Goal: Task Accomplishment & Management: Complete application form

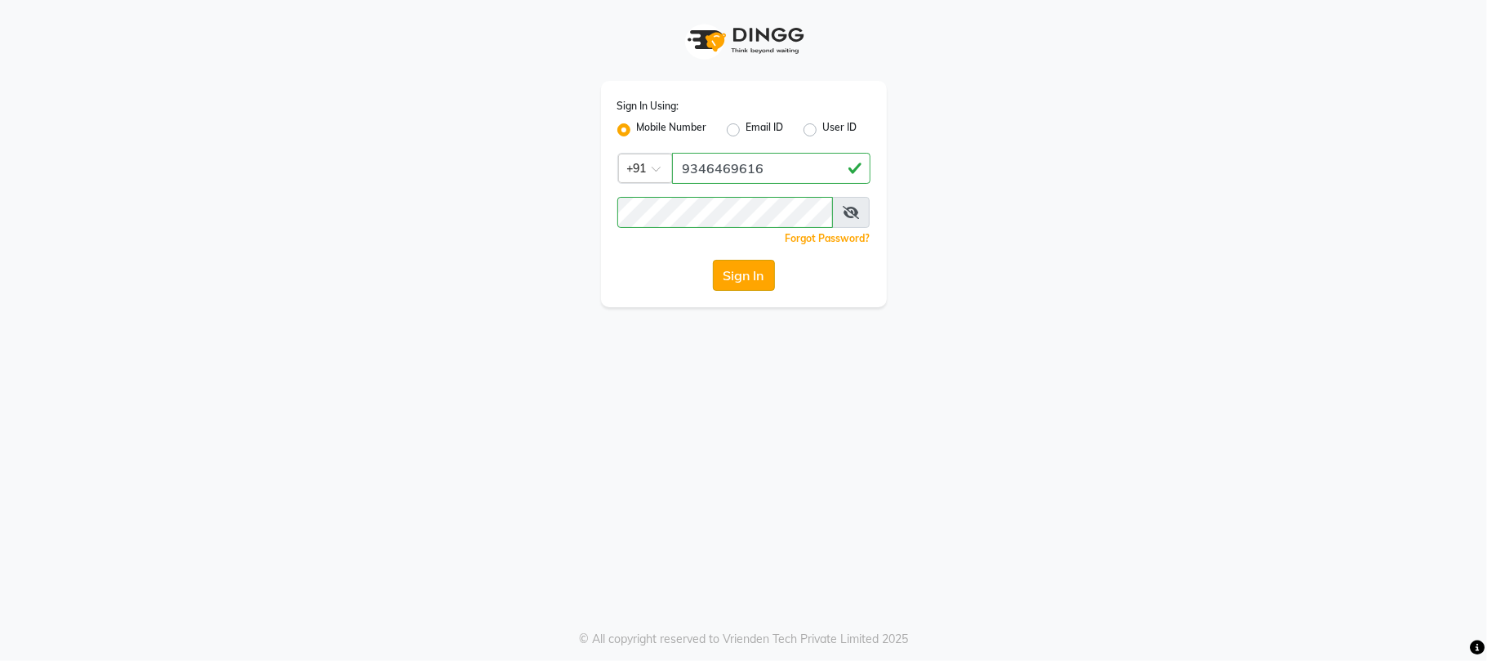
click at [735, 265] on button "Sign In" at bounding box center [744, 275] width 62 height 31
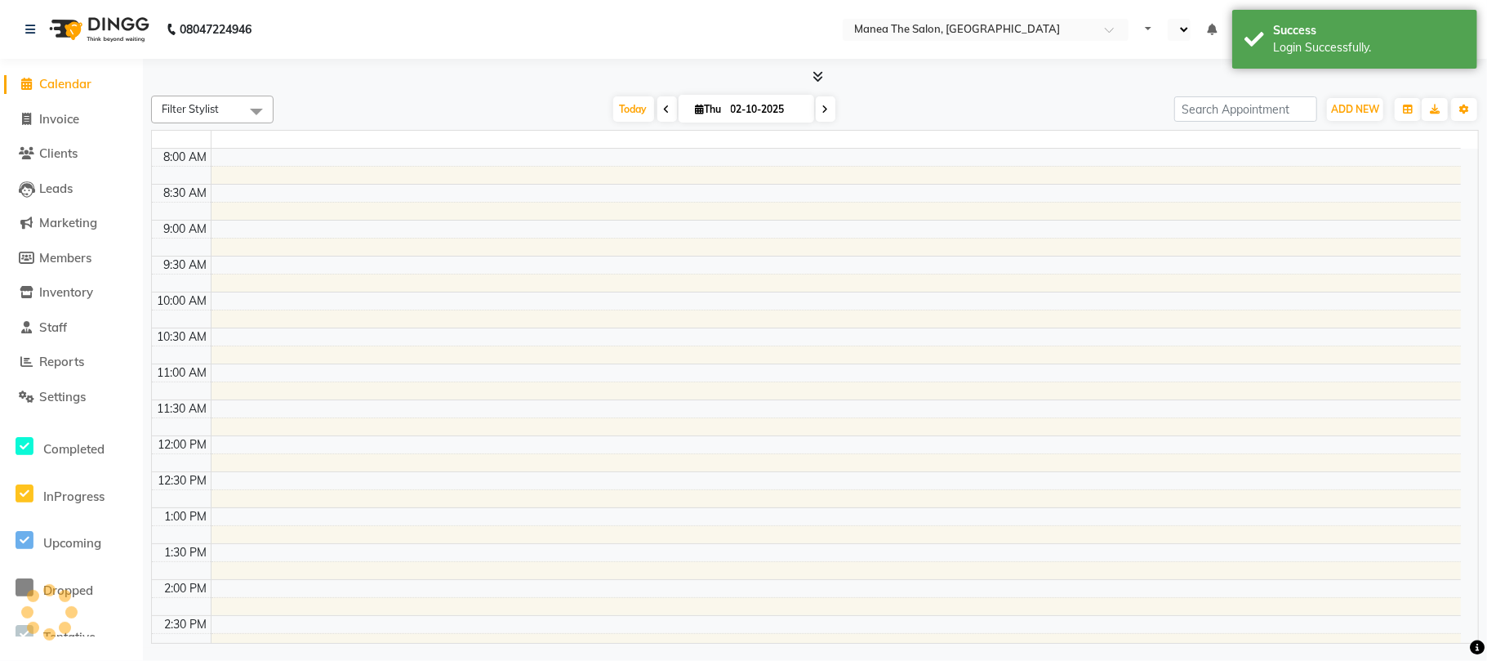
select select "en"
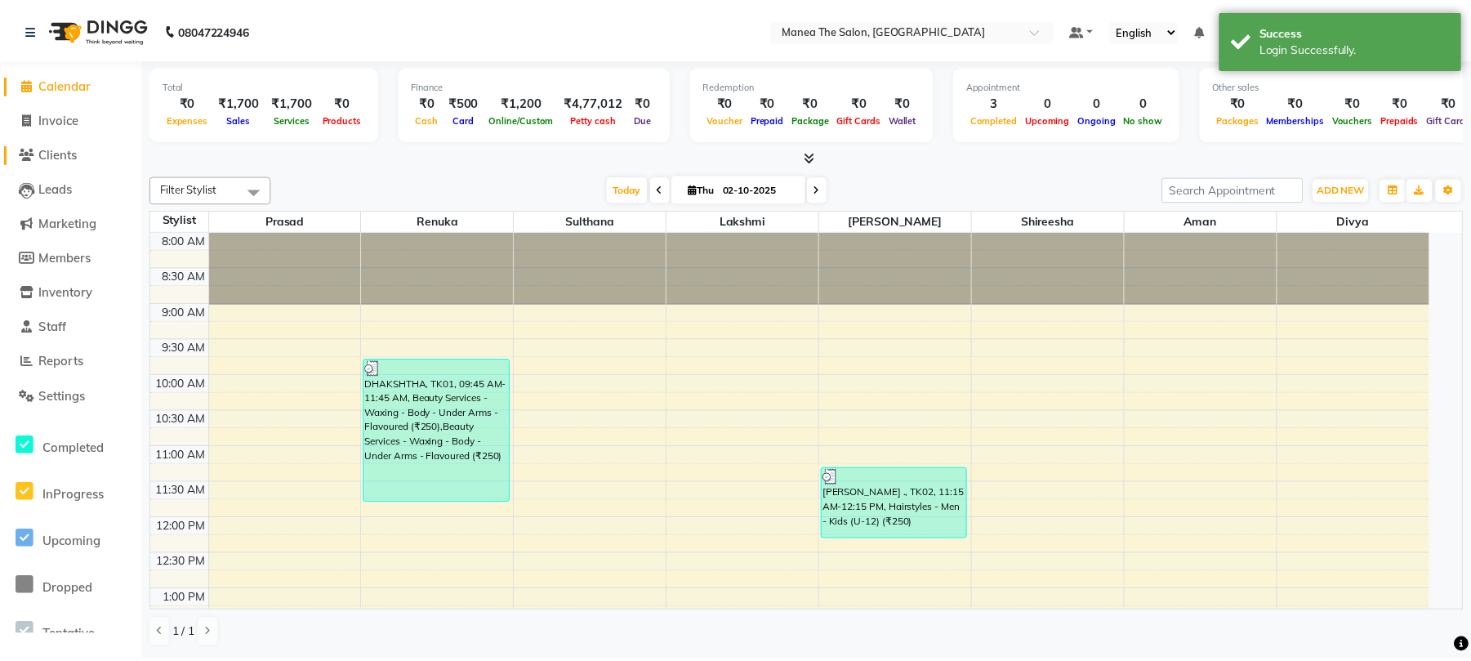
scroll to position [457, 0]
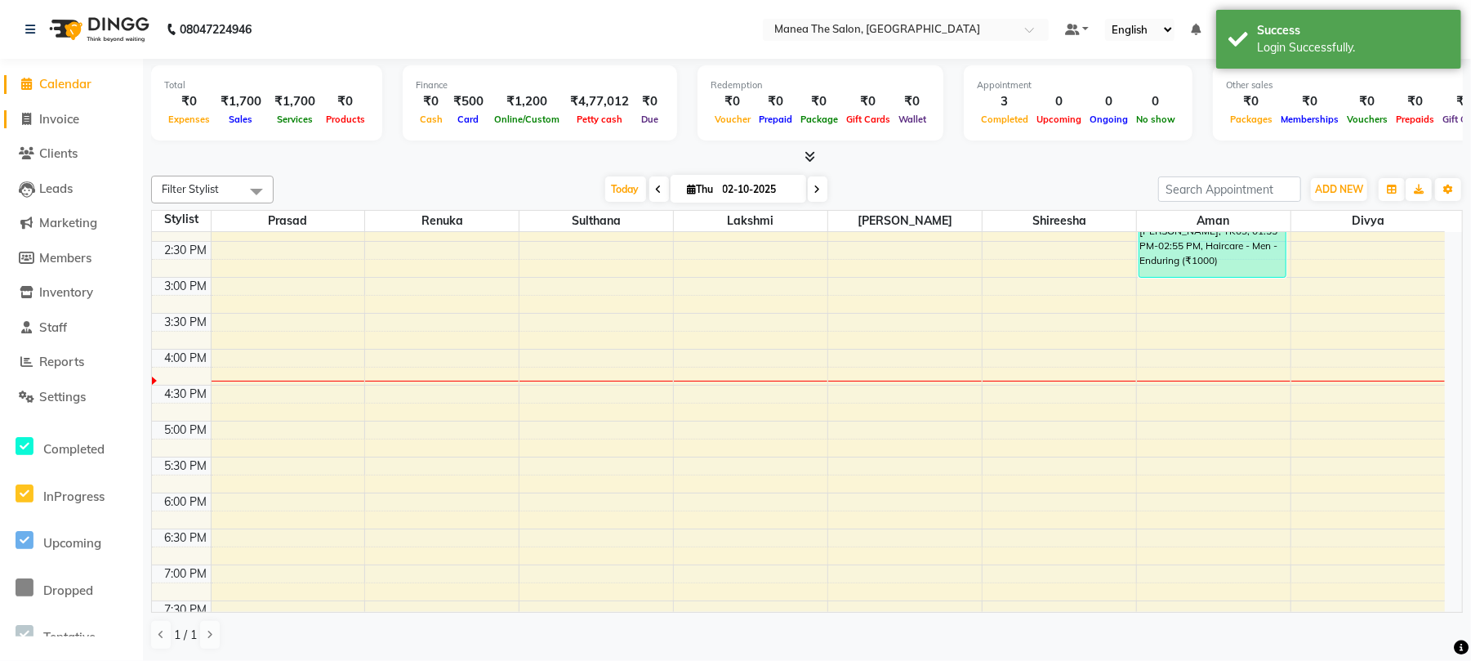
click at [56, 118] on span "Invoice" at bounding box center [59, 119] width 40 height 16
select select "service"
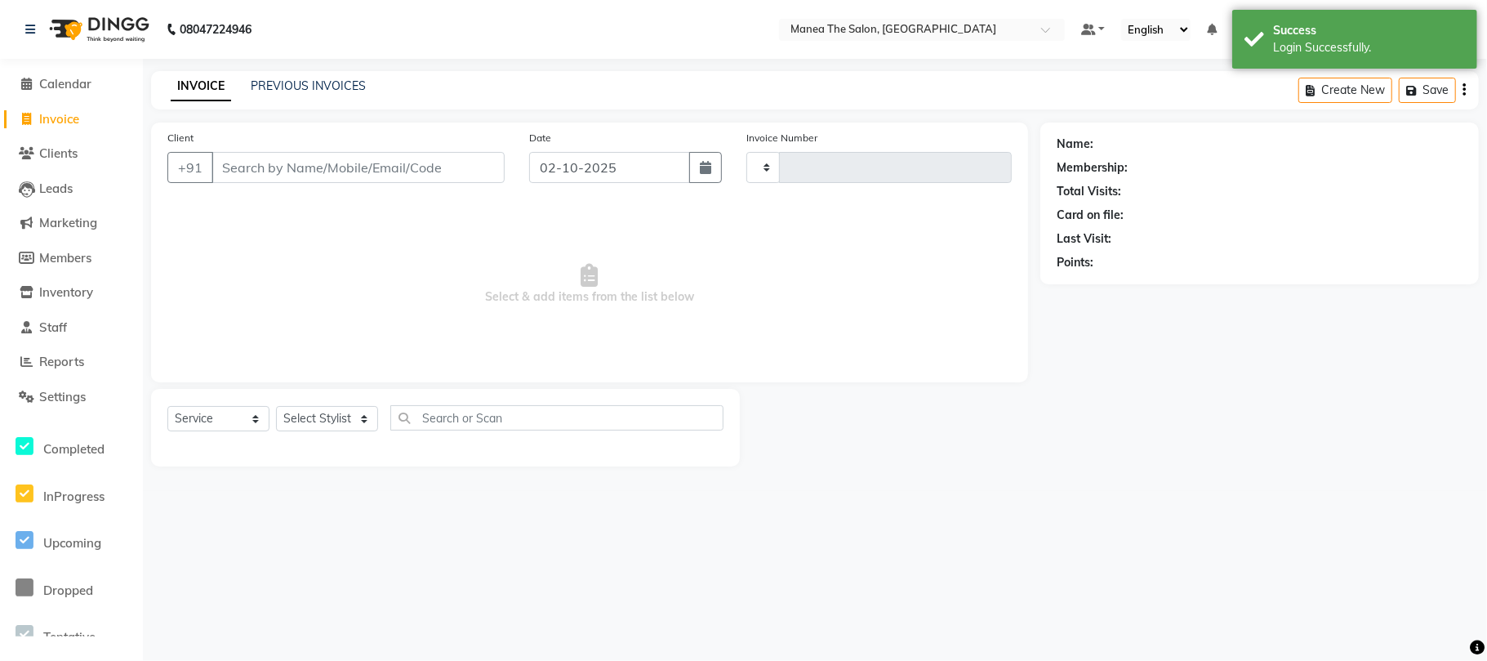
type input "2440"
select select "7351"
click at [348, 416] on select "Select Stylist [PERSON_NAME] Divya Lakshmi [PERSON_NAME] [PERSON_NAME]" at bounding box center [327, 418] width 102 height 25
select select "68016"
click at [276, 406] on select "Select Stylist [PERSON_NAME] Divya Lakshmi [PERSON_NAME] [PERSON_NAME]" at bounding box center [327, 418] width 102 height 25
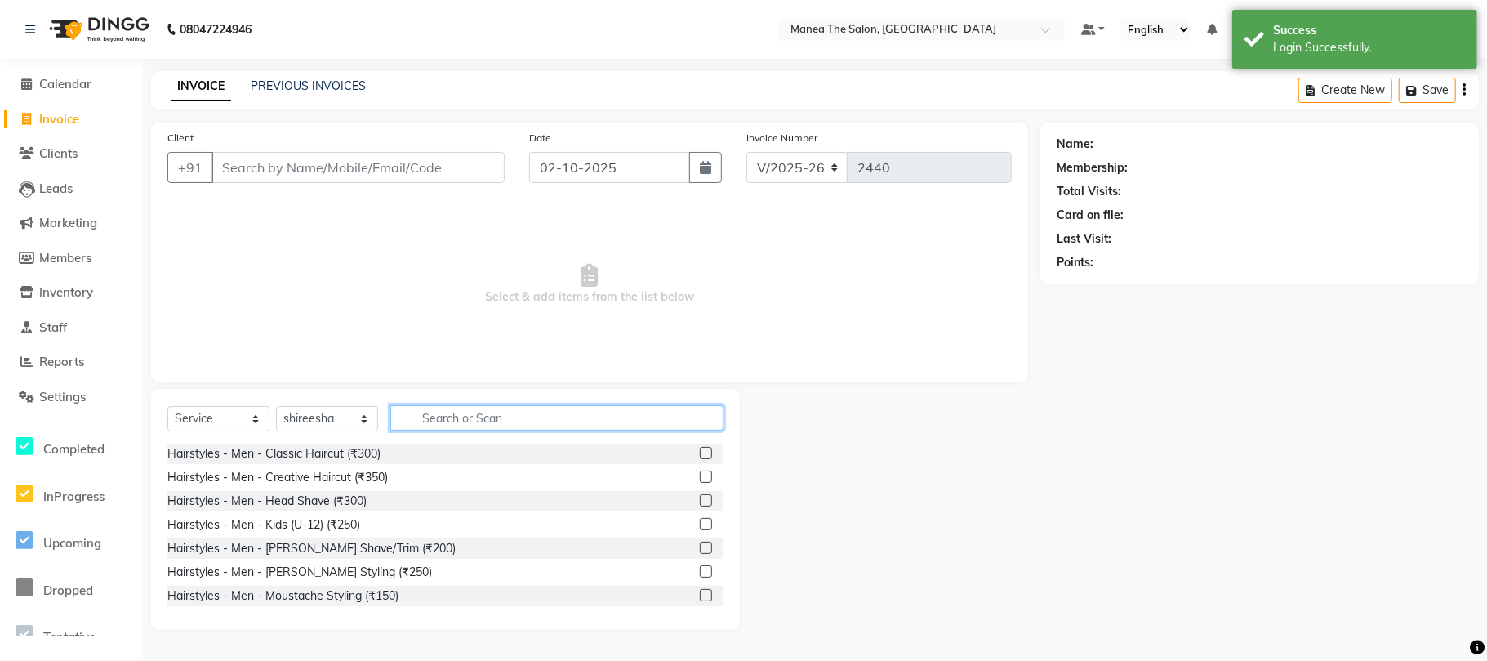
click at [469, 413] on input "text" at bounding box center [556, 417] width 333 height 25
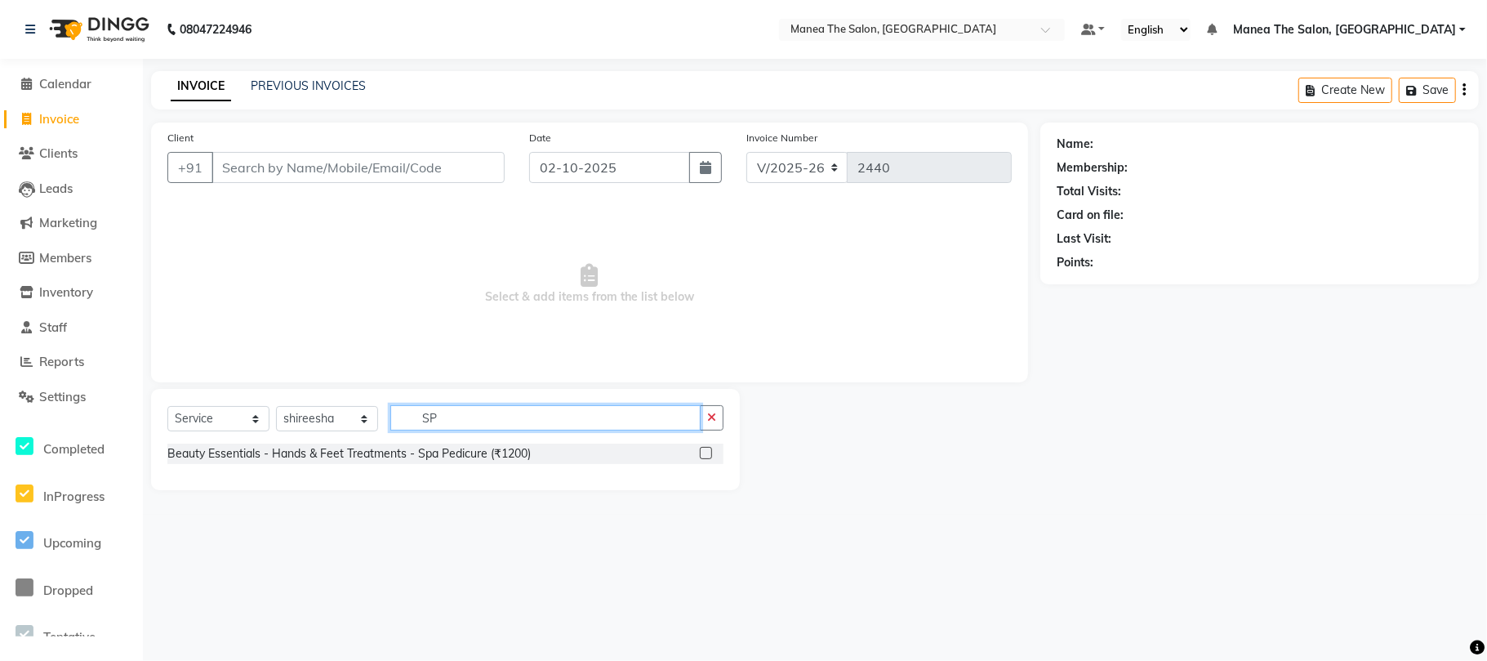
type input "S"
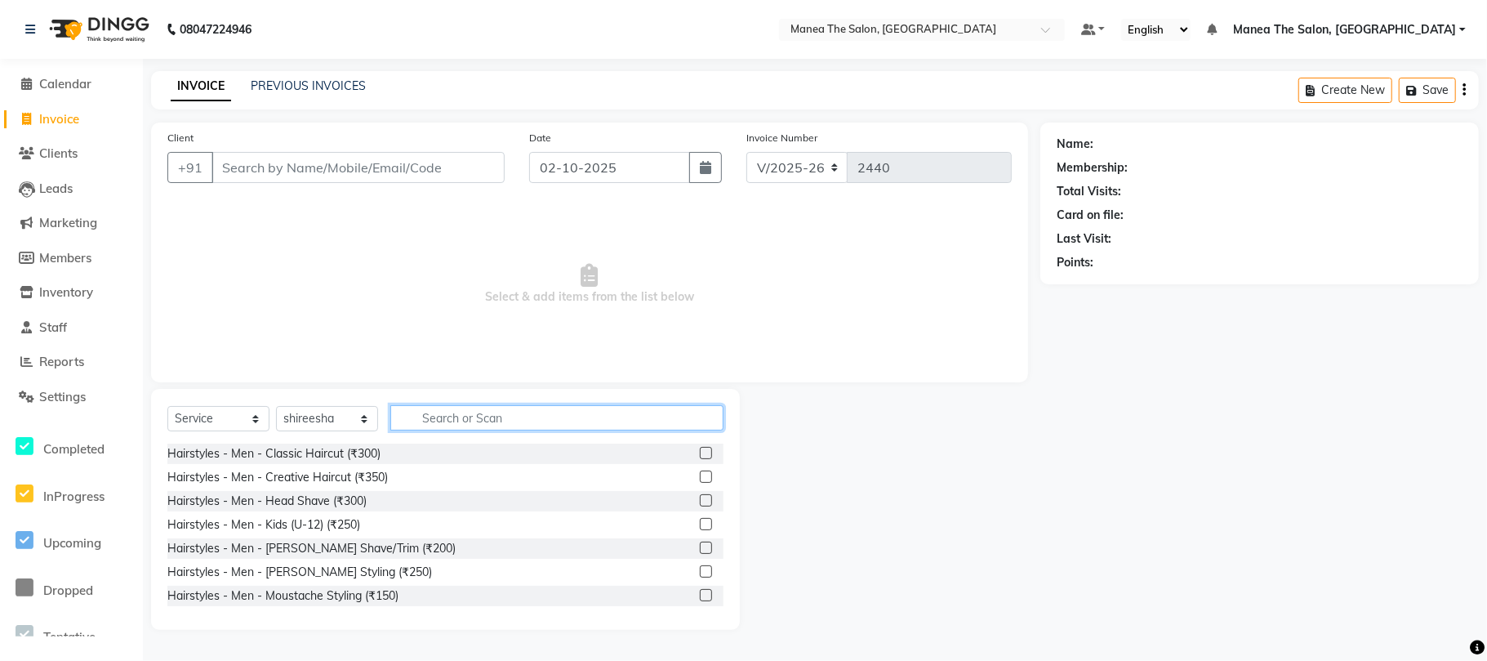
type input "S"
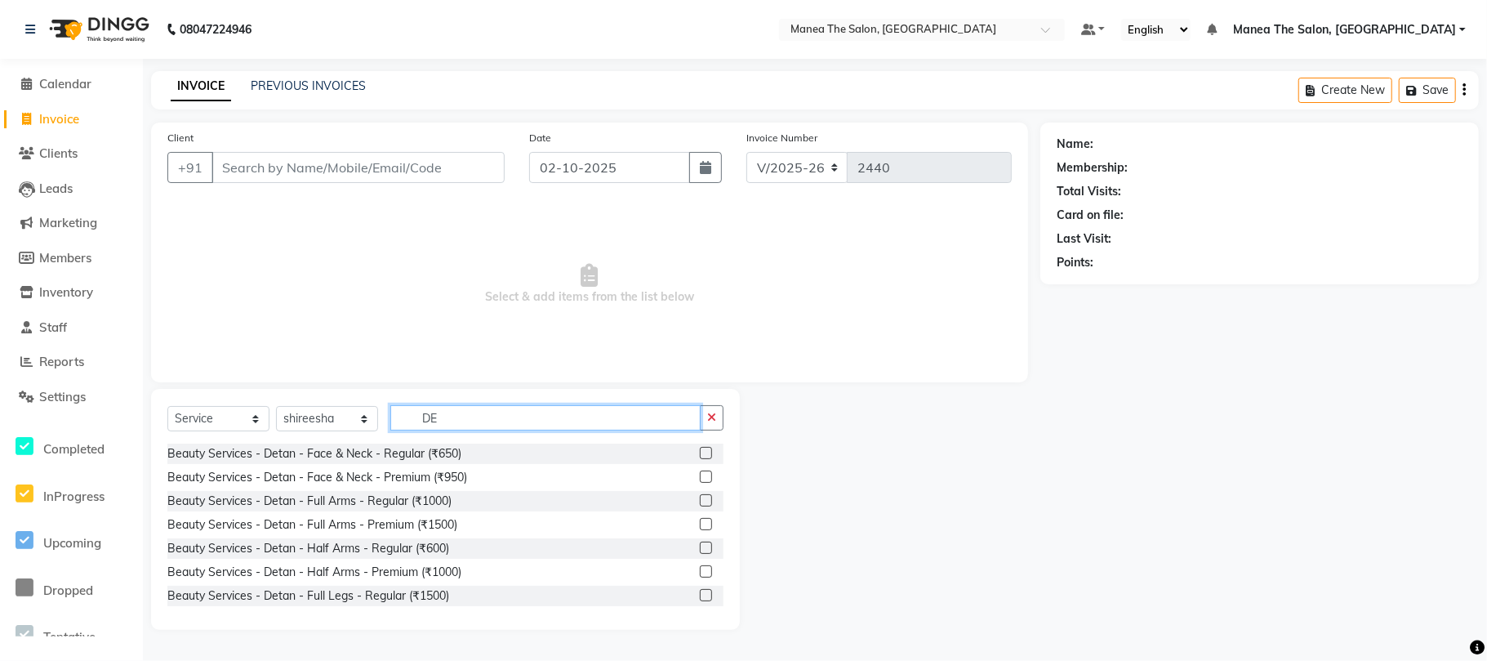
type input "D"
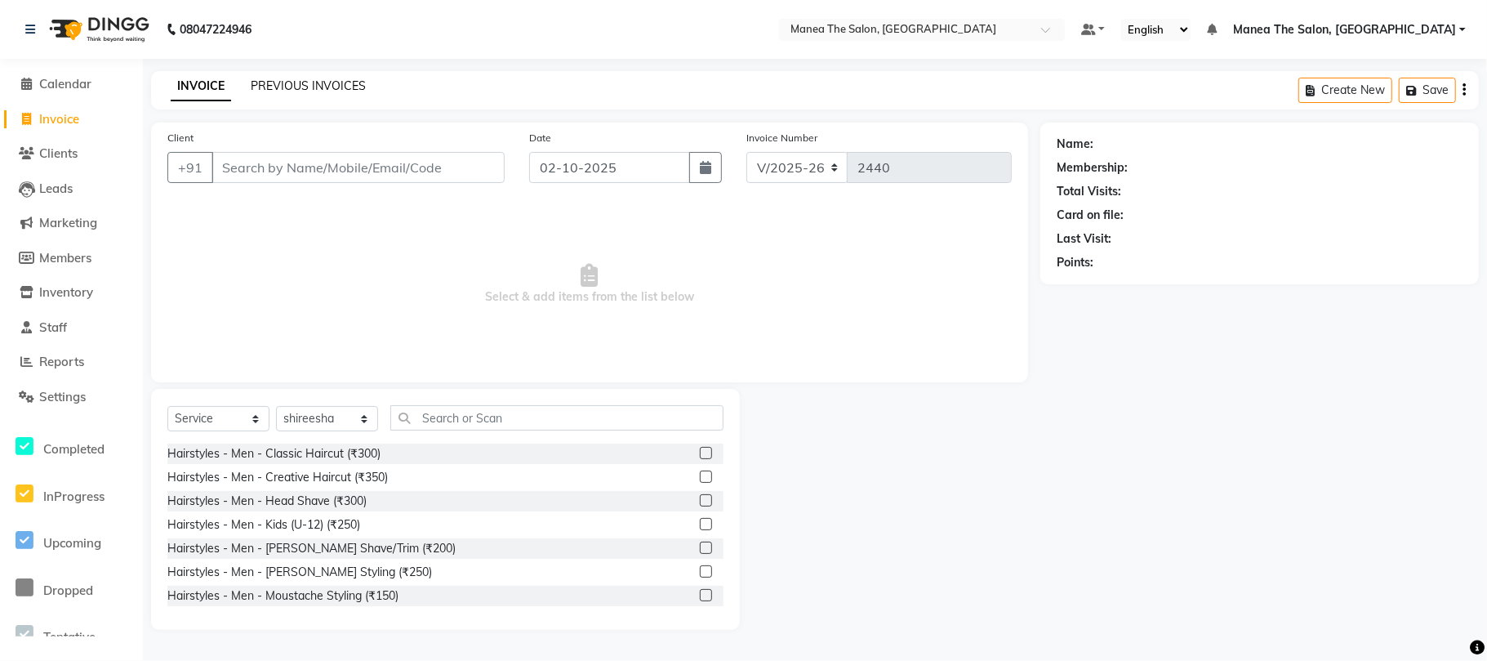
click at [286, 83] on link "PREVIOUS INVOICES" at bounding box center [308, 85] width 115 height 15
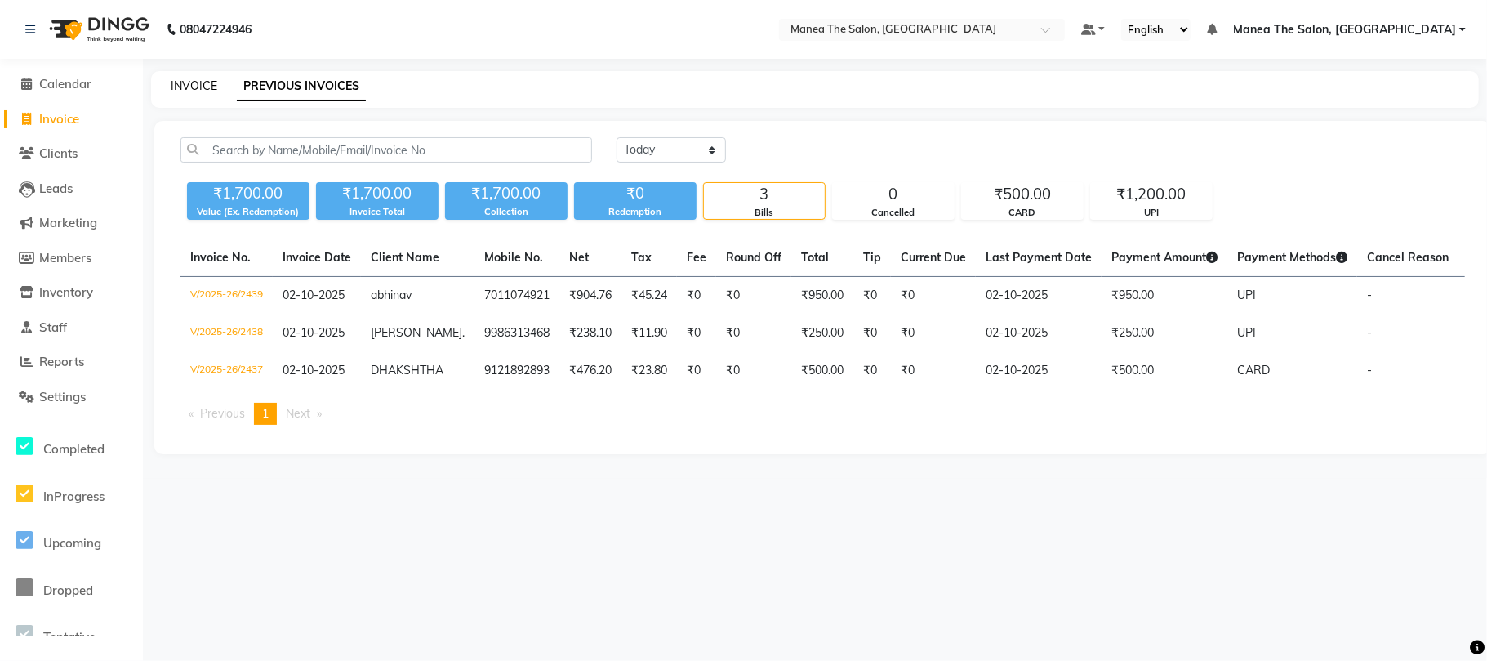
click at [193, 83] on link "INVOICE" at bounding box center [194, 85] width 47 height 15
select select "service"
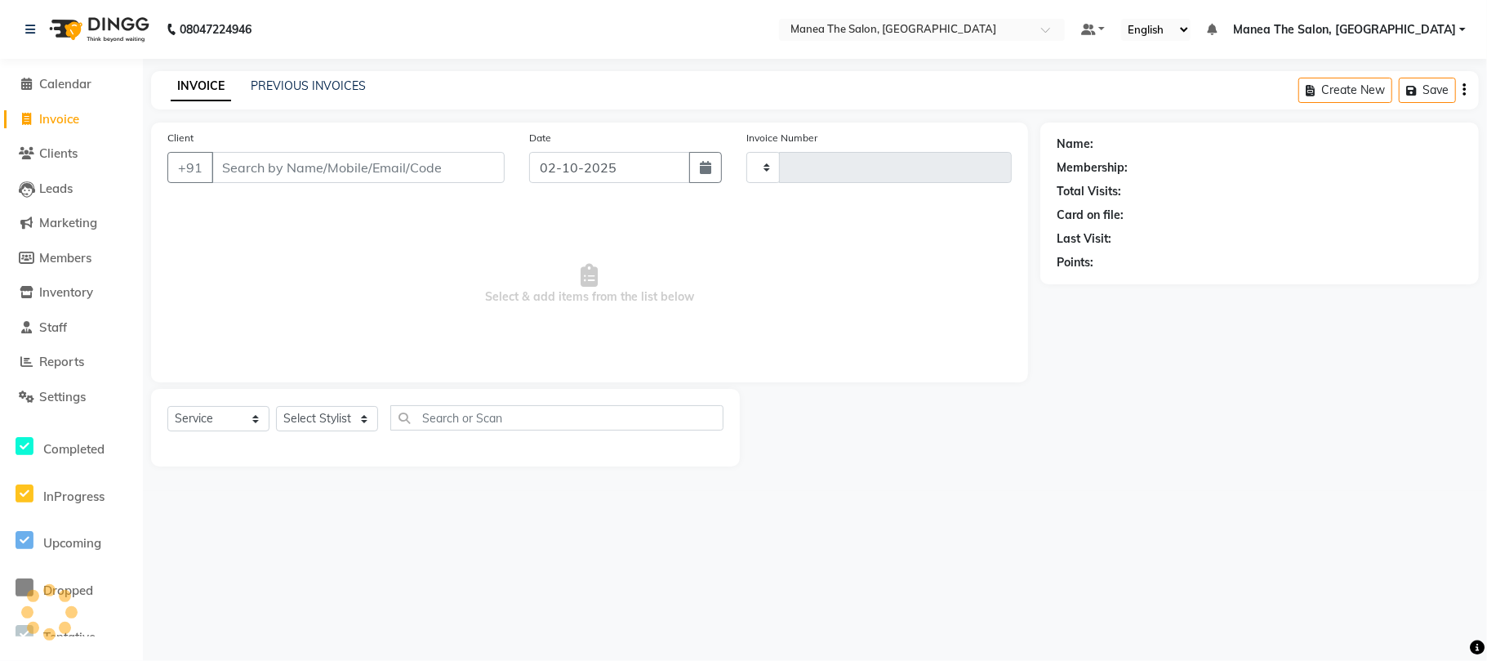
type input "2440"
select select "7351"
drag, startPoint x: 323, startPoint y: 412, endPoint x: 315, endPoint y: 410, distance: 8.3
click at [323, 412] on select "Select Stylist [PERSON_NAME] Divya Lakshmi [PERSON_NAME] [PERSON_NAME]" at bounding box center [327, 418] width 102 height 25
select select "63577"
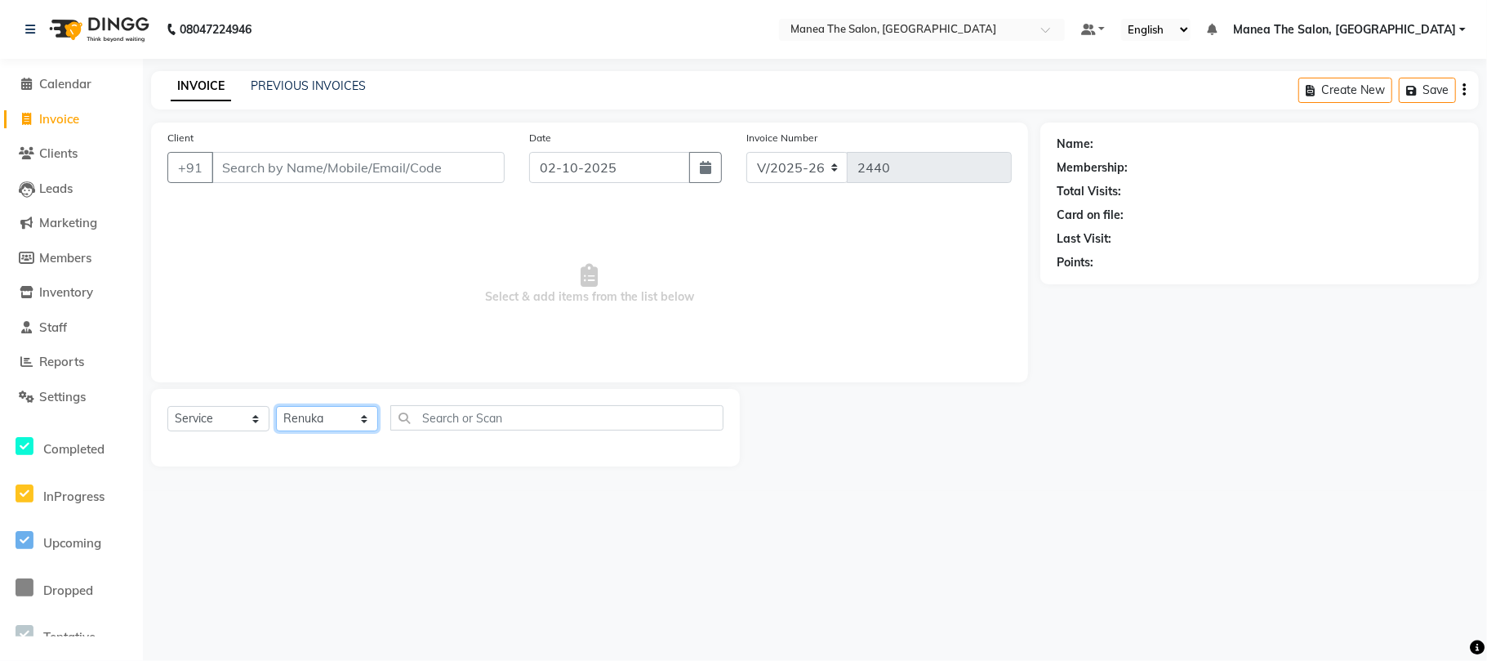
click at [276, 406] on select "Select Stylist [PERSON_NAME] Divya Lakshmi [PERSON_NAME] [PERSON_NAME]" at bounding box center [327, 418] width 102 height 25
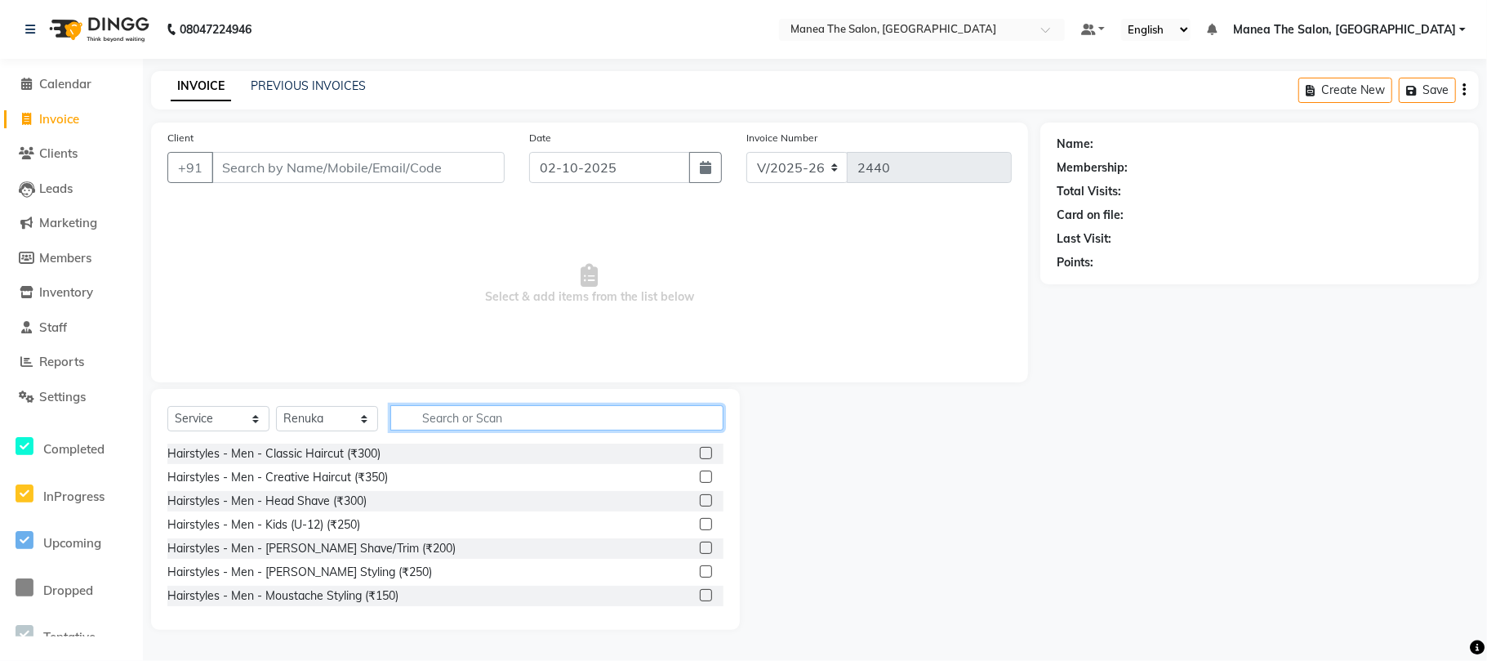
click at [439, 422] on input "text" at bounding box center [556, 417] width 333 height 25
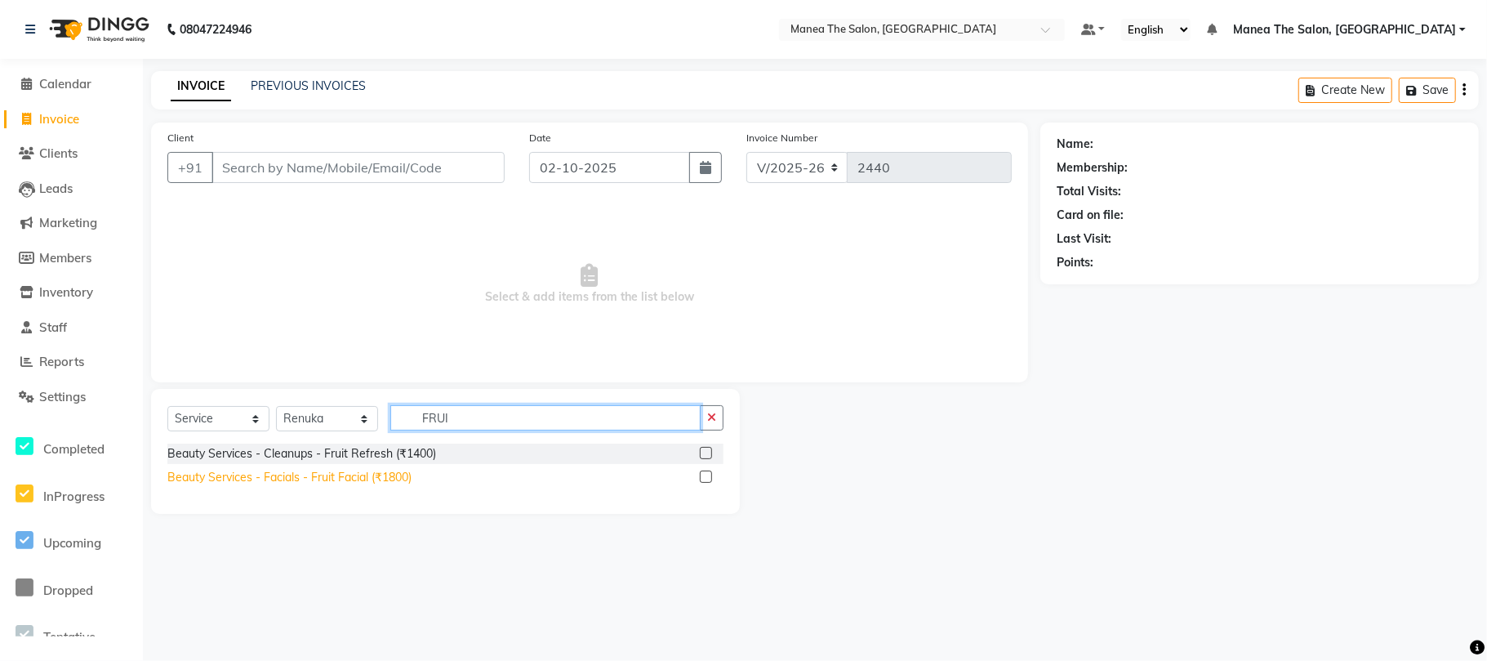
type input "FRUI"
click at [382, 477] on div "Beauty Services - Facials - Fruit Facial (₹1800)" at bounding box center [289, 477] width 244 height 17
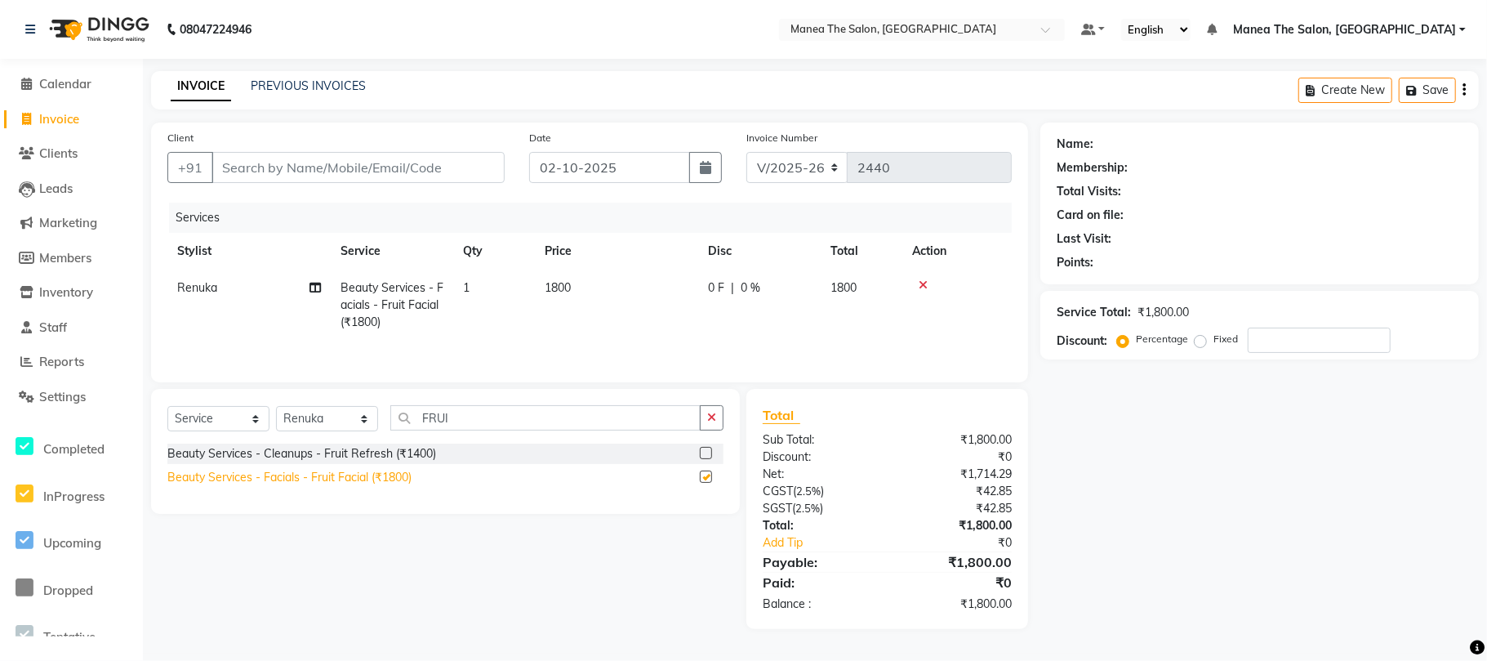
checkbox input "false"
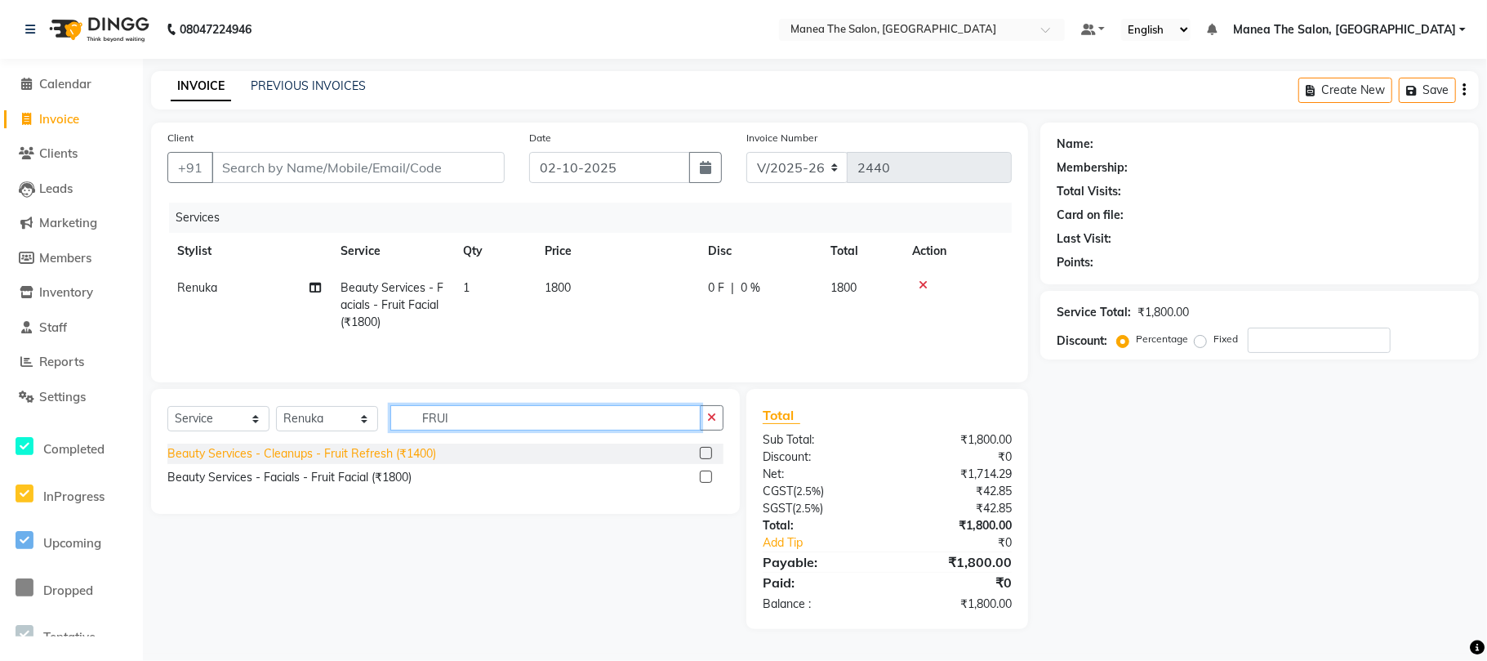
drag, startPoint x: 488, startPoint y: 418, endPoint x: 334, endPoint y: 449, distance: 157.5
click at [334, 449] on div "Select Service Product Membership Package Voucher Prepaid Gift Card Select Styl…" at bounding box center [445, 451] width 589 height 125
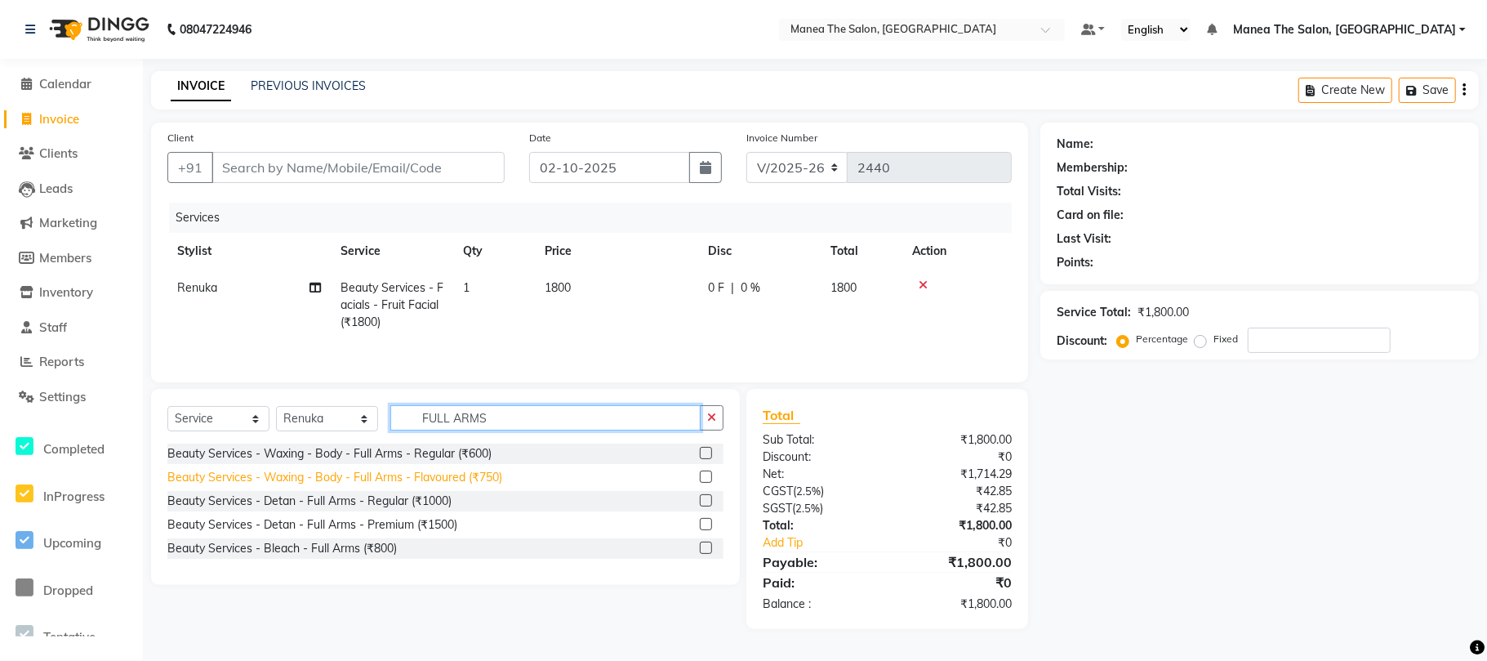
type input "FULL ARMS"
click at [422, 481] on div "Beauty Services - Waxing - Body - Full Arms - Flavoured (₹750)" at bounding box center [334, 477] width 335 height 17
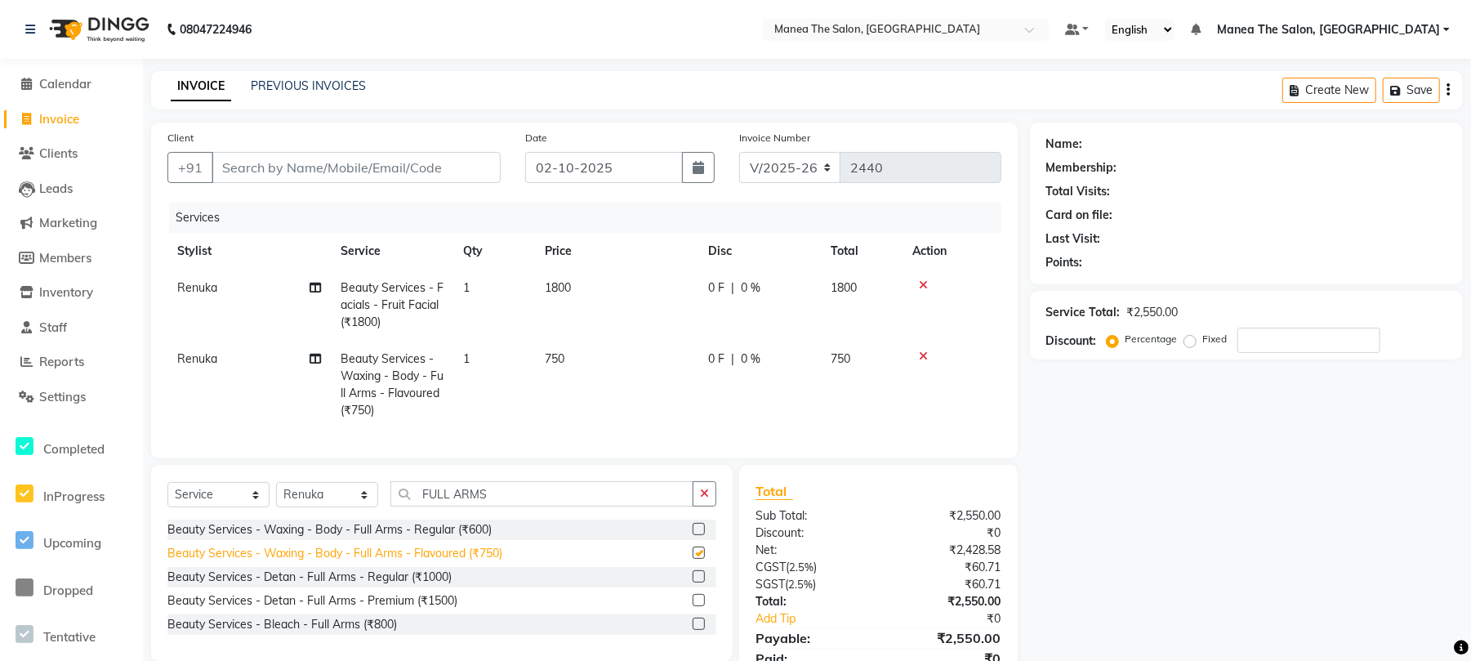
checkbox input "false"
drag, startPoint x: 497, startPoint y: 505, endPoint x: 212, endPoint y: 576, distance: 293.0
click at [212, 576] on div "Select Service Product Membership Package Voucher Prepaid Gift Card Select Styl…" at bounding box center [442, 563] width 582 height 196
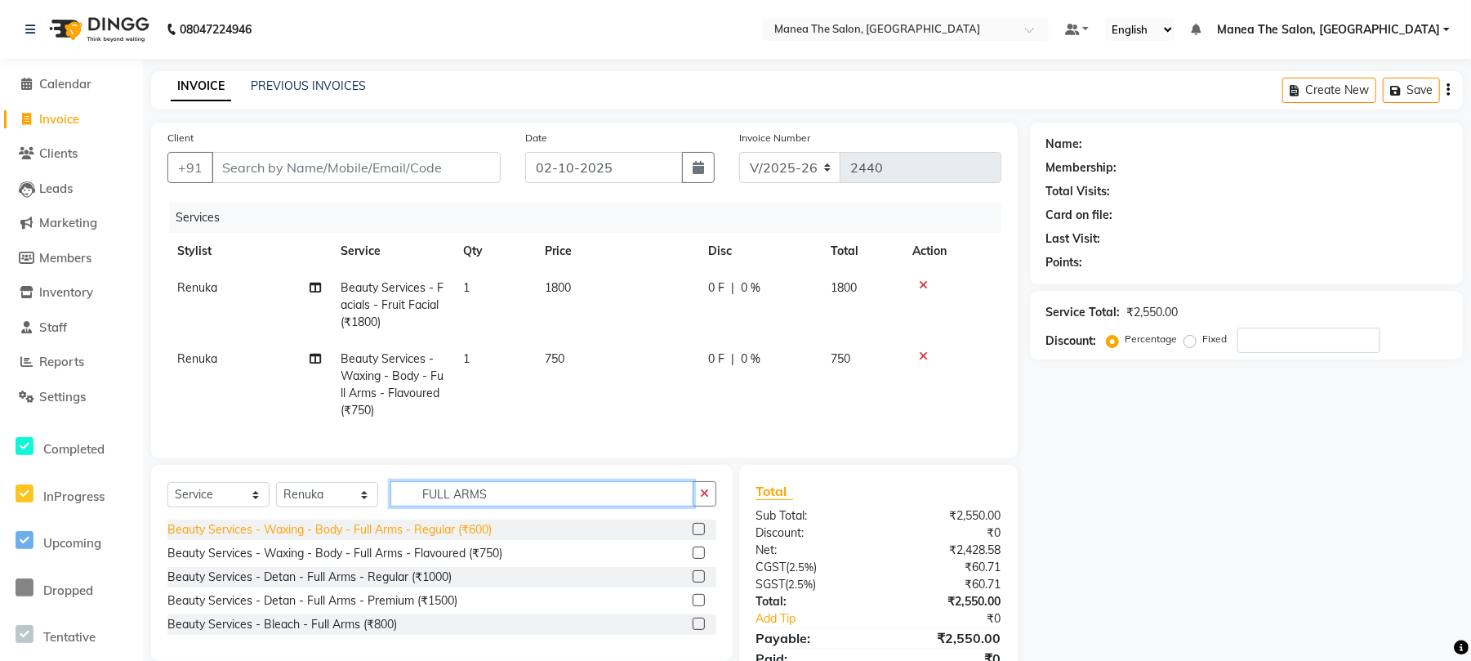
scroll to position [85, 0]
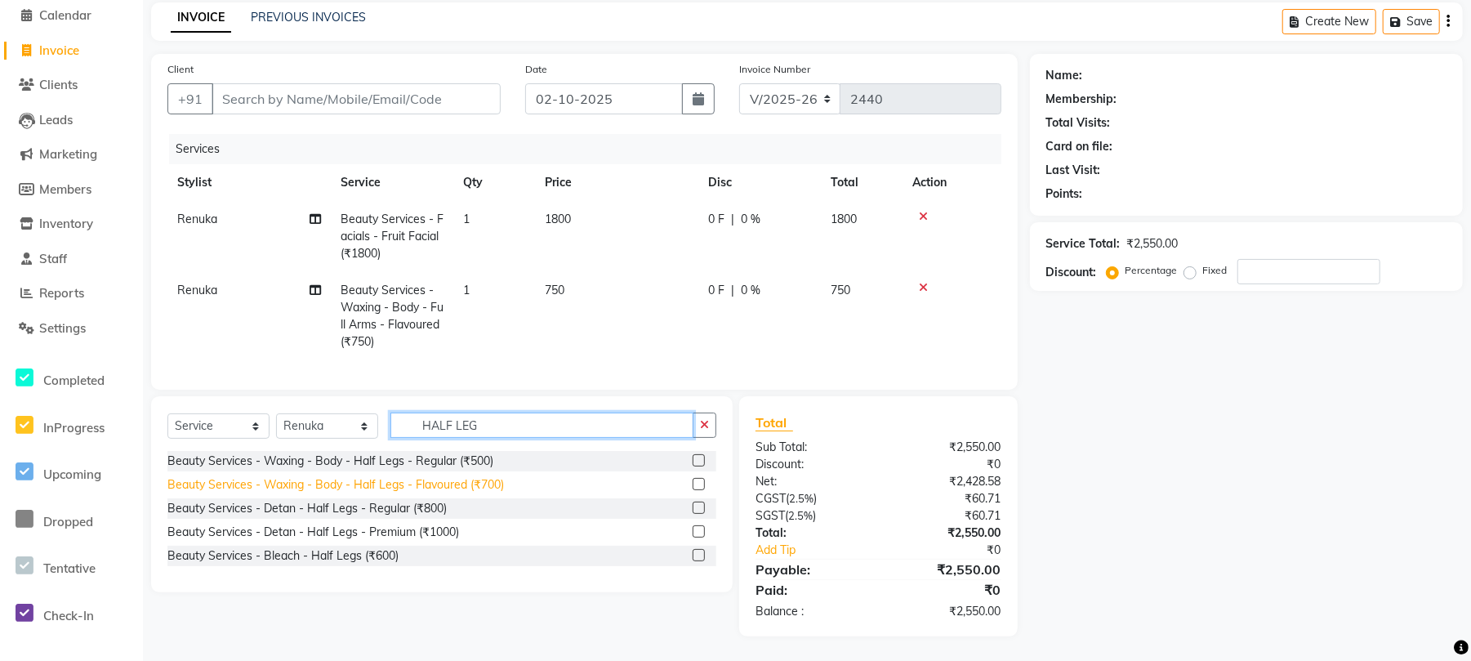
type input "HALF LEG"
click at [412, 485] on div "Beauty Services - Waxing - Body - Half Legs - Flavoured (₹700)" at bounding box center [335, 484] width 336 height 17
checkbox input "false"
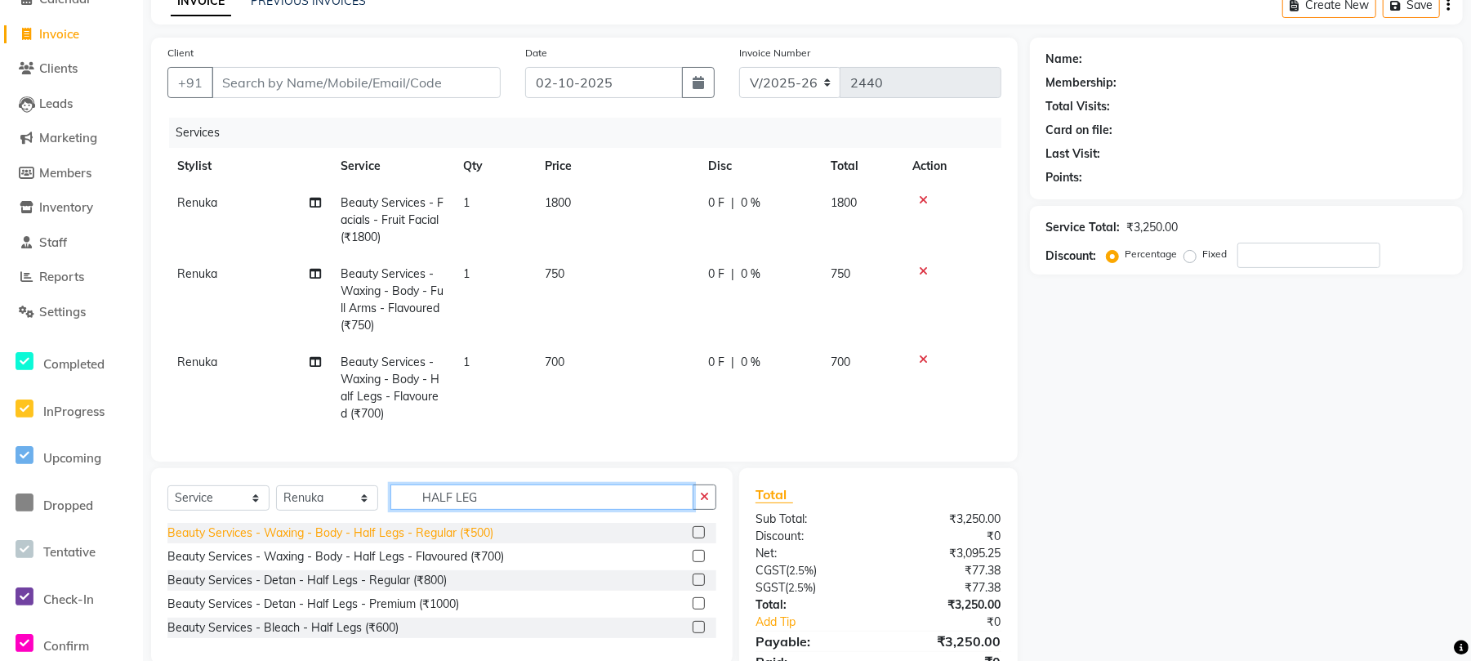
drag, startPoint x: 501, startPoint y: 513, endPoint x: 237, endPoint y: 550, distance: 267.3
click at [237, 550] on div "Select Service Product Membership Package Voucher Prepaid Gift Card Select Styl…" at bounding box center [442, 566] width 582 height 196
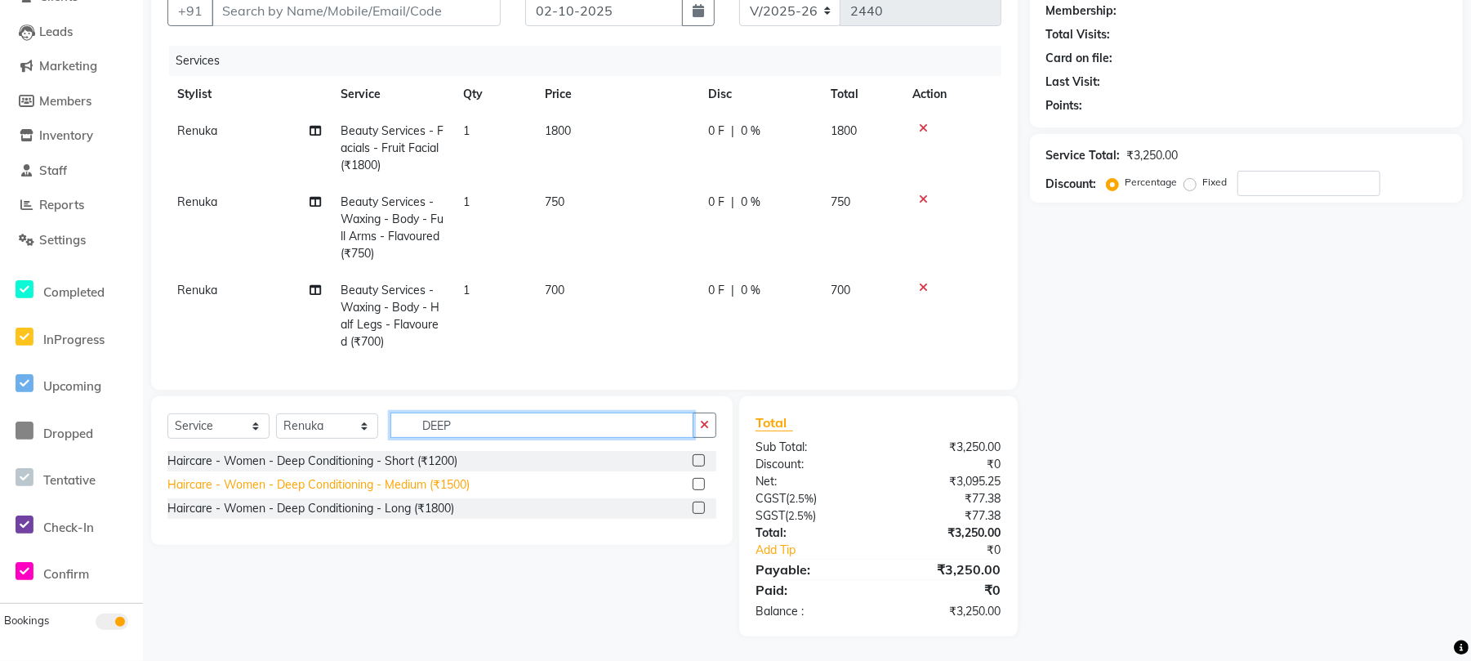
type input "DEEP"
click at [426, 484] on div "Haircare - Women - Deep Conditioning - Medium (₹1500)" at bounding box center [318, 484] width 302 height 17
checkbox input "false"
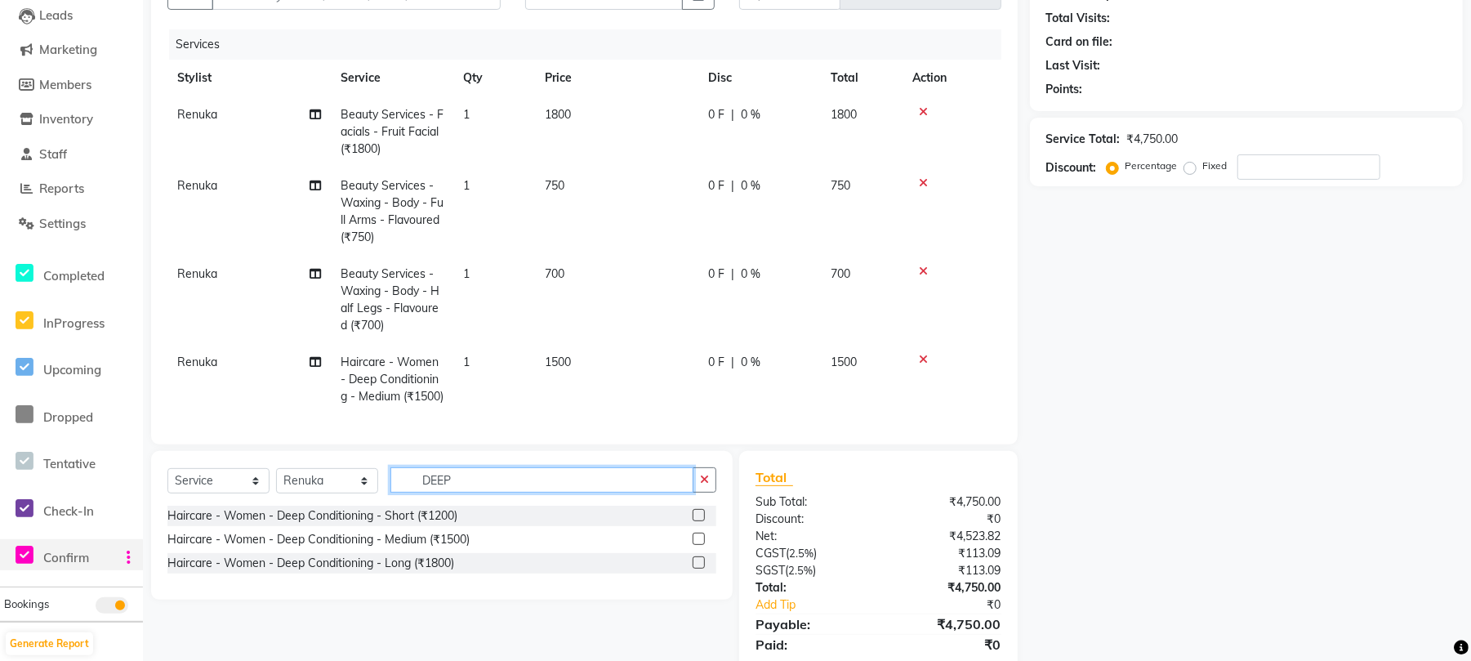
drag, startPoint x: 441, startPoint y: 497, endPoint x: 93, endPoint y: 540, distance: 350.5
click at [96, 540] on app-home "08047224946 Select Location × Manea The Salon, Chandanagar Default Panel My Pan…" at bounding box center [735, 271] width 1471 height 889
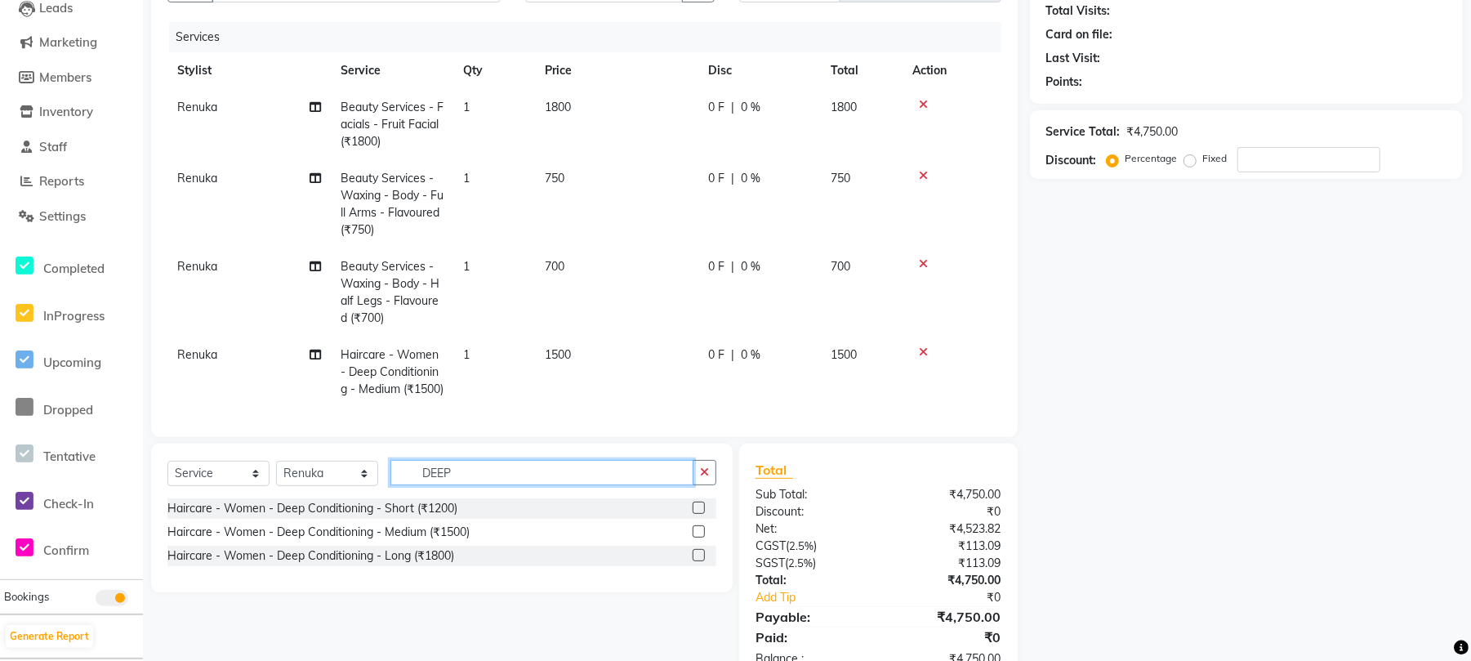
scroll to position [129, 0]
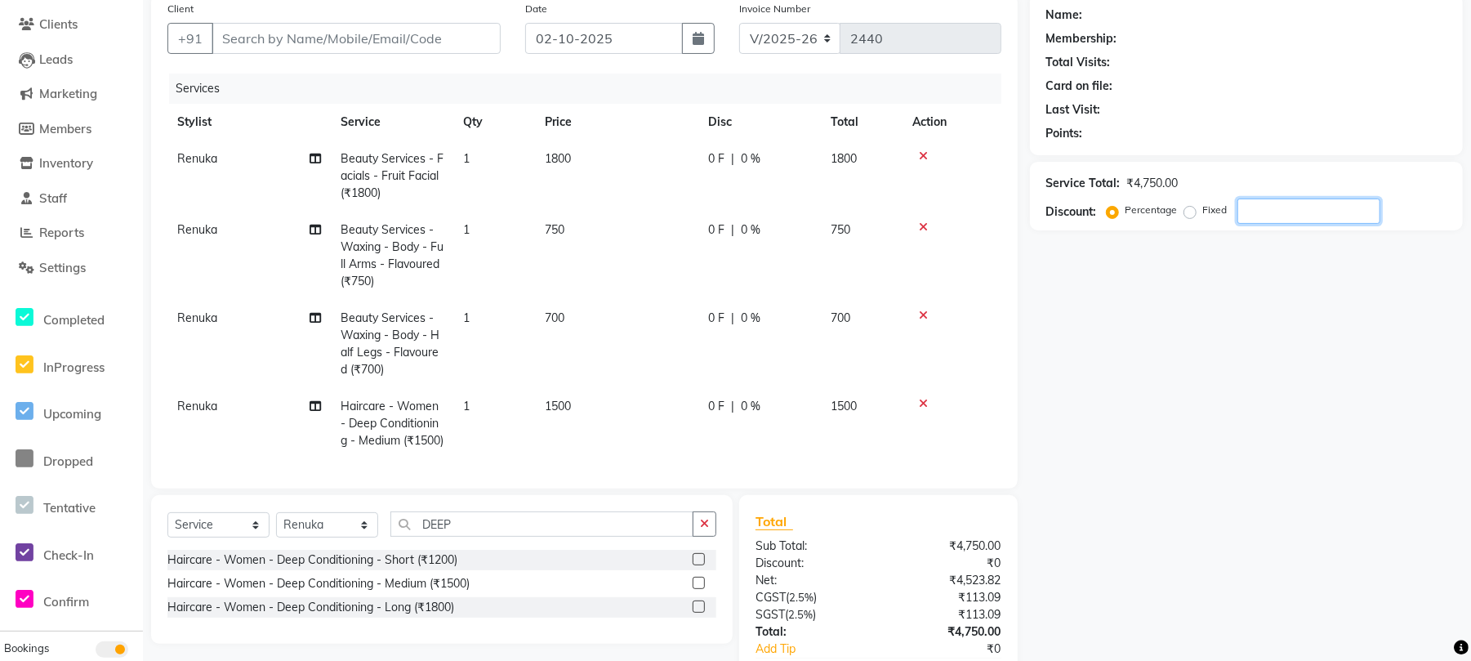
click at [1295, 203] on input "number" at bounding box center [1308, 210] width 143 height 25
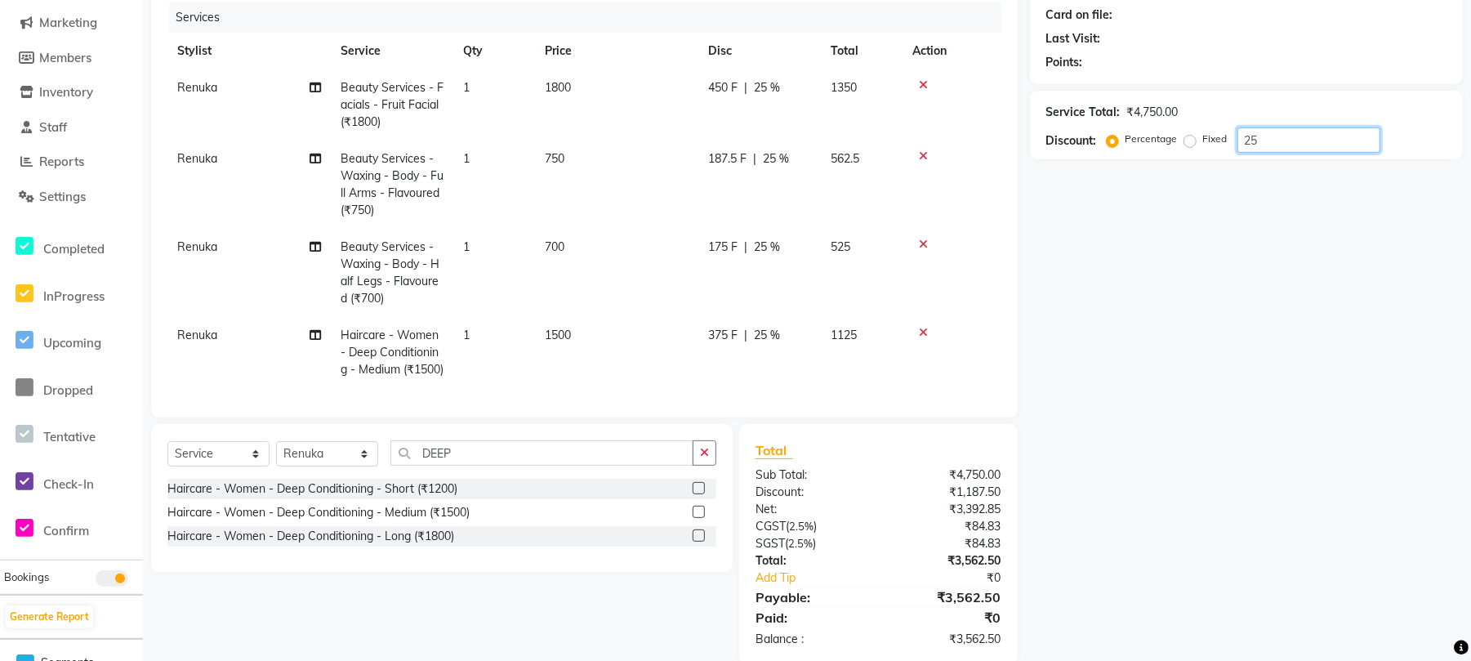
scroll to position [238, 0]
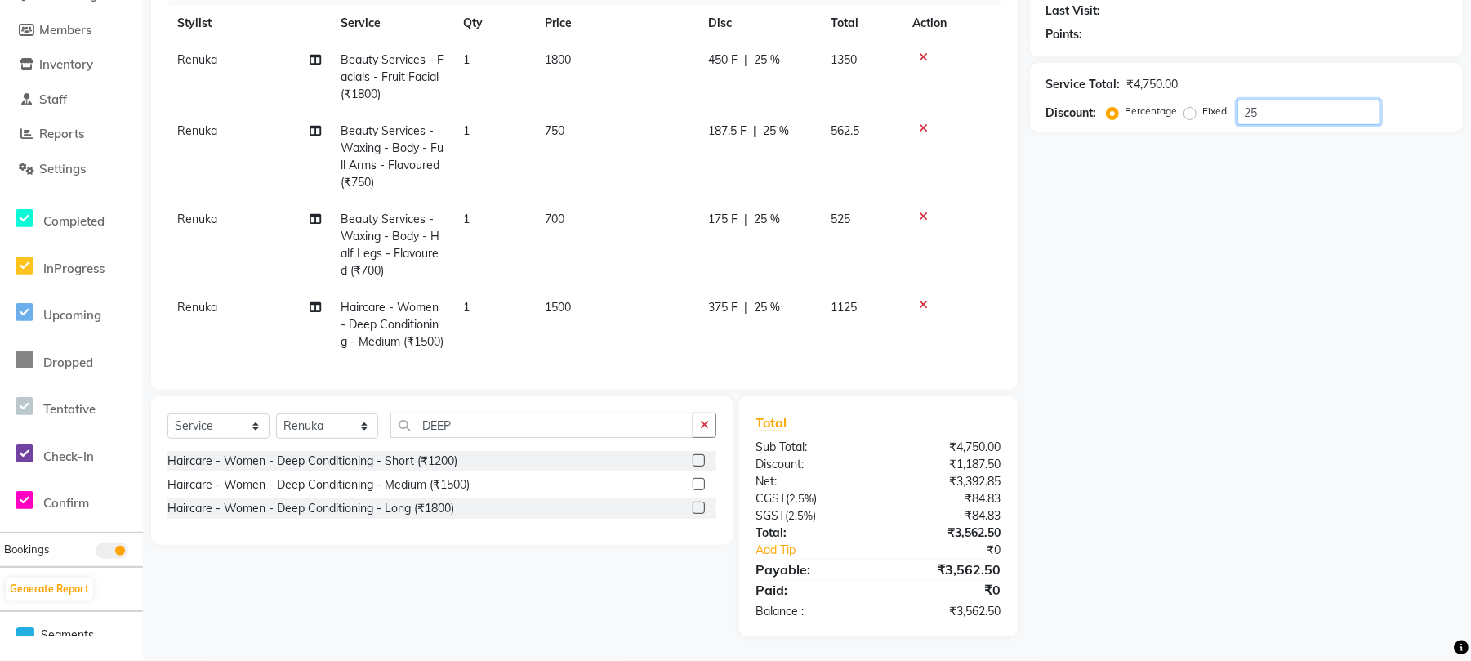
type input "2"
type input "25"
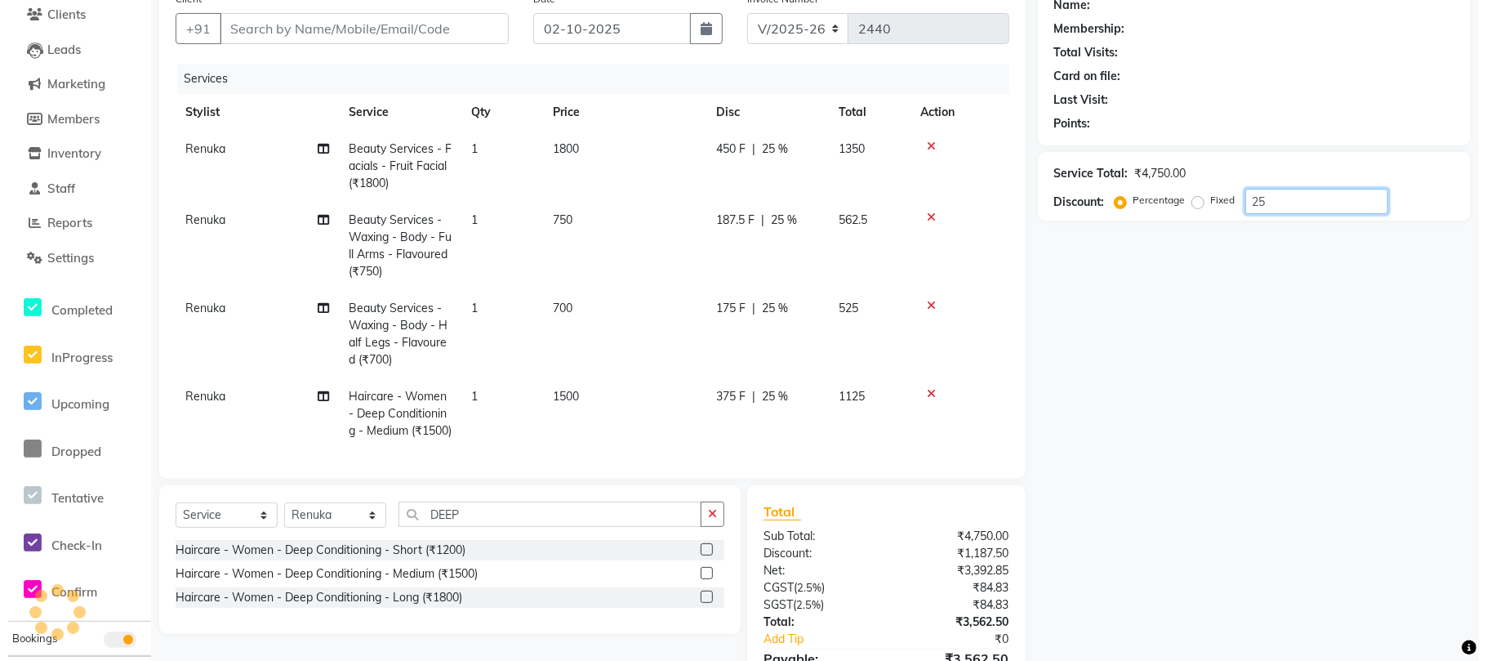
scroll to position [0, 0]
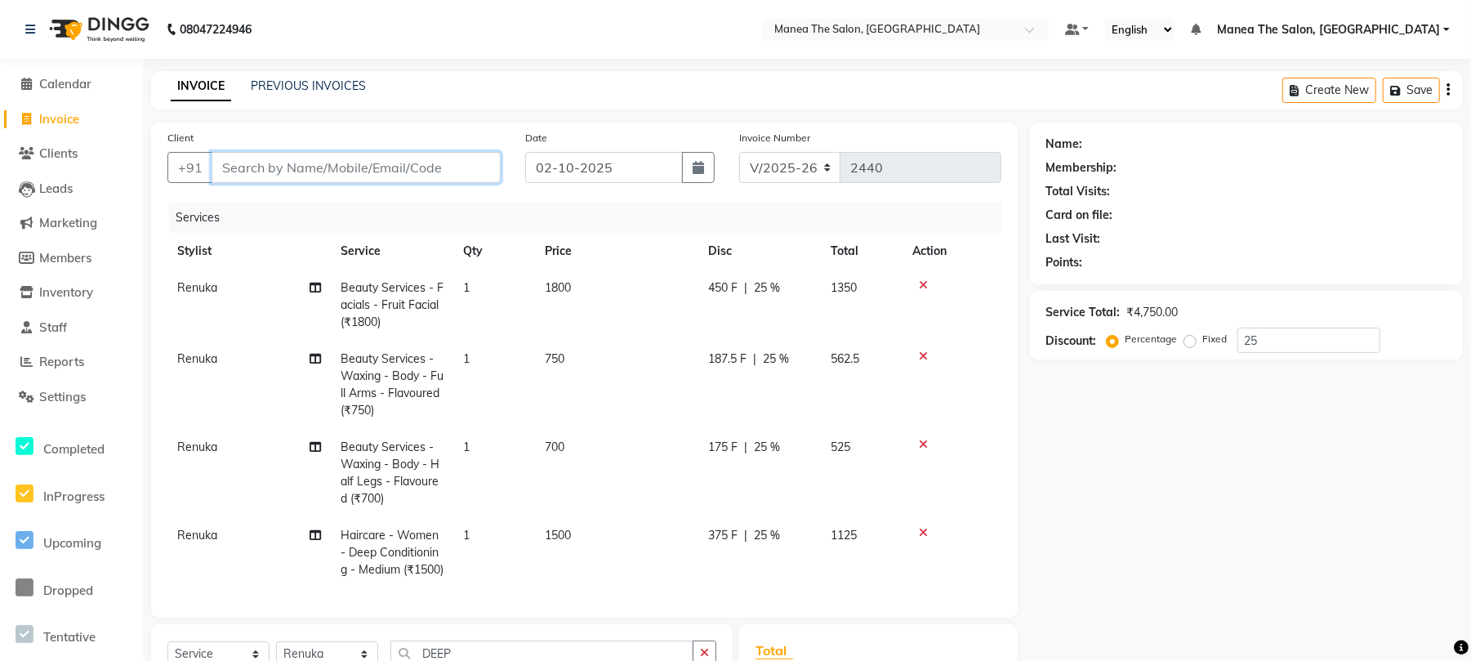
click at [377, 160] on input "Client" at bounding box center [356, 167] width 289 height 31
type input "9"
type input "0"
type input "9550112160"
click at [452, 164] on span "Add Client" at bounding box center [458, 167] width 65 height 16
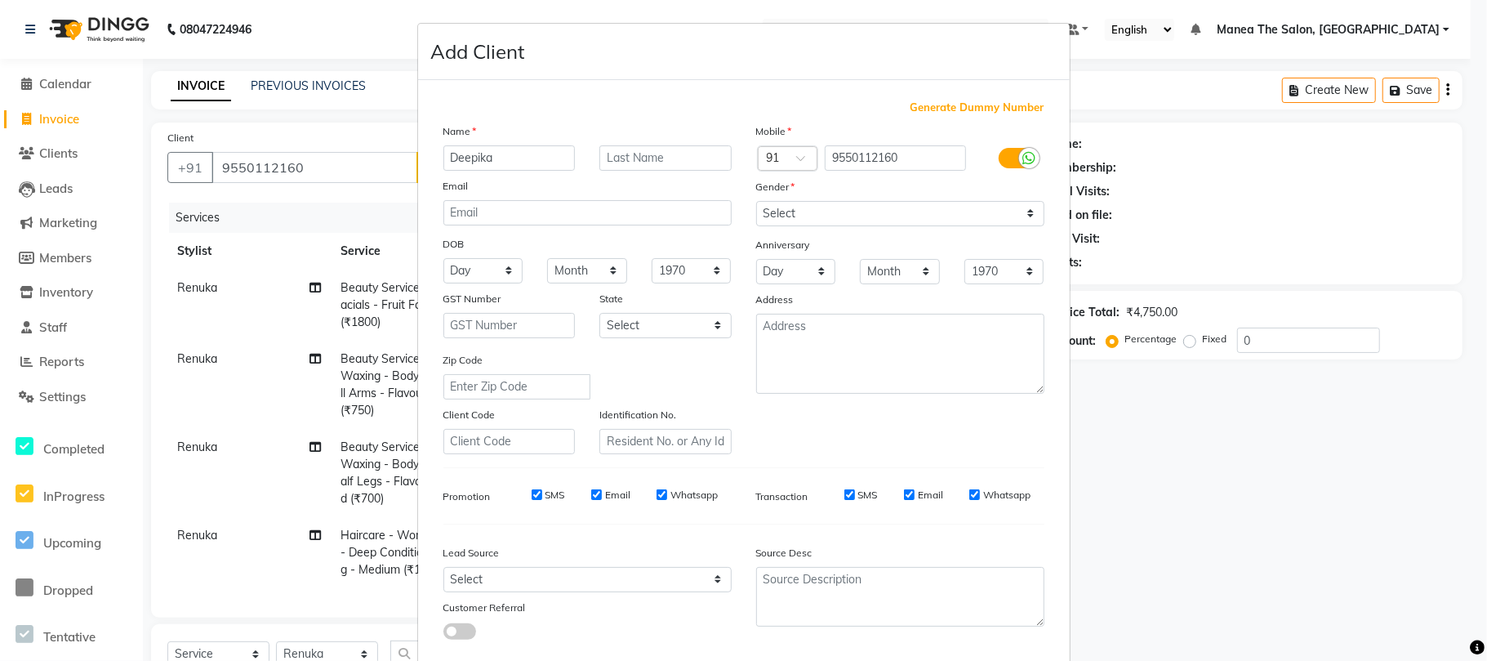
type input "Deepika"
click at [876, 203] on select "Select [DEMOGRAPHIC_DATA] [DEMOGRAPHIC_DATA] Other Prefer Not To Say" at bounding box center [900, 213] width 288 height 25
select select "[DEMOGRAPHIC_DATA]"
click at [756, 201] on select "Select [DEMOGRAPHIC_DATA] [DEMOGRAPHIC_DATA] Other Prefer Not To Say" at bounding box center [900, 213] width 288 height 25
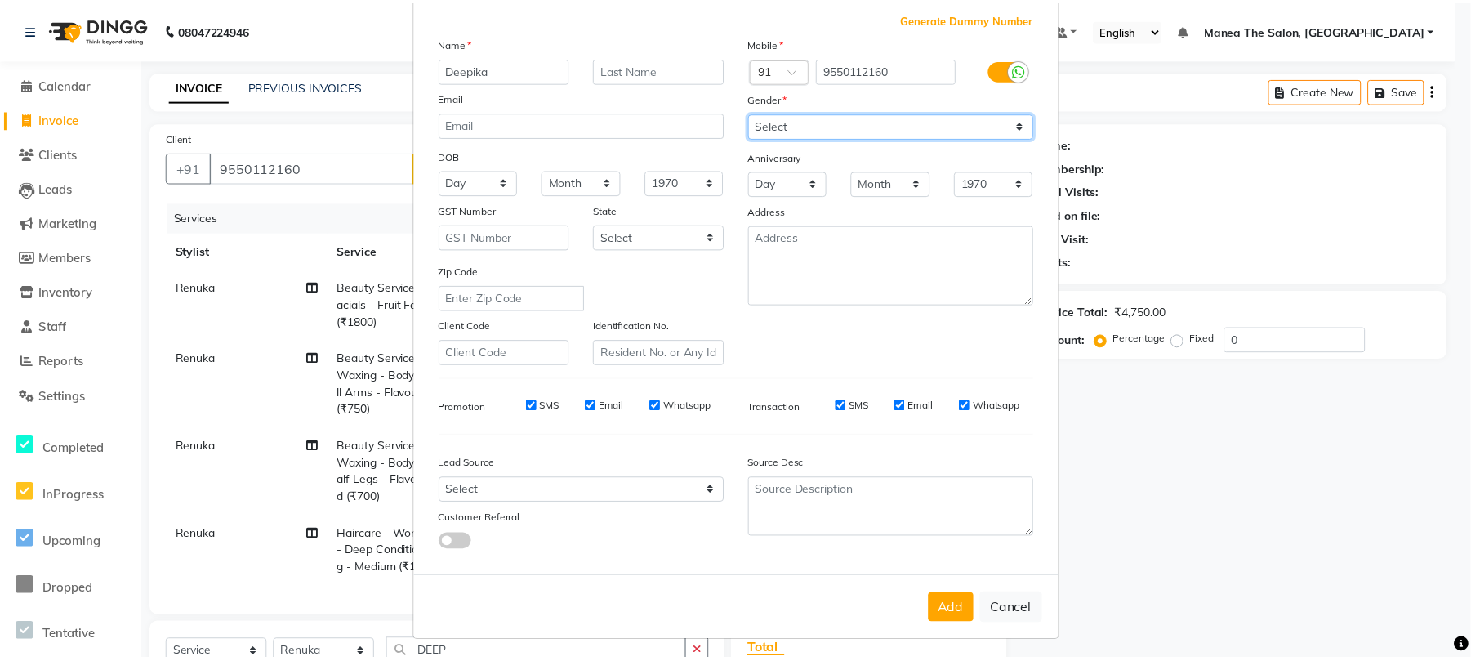
scroll to position [89, 0]
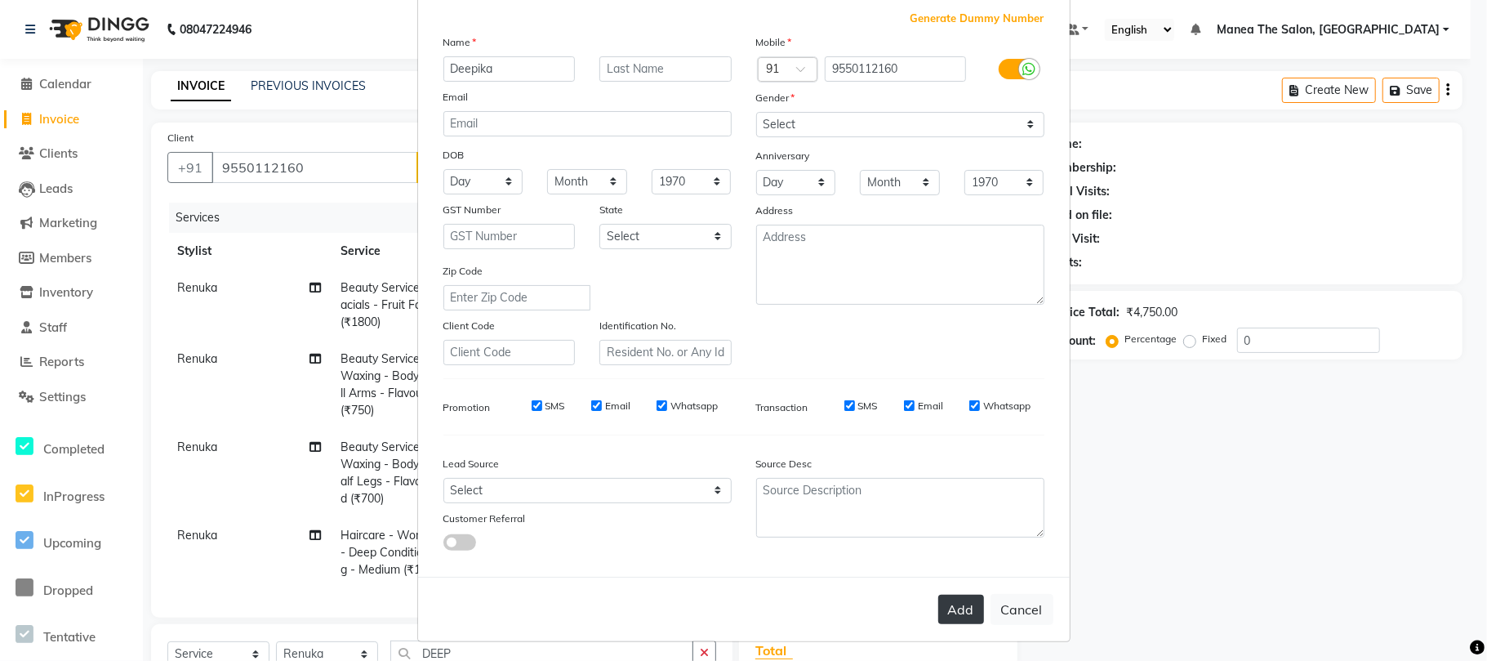
click at [964, 602] on button "Add" at bounding box center [961, 609] width 46 height 29
select select
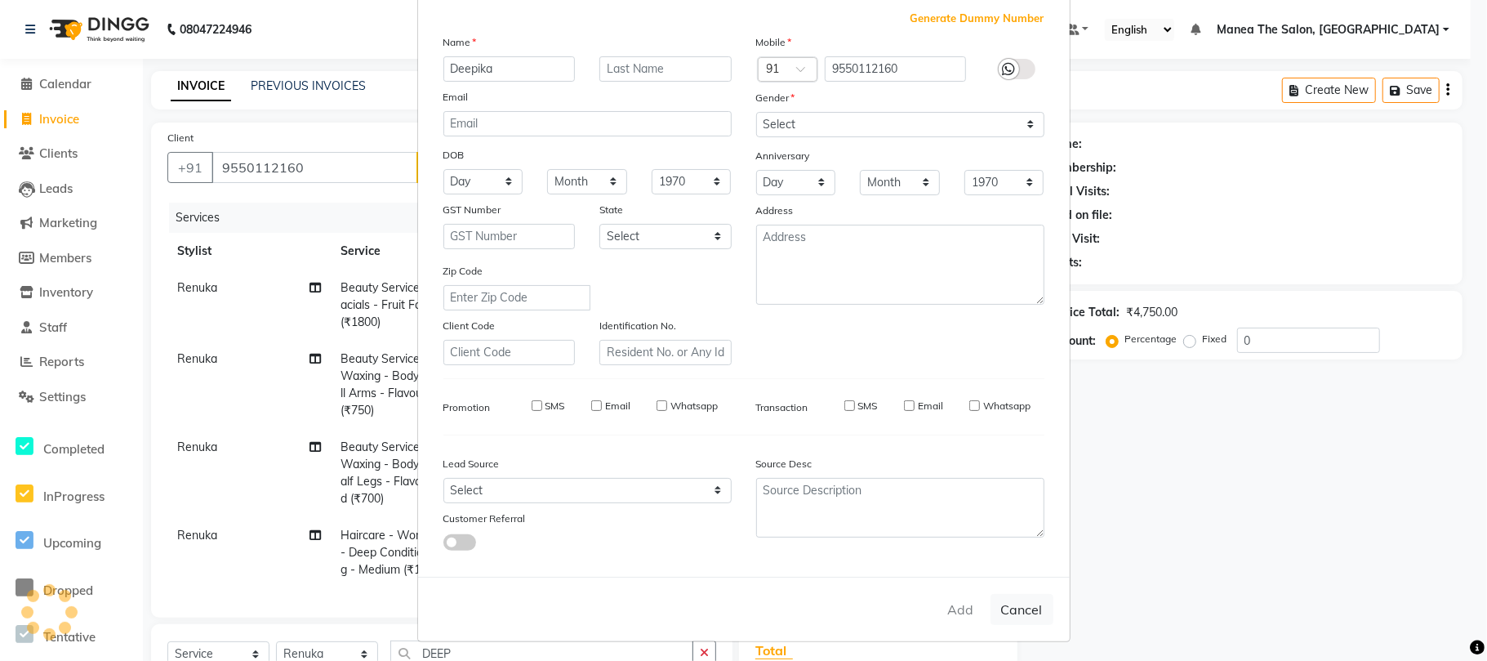
select select
checkbox input "false"
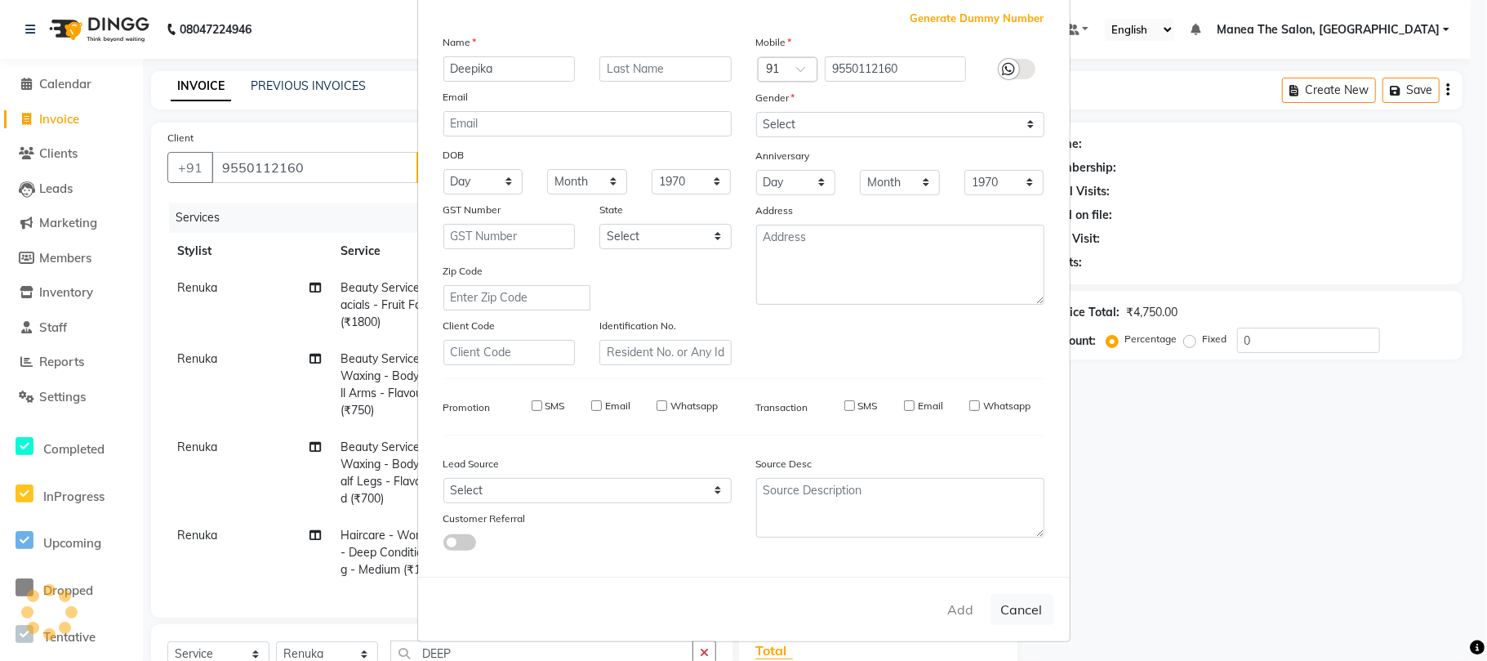
checkbox input "false"
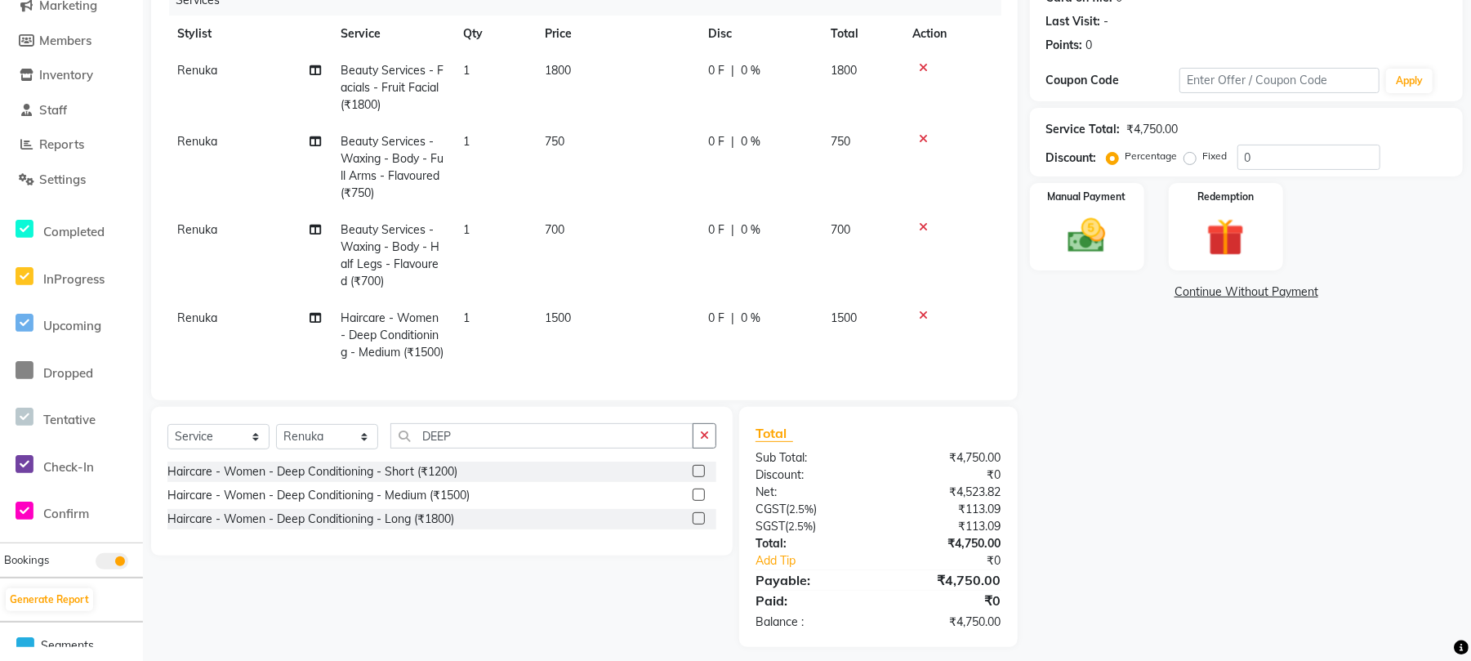
scroll to position [0, 0]
click at [1289, 154] on input "0" at bounding box center [1308, 157] width 143 height 25
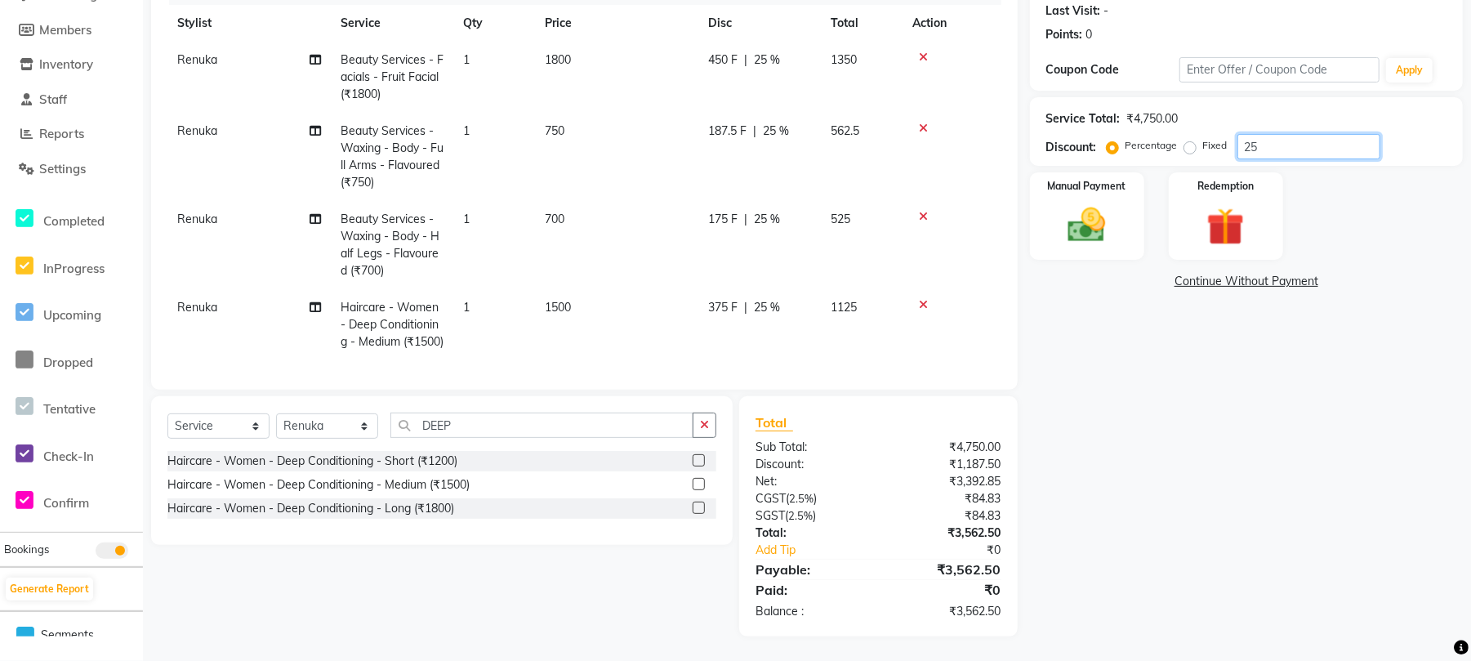
scroll to position [238, 0]
type input "25"
click at [1081, 224] on img at bounding box center [1087, 225] width 64 height 45
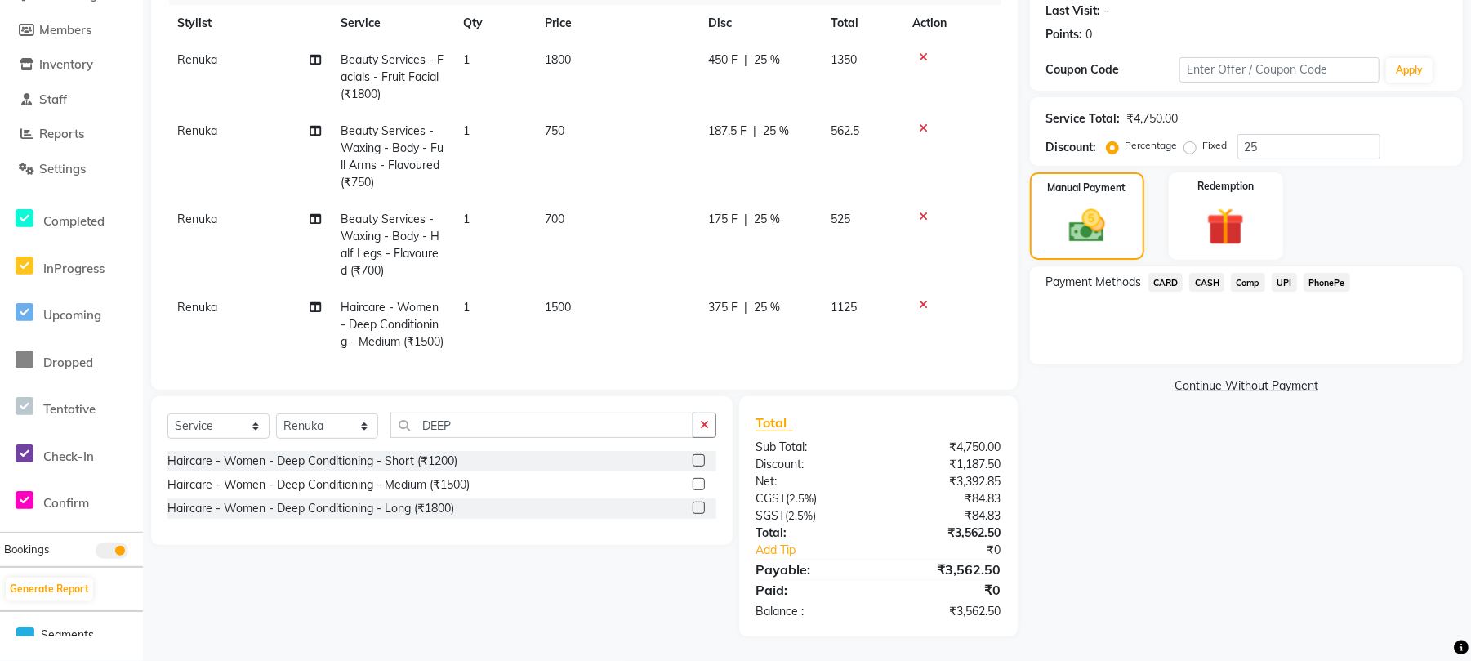
click at [1167, 273] on span "CARD" at bounding box center [1165, 282] width 35 height 19
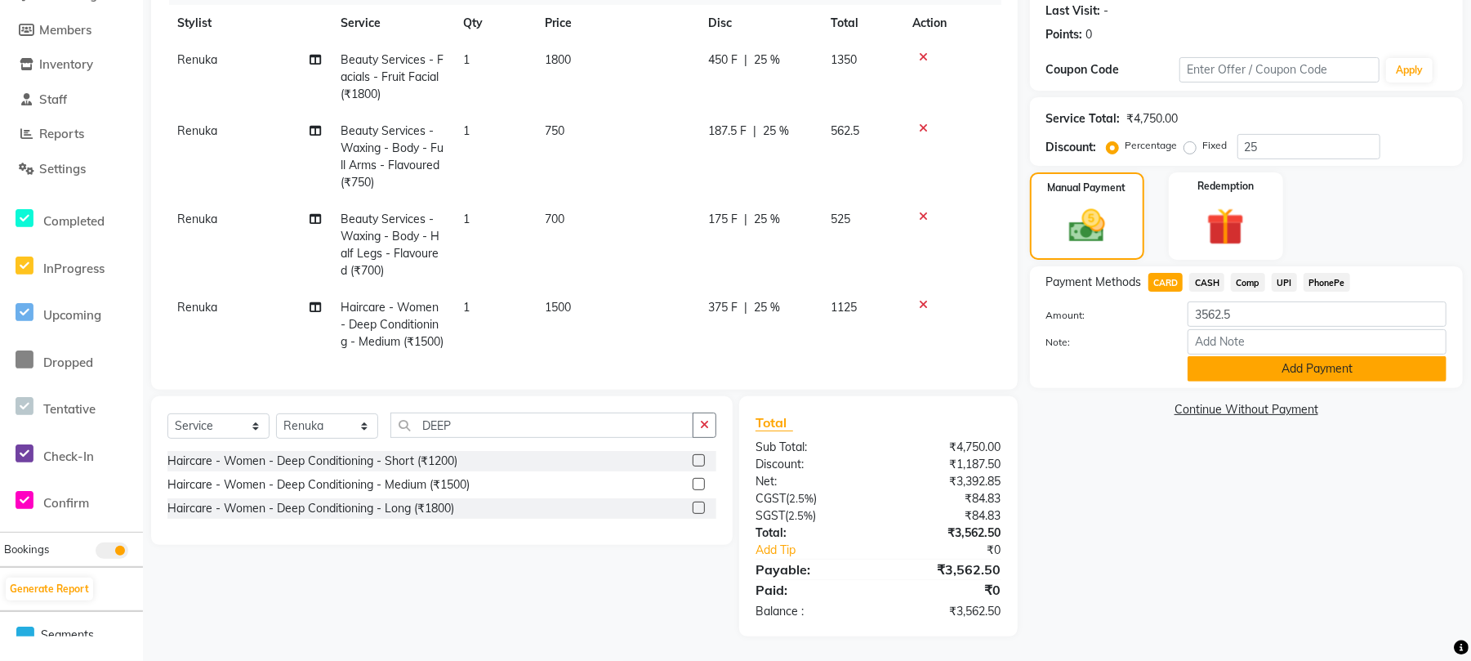
click at [1261, 361] on button "Add Payment" at bounding box center [1317, 368] width 259 height 25
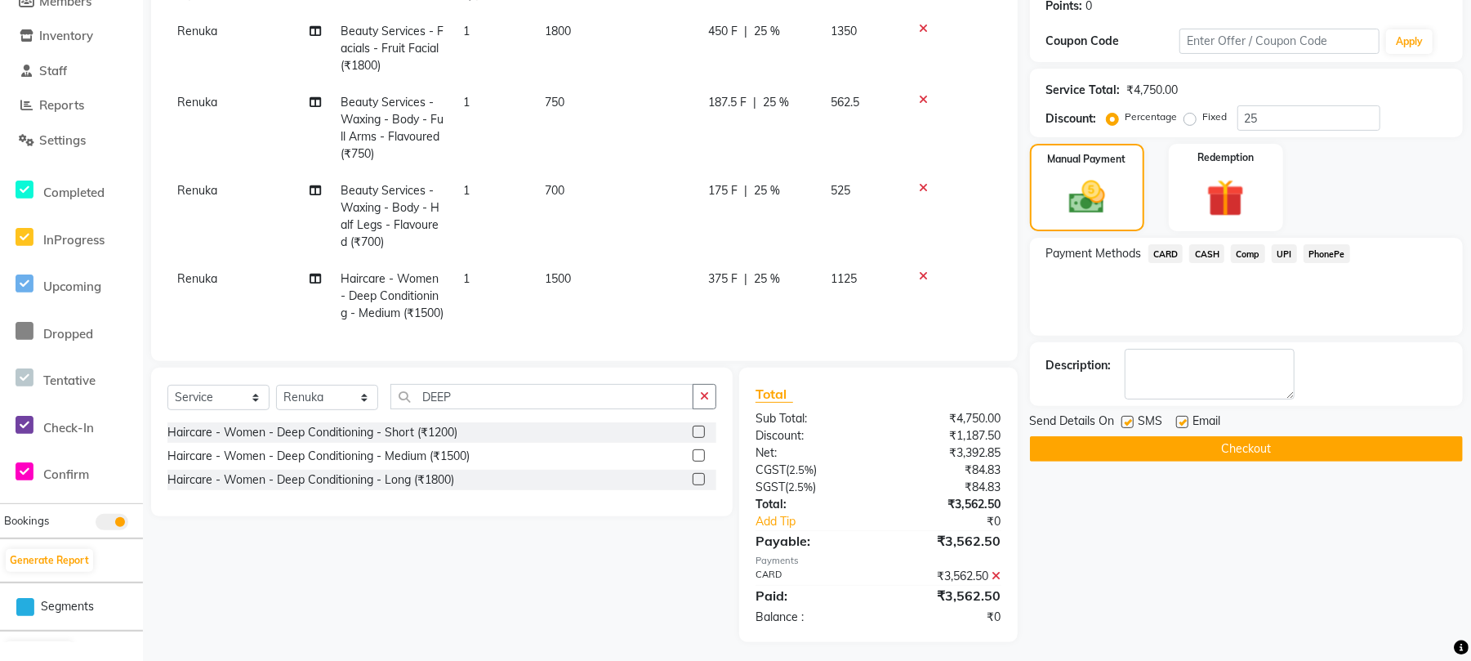
scroll to position [272, 0]
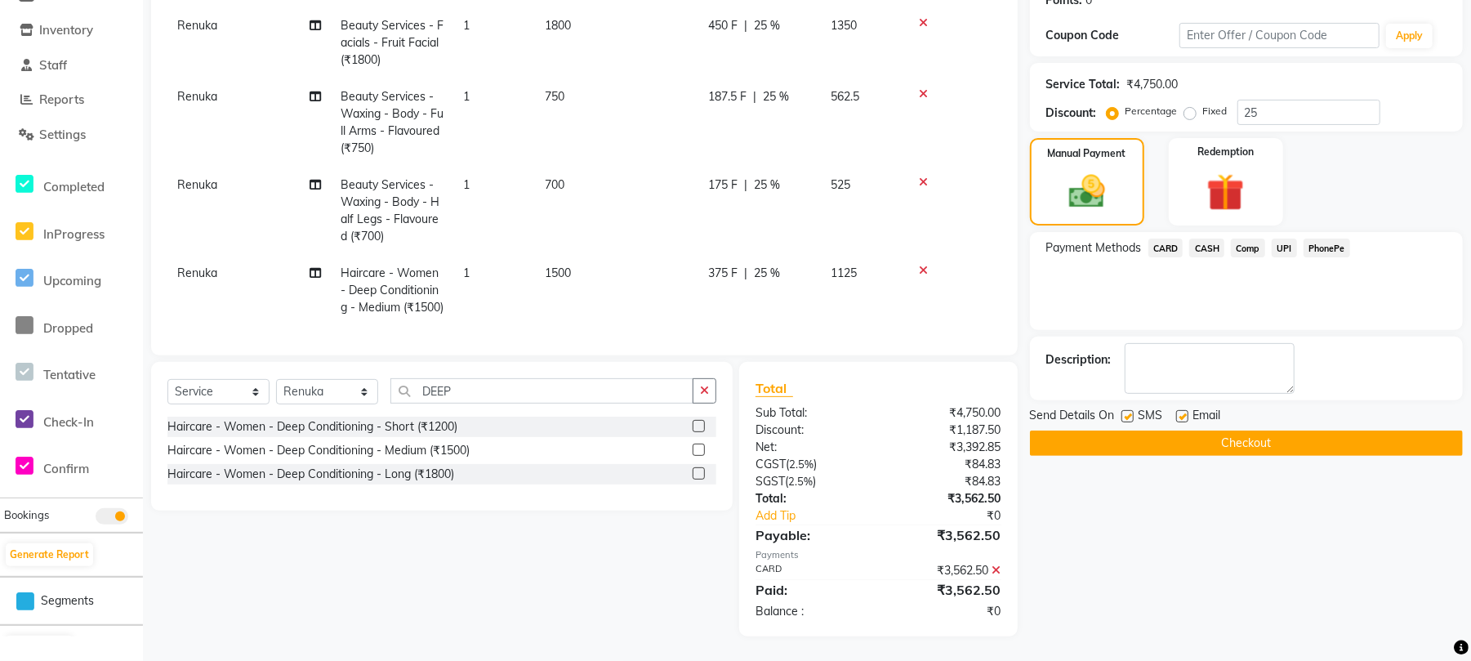
click at [1170, 435] on button "Checkout" at bounding box center [1246, 442] width 433 height 25
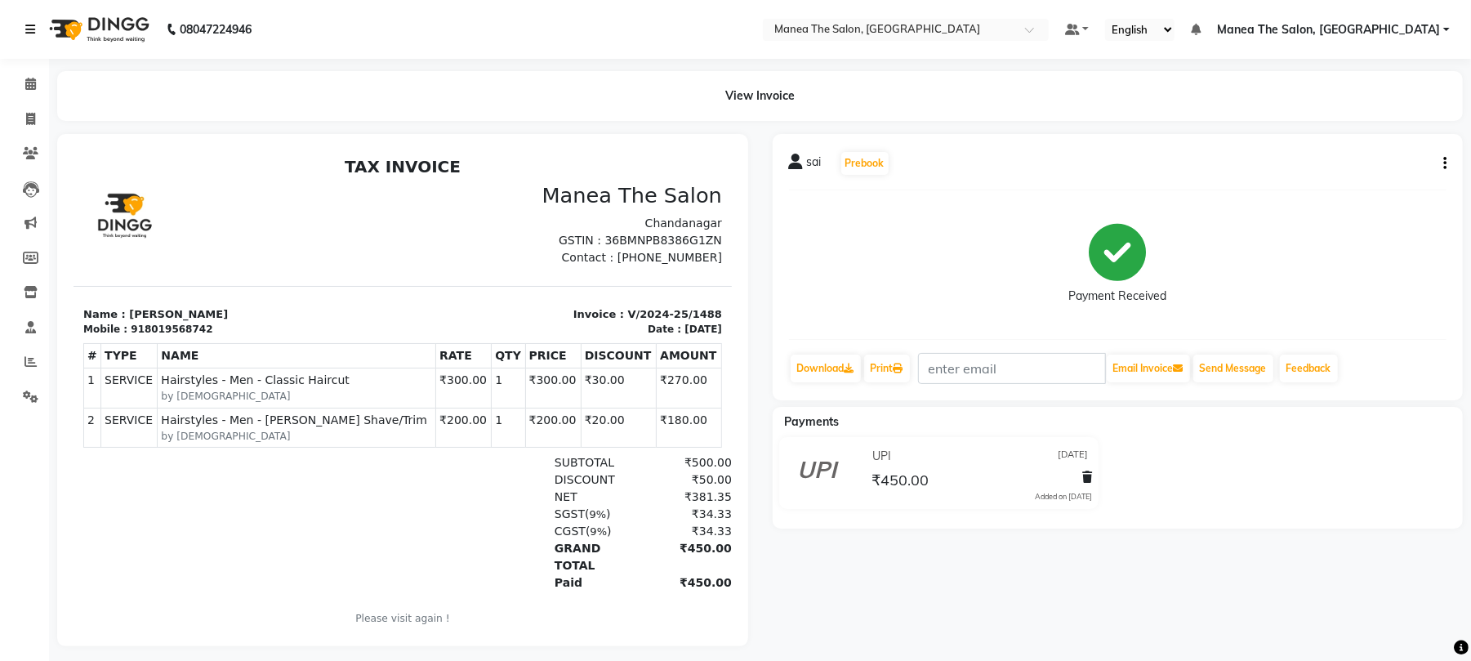
click at [27, 29] on icon at bounding box center [30, 29] width 10 height 11
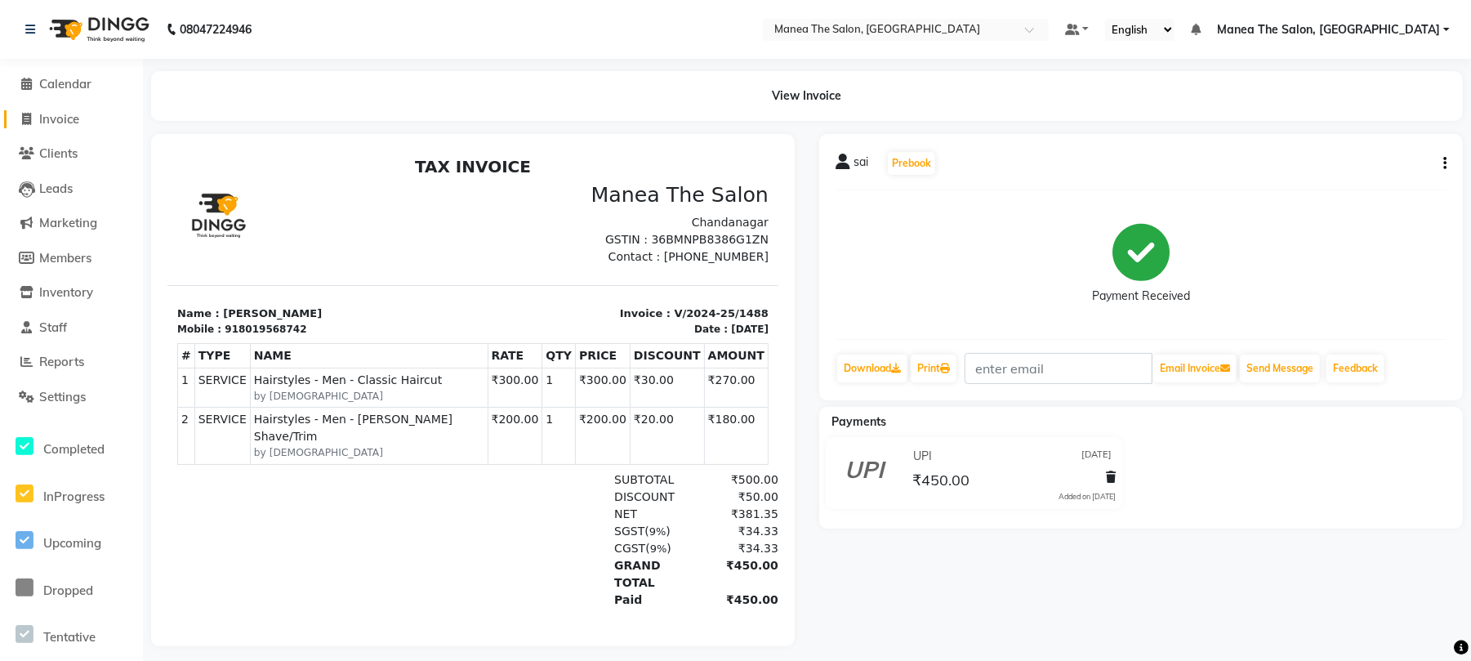
click at [57, 112] on span "Invoice" at bounding box center [59, 119] width 40 height 16
select select "service"
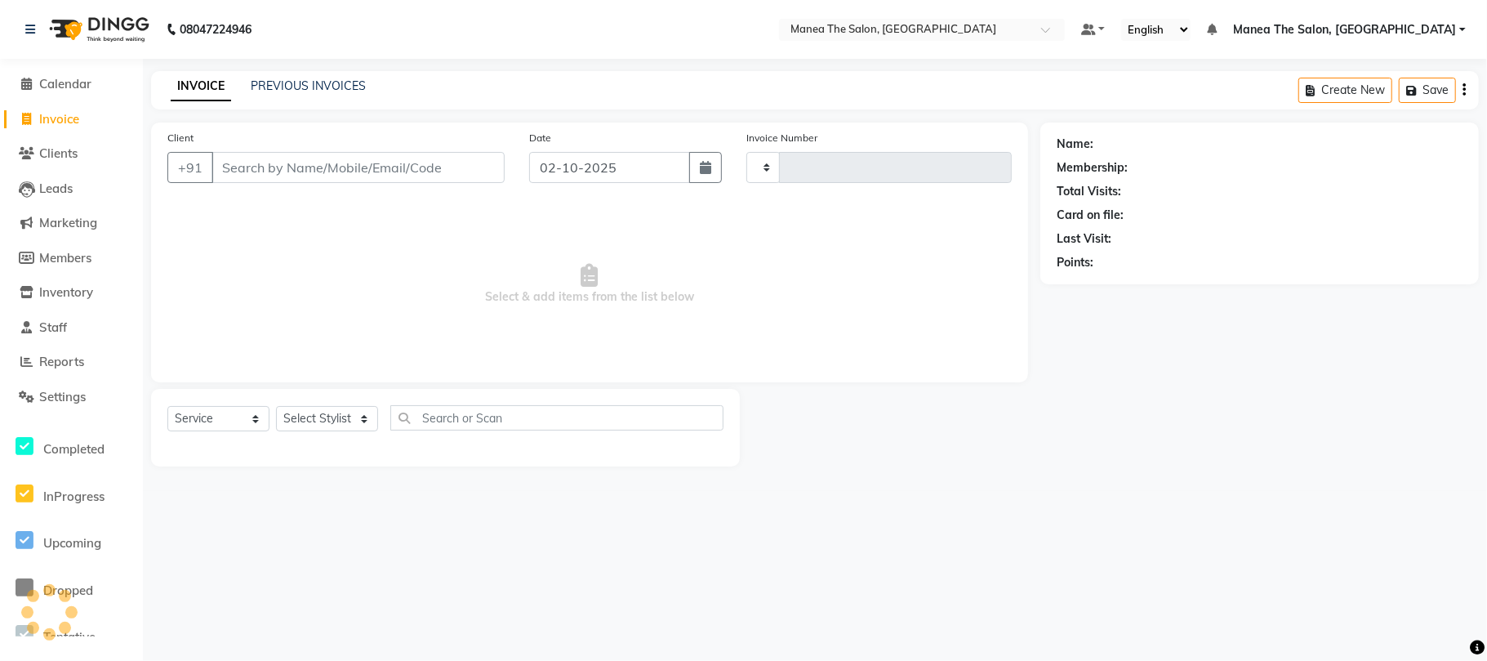
type input "2440"
select select "7351"
drag, startPoint x: 346, startPoint y: 407, endPoint x: 347, endPoint y: 420, distance: 13.1
click at [346, 407] on select "Select Stylist [PERSON_NAME] Divya Lakshmi [PERSON_NAME] [PERSON_NAME]" at bounding box center [327, 418] width 102 height 25
select select "68016"
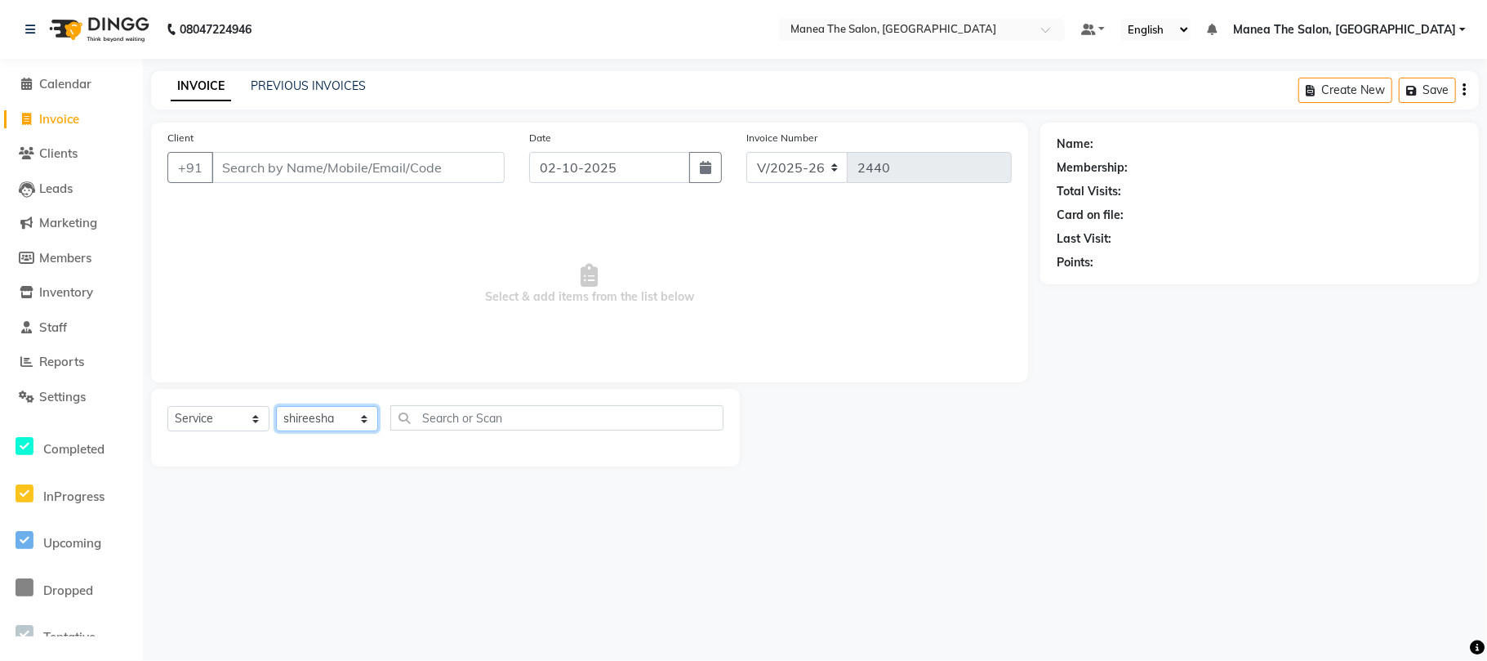
click at [276, 406] on select "Select Stylist [PERSON_NAME] Divya Lakshmi [PERSON_NAME] [PERSON_NAME]" at bounding box center [327, 418] width 102 height 25
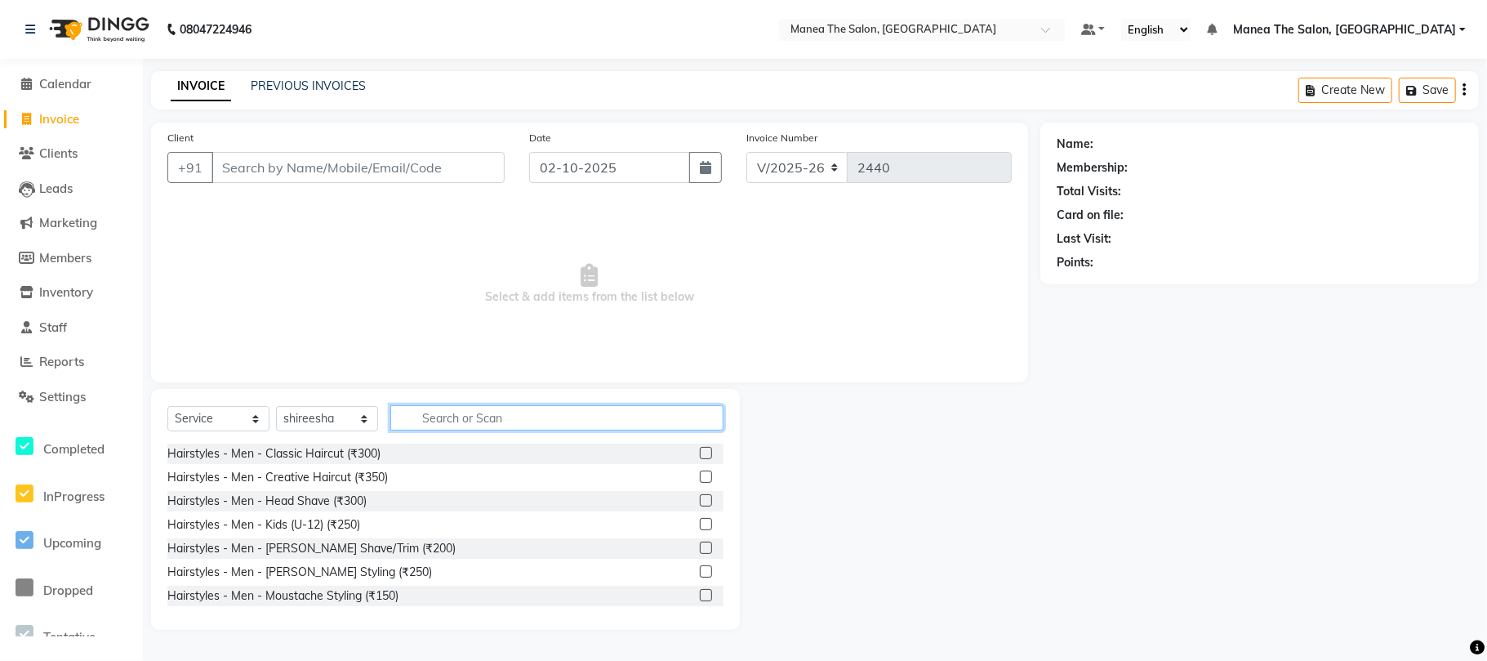
click at [518, 420] on input "text" at bounding box center [556, 417] width 333 height 25
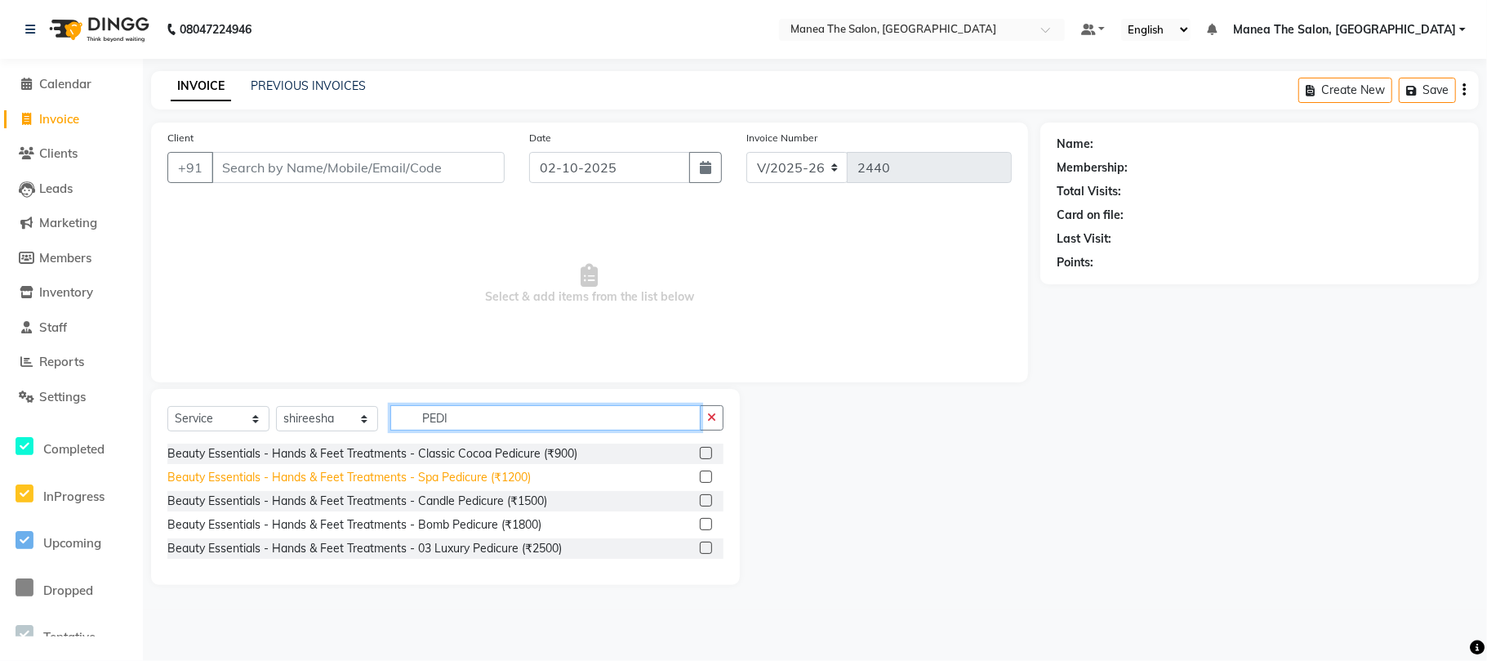
type input "PEDI"
click at [491, 478] on div "Beauty Essentials - Hands & Feet Treatments - Spa Pedicure (₹1200)" at bounding box center [348, 477] width 363 height 17
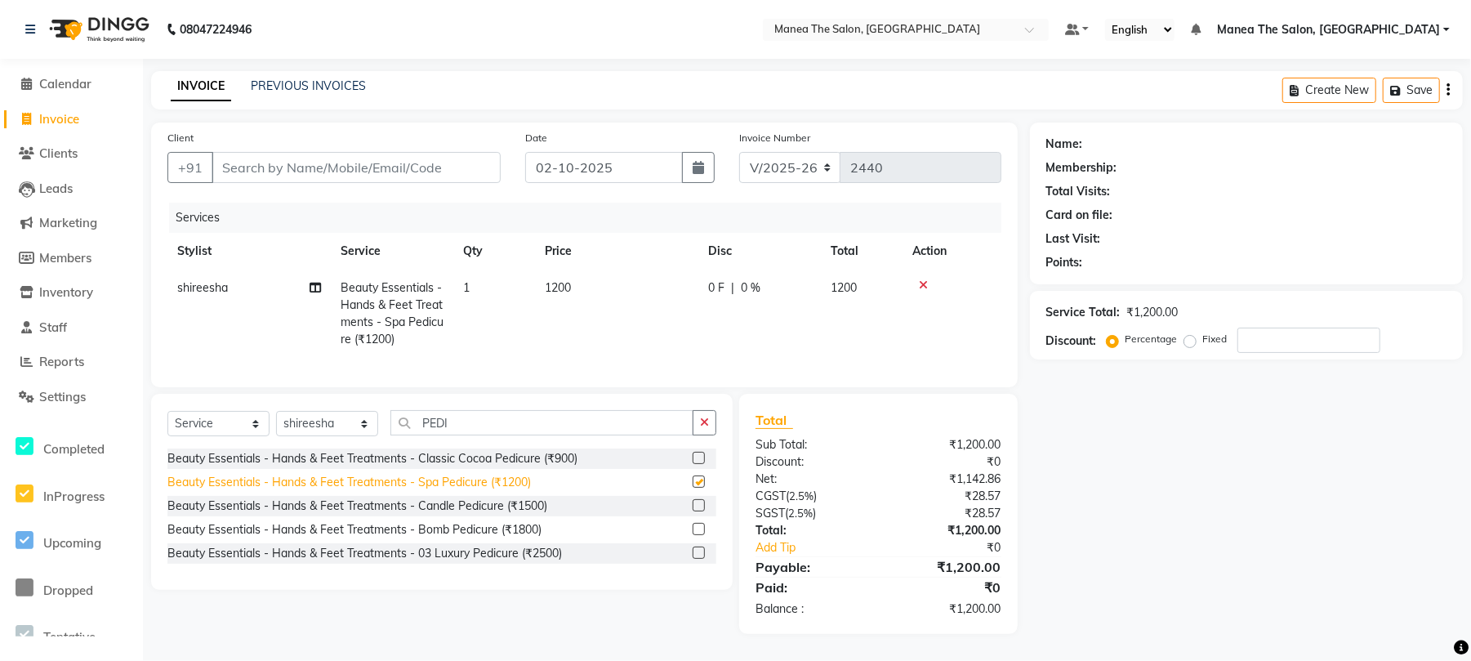
checkbox input "false"
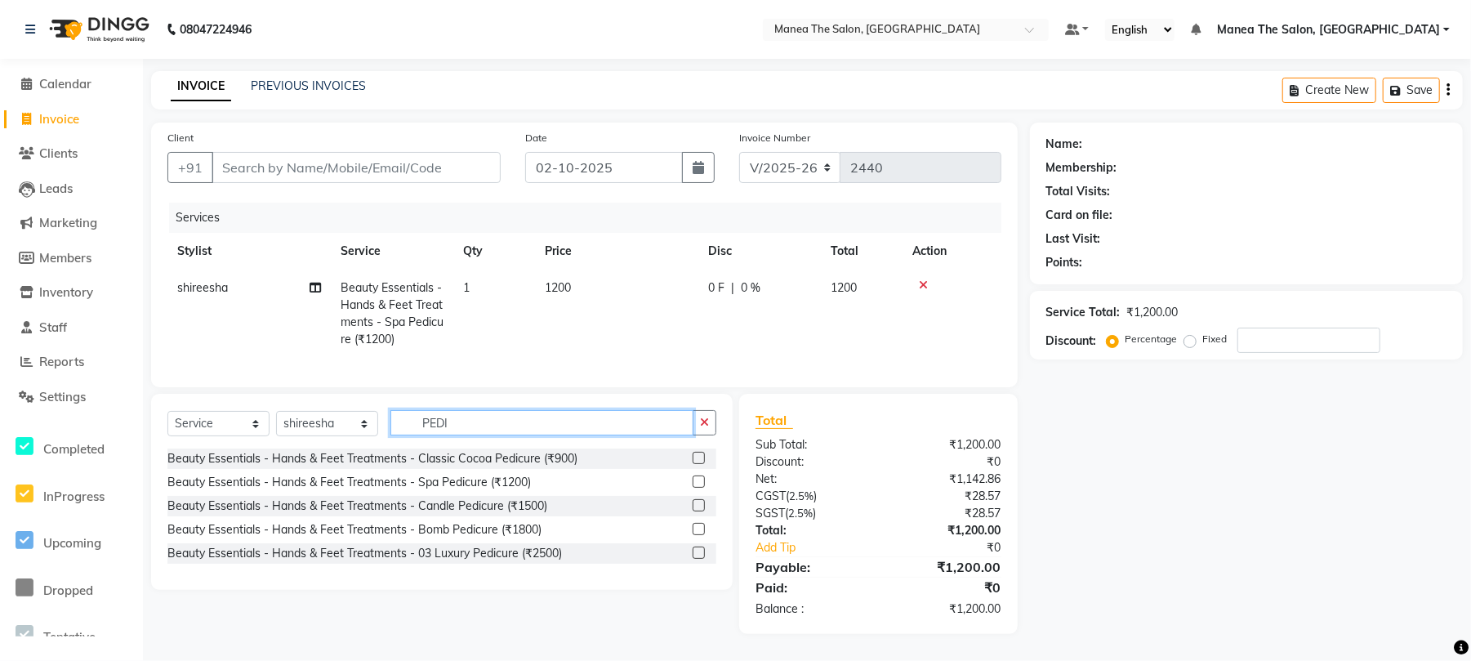
click at [296, 448] on div "Select Service Product Membership Package Voucher Prepaid Gift Card Select Styl…" at bounding box center [441, 429] width 549 height 38
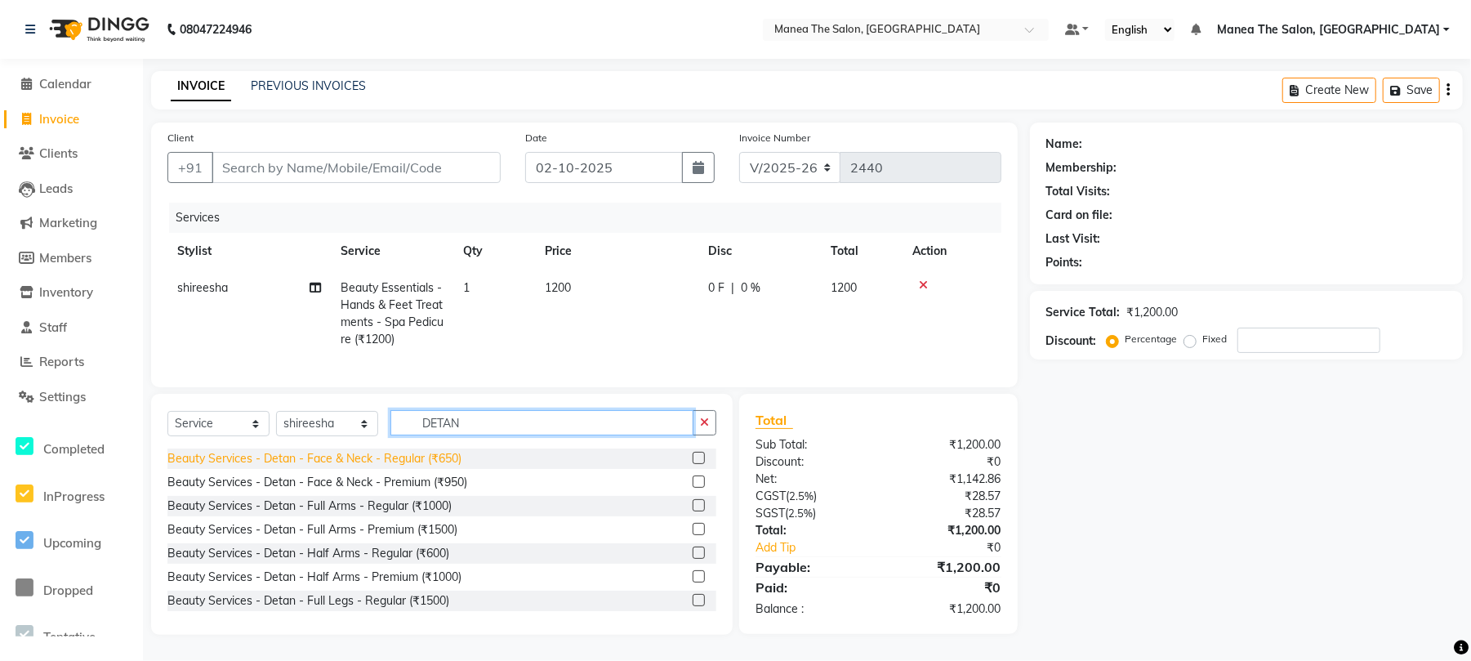
type input "DETAN"
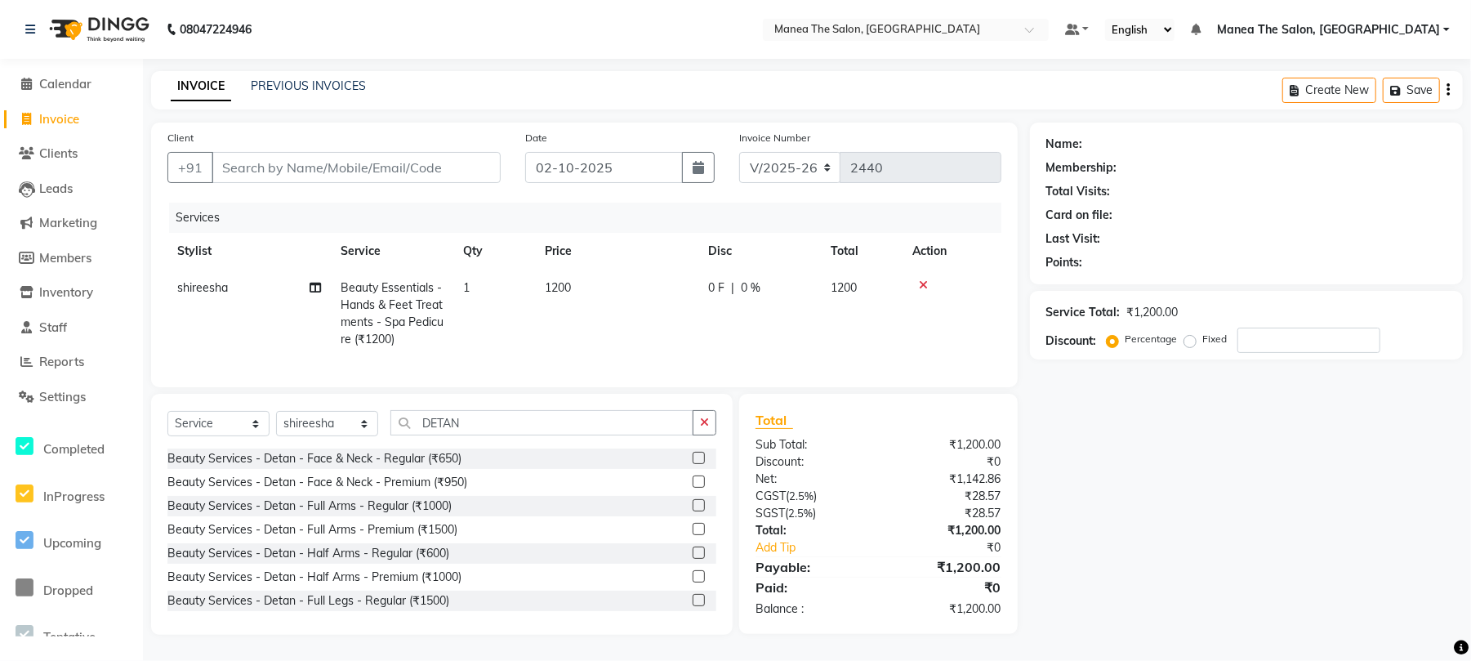
click at [390, 467] on div "Beauty Services - Detan - Face & Neck - Regular (₹650)" at bounding box center [314, 458] width 294 height 17
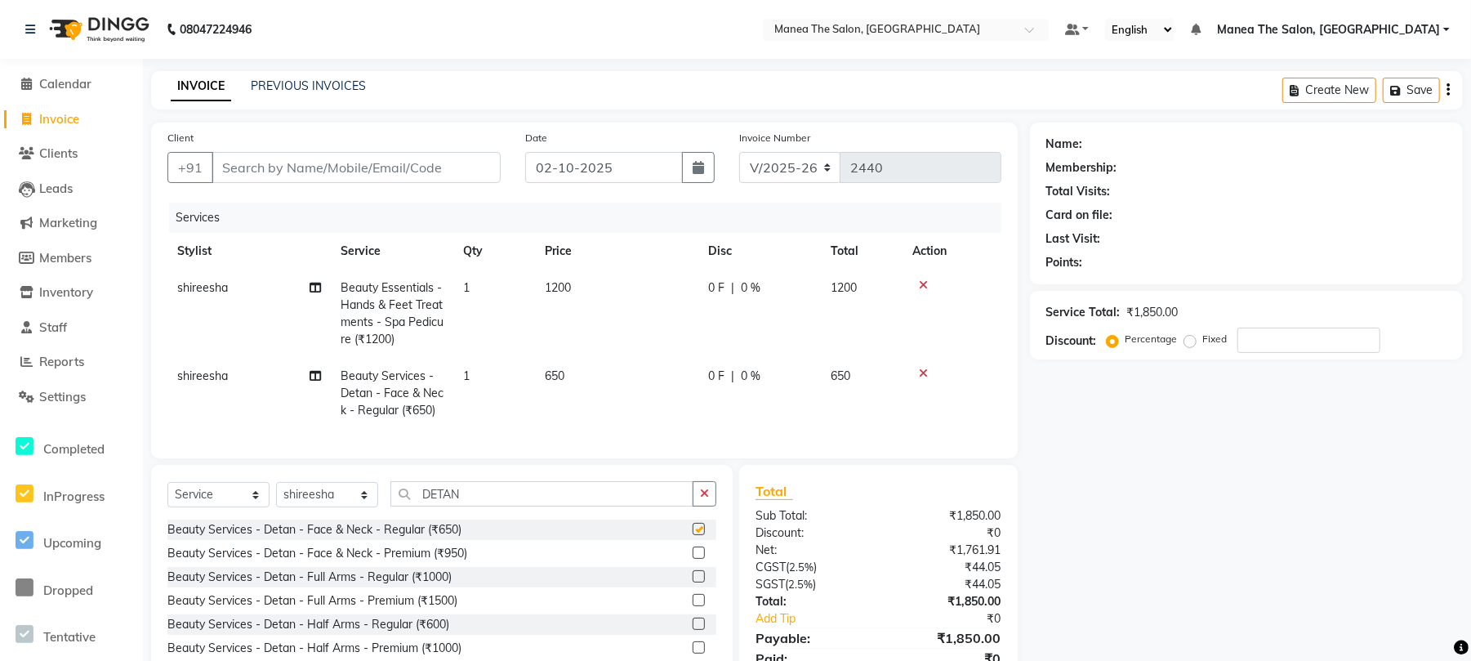
checkbox input "false"
drag, startPoint x: 498, startPoint y: 504, endPoint x: 37, endPoint y: 546, distance: 463.4
click at [37, 546] on app-home "08047224946 Select Location × Manea The Salon, Chandanagar Default Panel My Pan…" at bounding box center [735, 365] width 1471 height 730
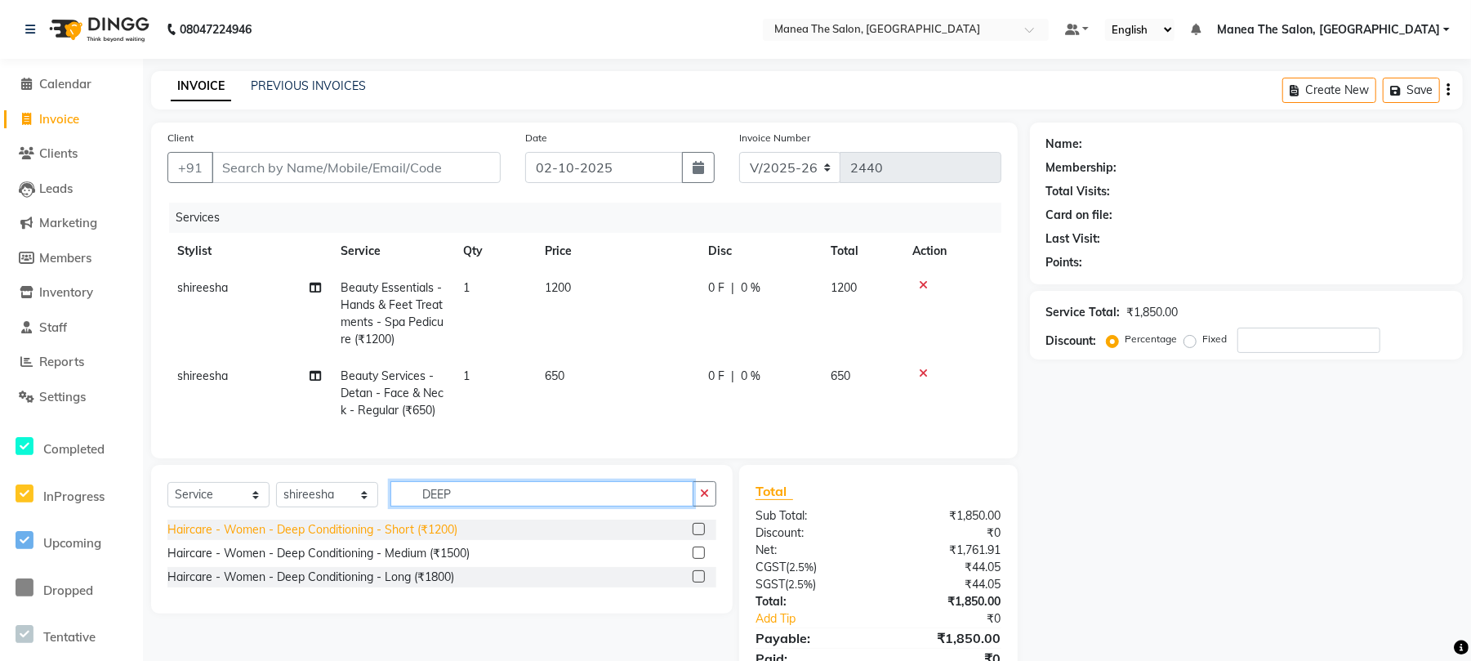
type input "DEEP"
click at [358, 538] on div "Haircare - Women - Deep Conditioning - Short (₹1200)" at bounding box center [312, 529] width 290 height 17
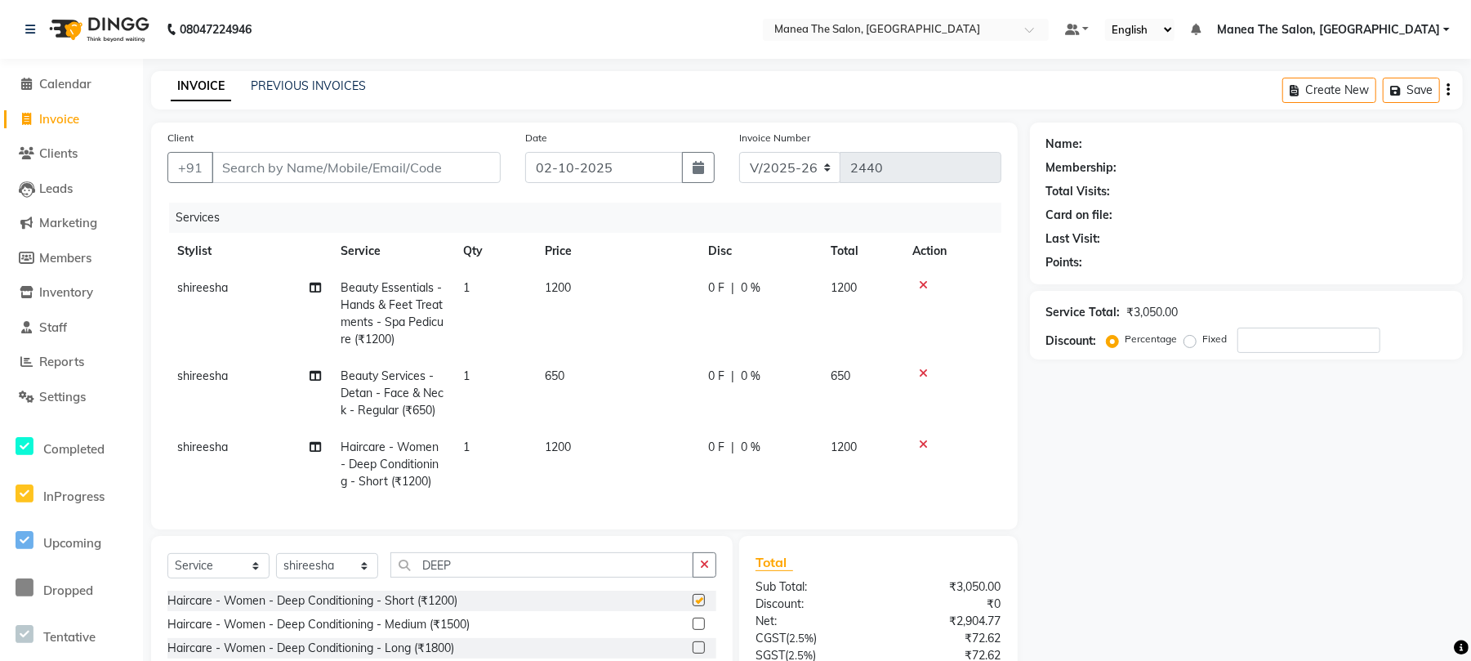
checkbox input "false"
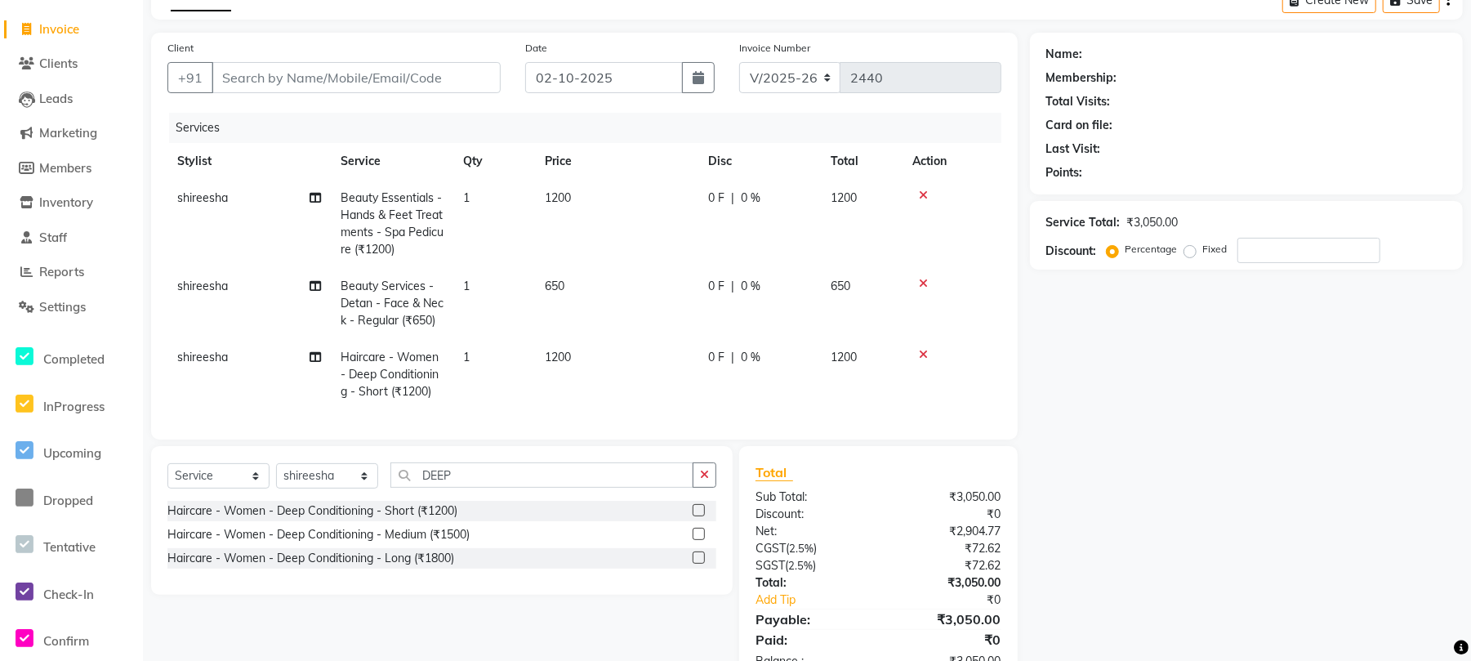
scroll to position [157, 0]
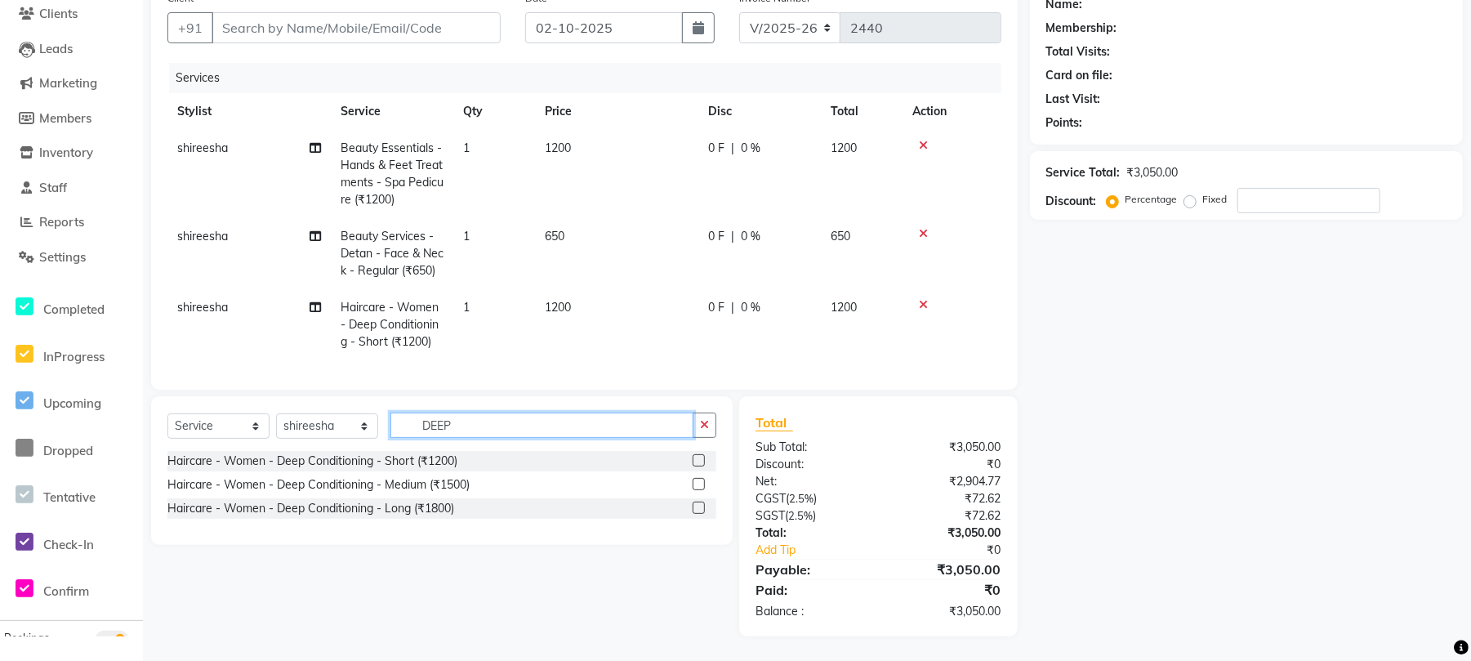
drag, startPoint x: 488, startPoint y: 426, endPoint x: 278, endPoint y: 451, distance: 212.1
click at [278, 451] on div "Select Service Product Membership Package Voucher Prepaid Gift Card Select Styl…" at bounding box center [442, 470] width 582 height 149
type input "U CUT"
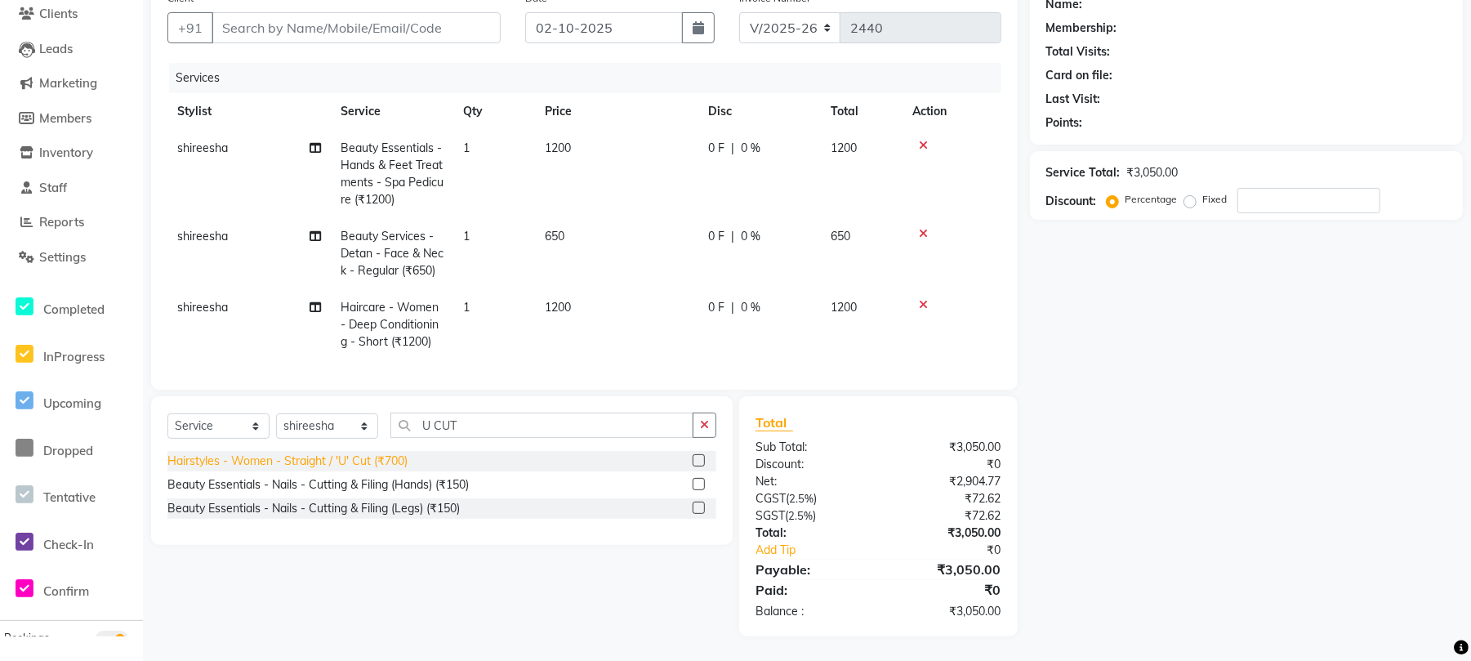
click at [377, 461] on div "Hairstyles - Women - Straight / 'U' Cut (₹700)" at bounding box center [287, 460] width 240 height 17
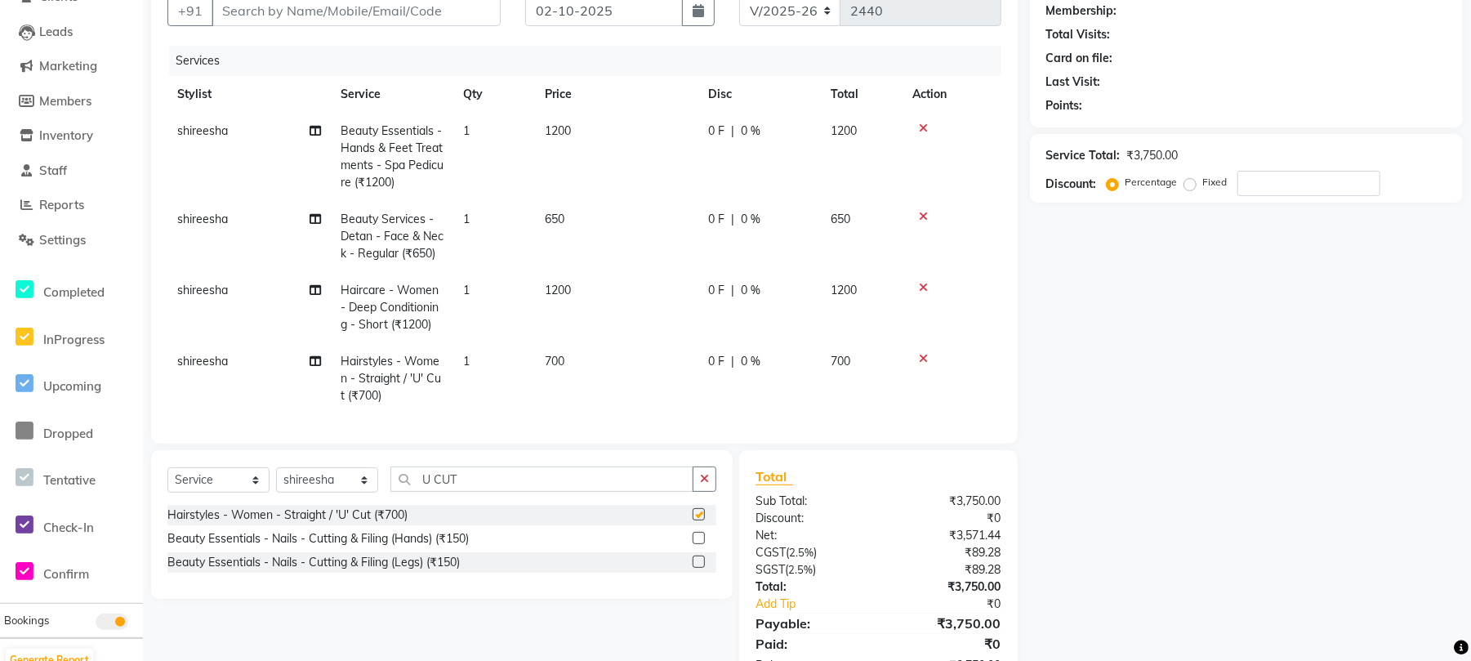
checkbox input "false"
click at [222, 358] on span "shireesha" at bounding box center [202, 361] width 51 height 15
select select "68016"
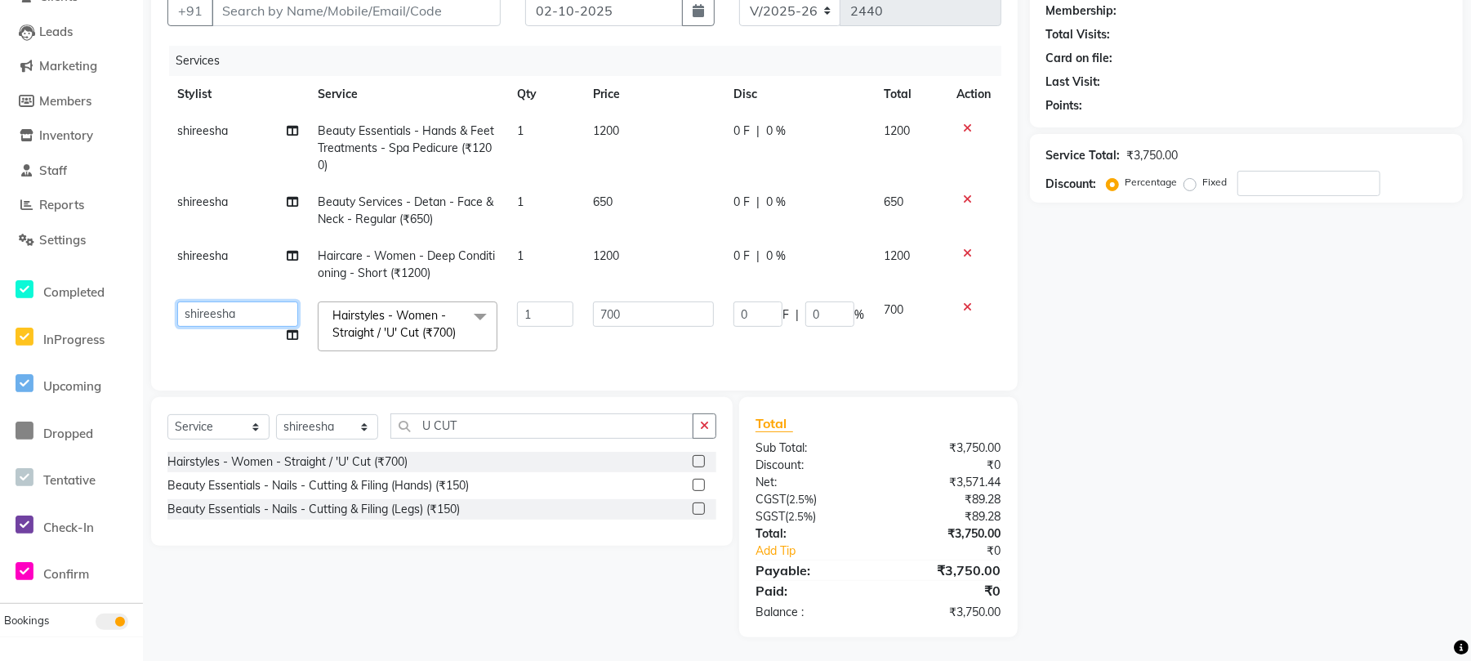
click at [236, 321] on select "Aman Azeem Divya Lakshmi Prasad Renuka shireesha Sulthana" at bounding box center [237, 313] width 121 height 25
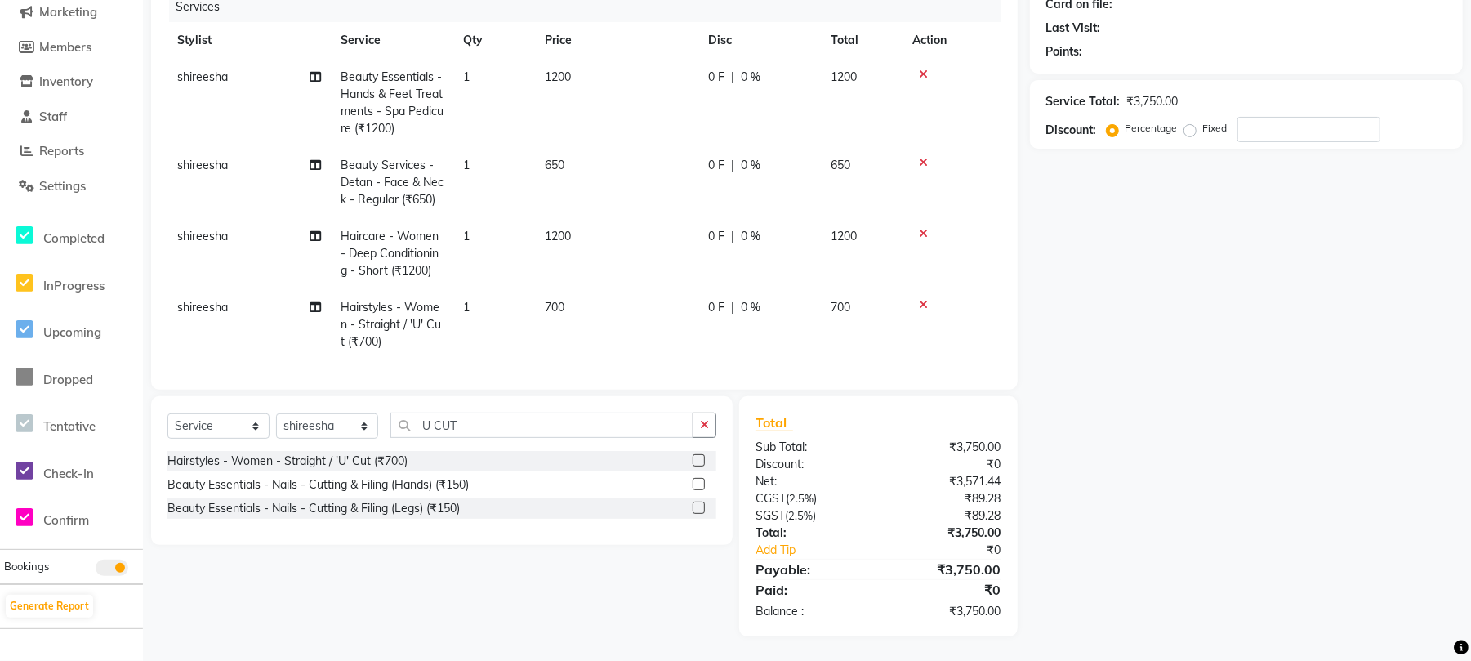
click at [214, 300] on span "shireesha" at bounding box center [202, 307] width 51 height 15
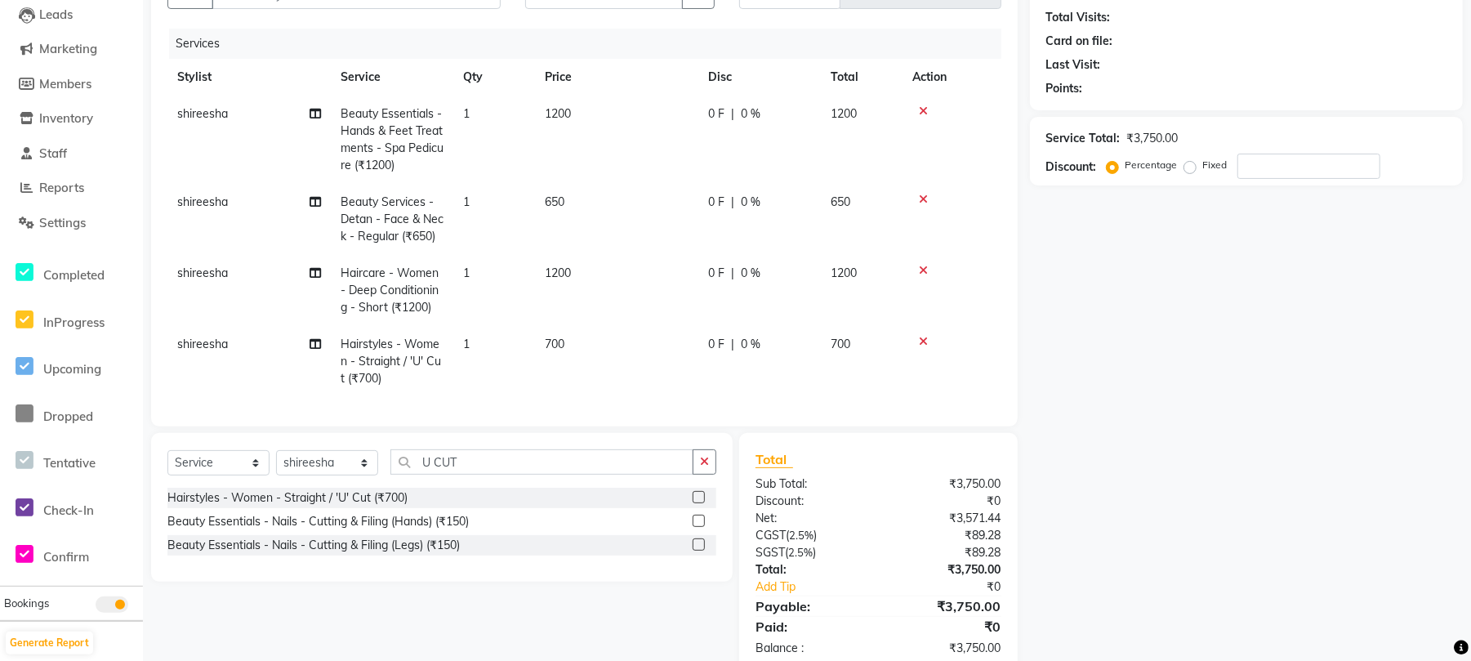
select select "68016"
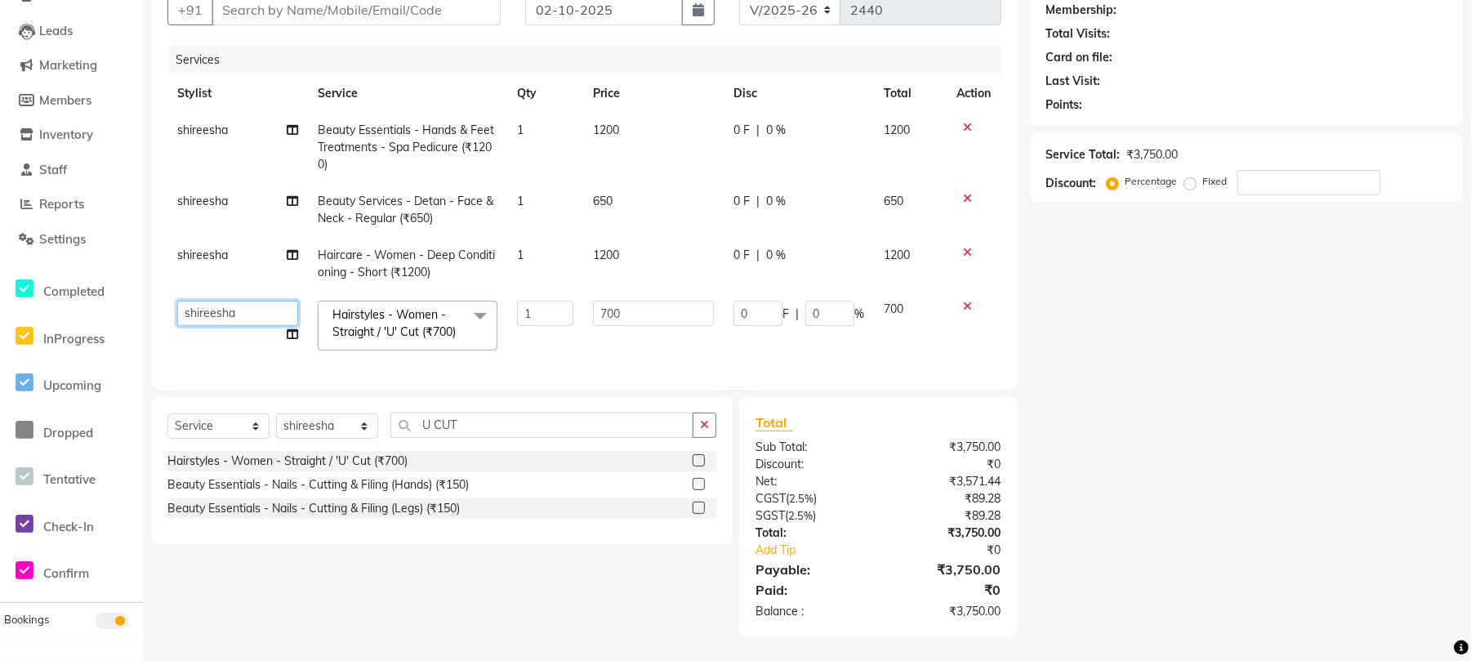
click at [236, 301] on select "Aman Azeem Divya Lakshmi Prasad Renuka shireesha Sulthana" at bounding box center [237, 313] width 121 height 25
select select "63577"
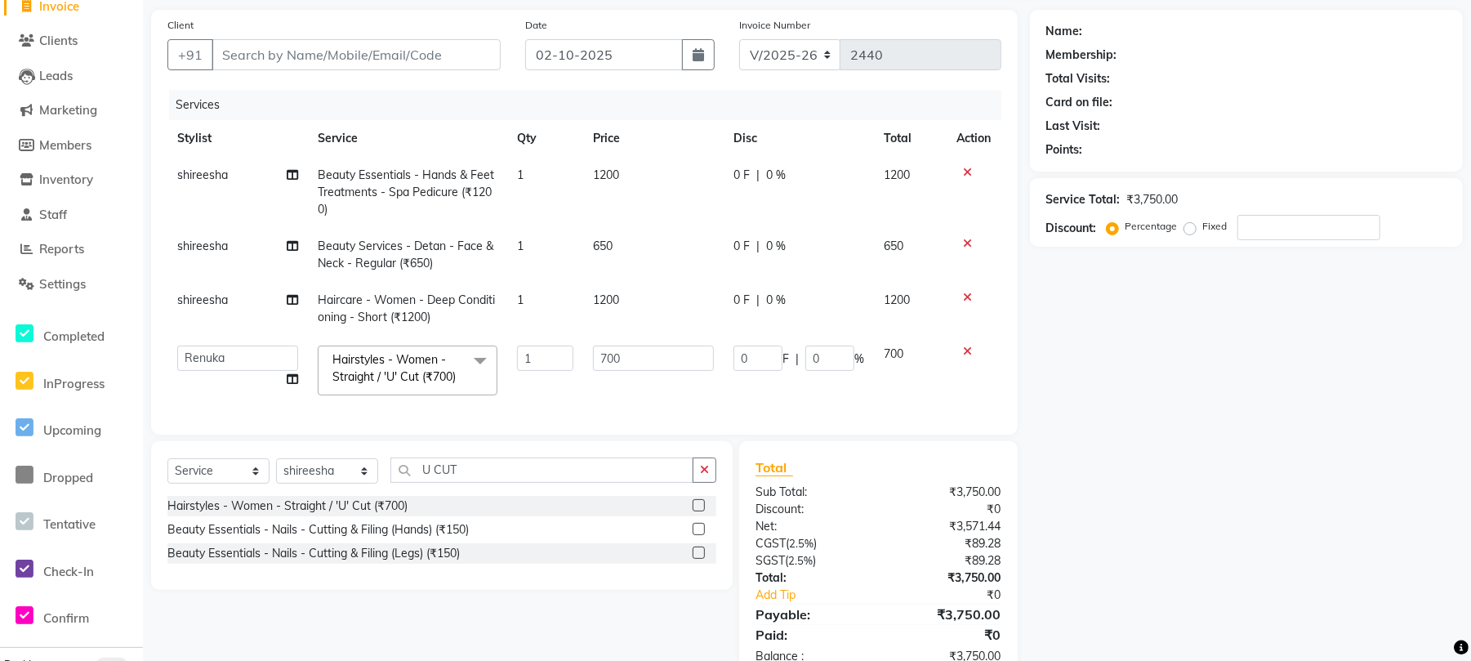
scroll to position [65, 0]
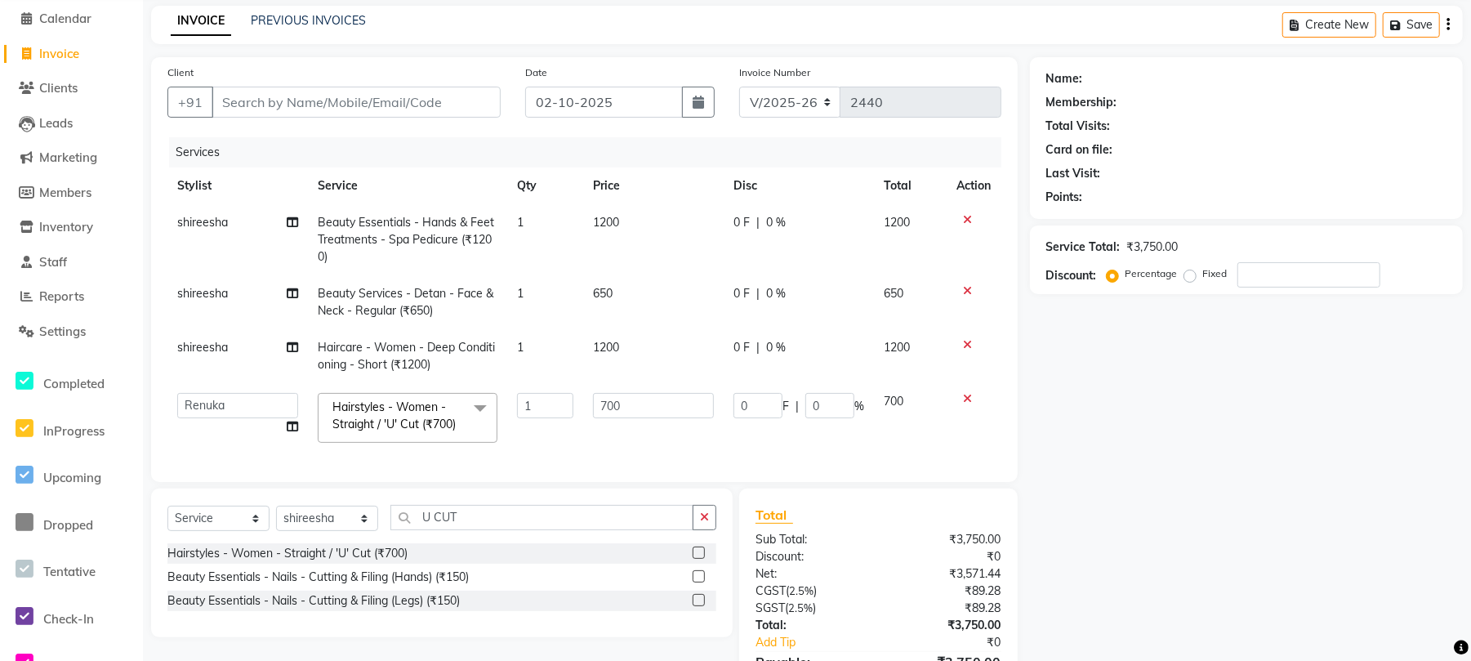
click at [1314, 292] on div "Service Total: ₹3,750.00 Discount: Percentage Fixed" at bounding box center [1246, 259] width 433 height 69
drag, startPoint x: 1300, startPoint y: 260, endPoint x: 1297, endPoint y: 278, distance: 18.3
click at [1300, 261] on div "Service Total: ₹3,750.00 Discount: Percentage Fixed" at bounding box center [1246, 260] width 400 height 56
click at [1297, 279] on input "number" at bounding box center [1308, 274] width 143 height 25
type input "1"
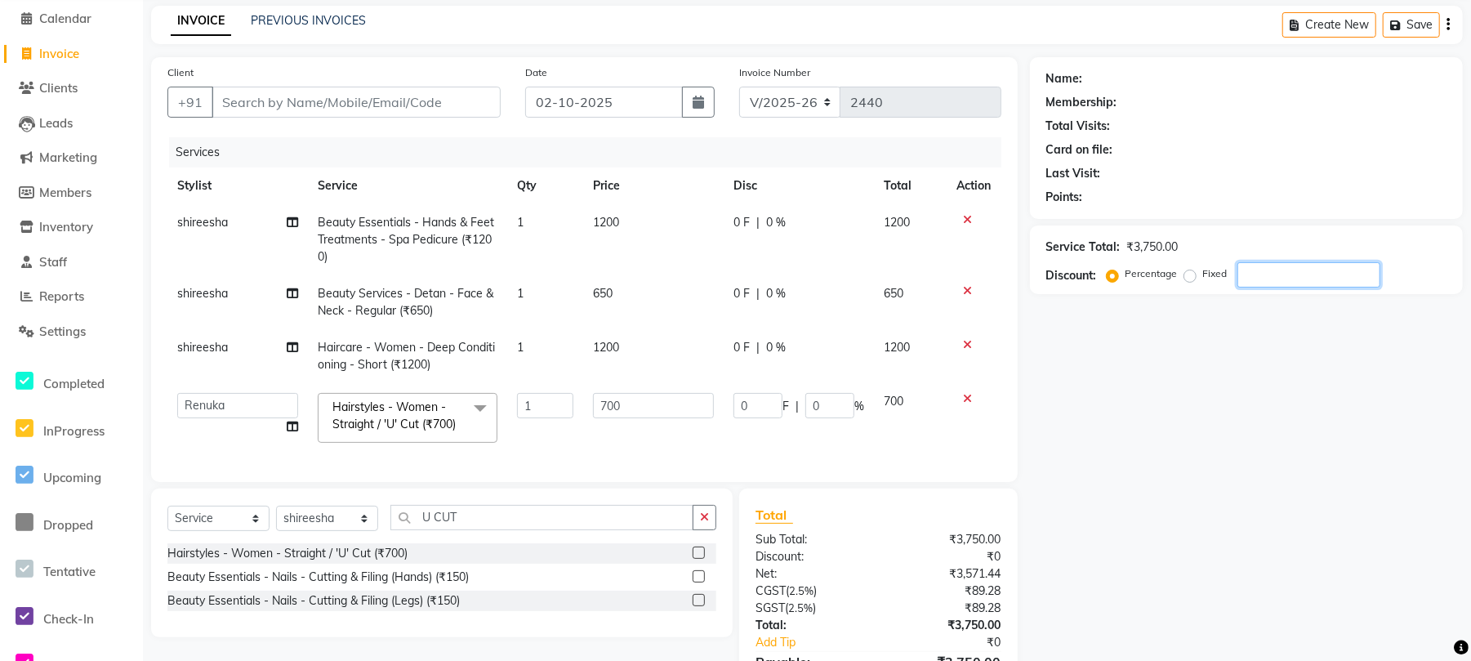
type input "7"
type input "1"
type input "15"
type input "105"
type input "15"
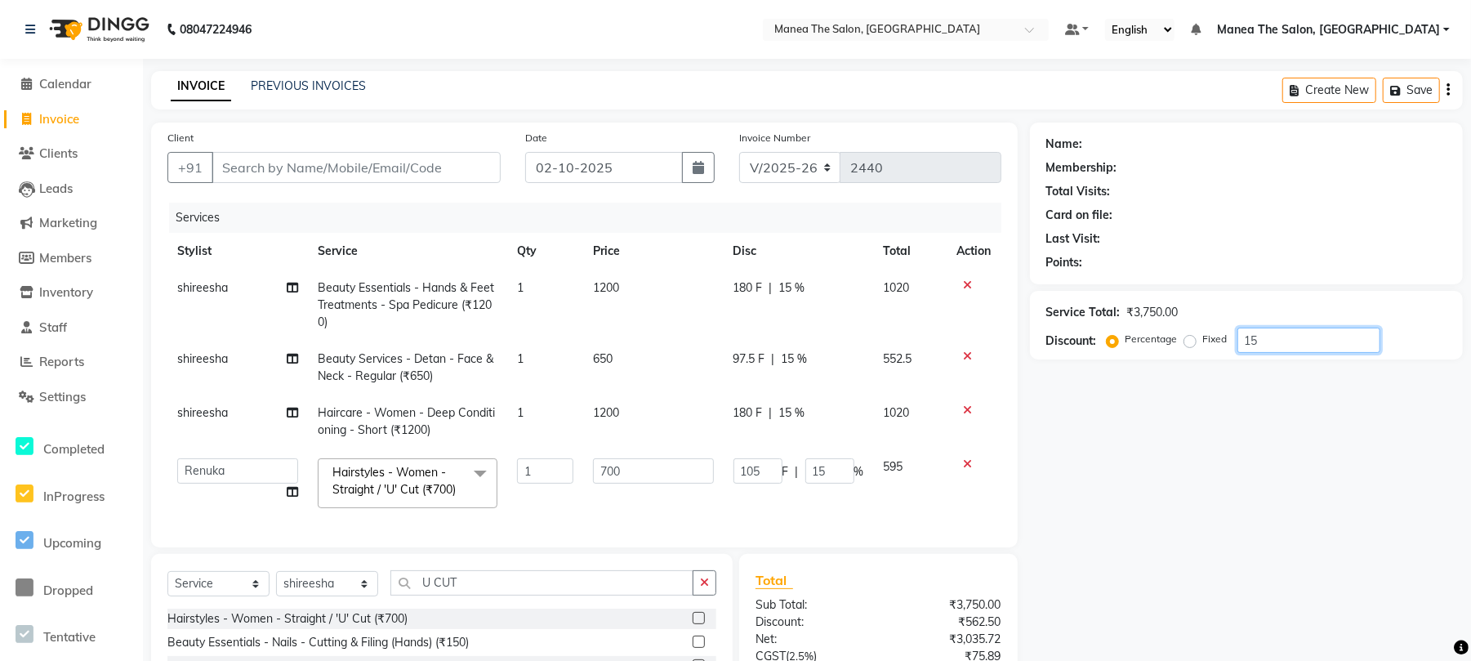
scroll to position [174, 0]
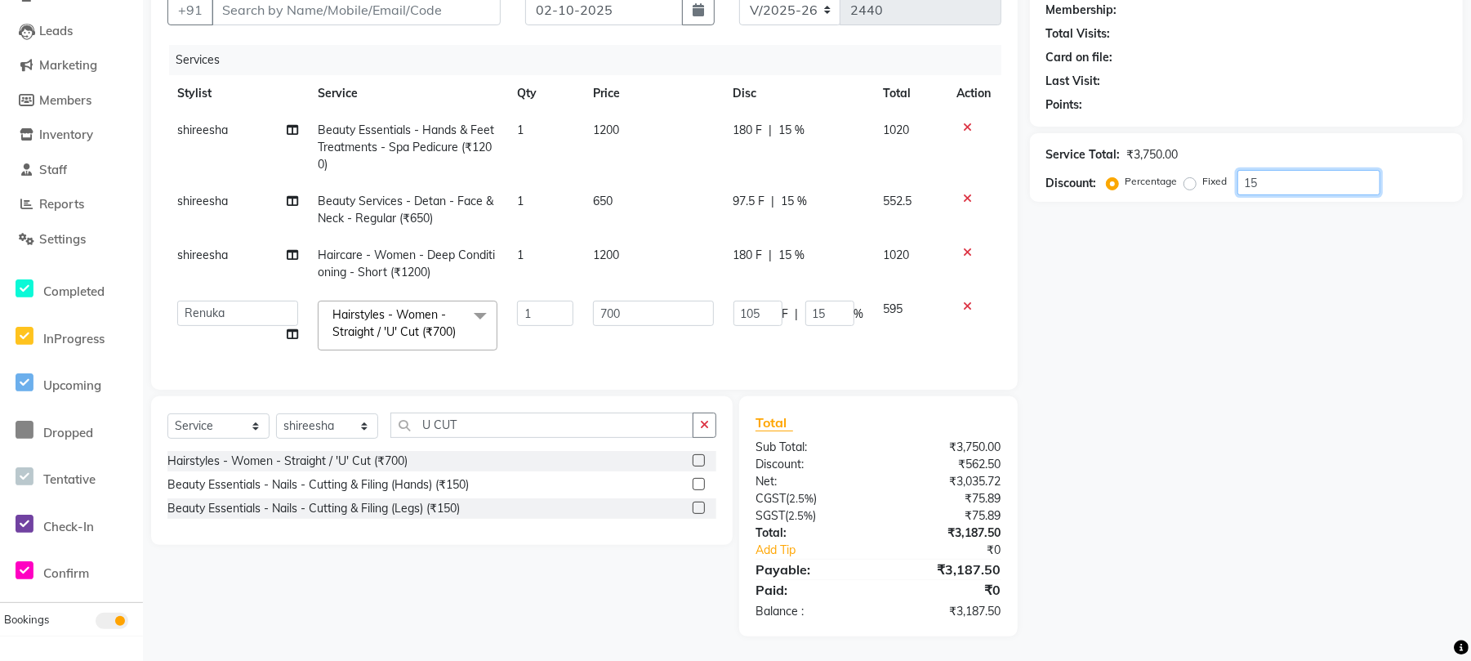
type input "1"
type input "7"
type input "1"
type input "0"
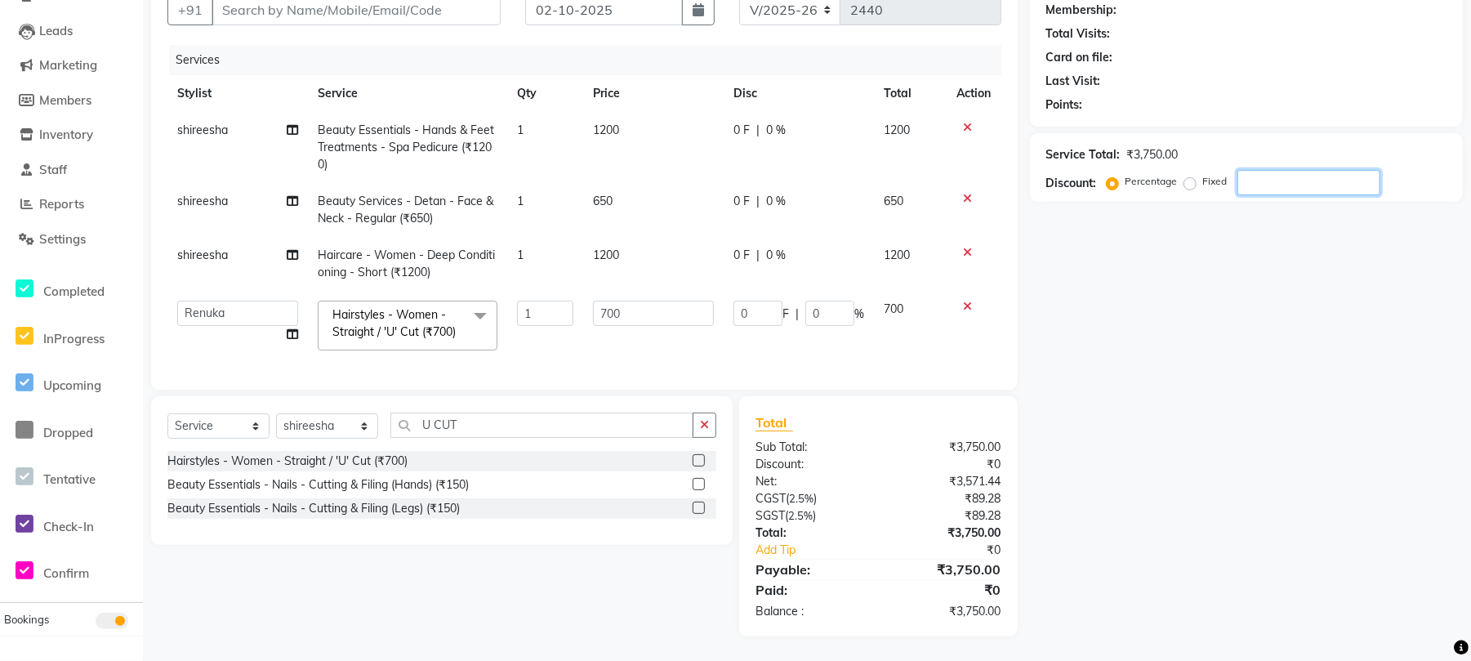
type input "1"
type input "7"
type input "1"
type input "15"
type input "105"
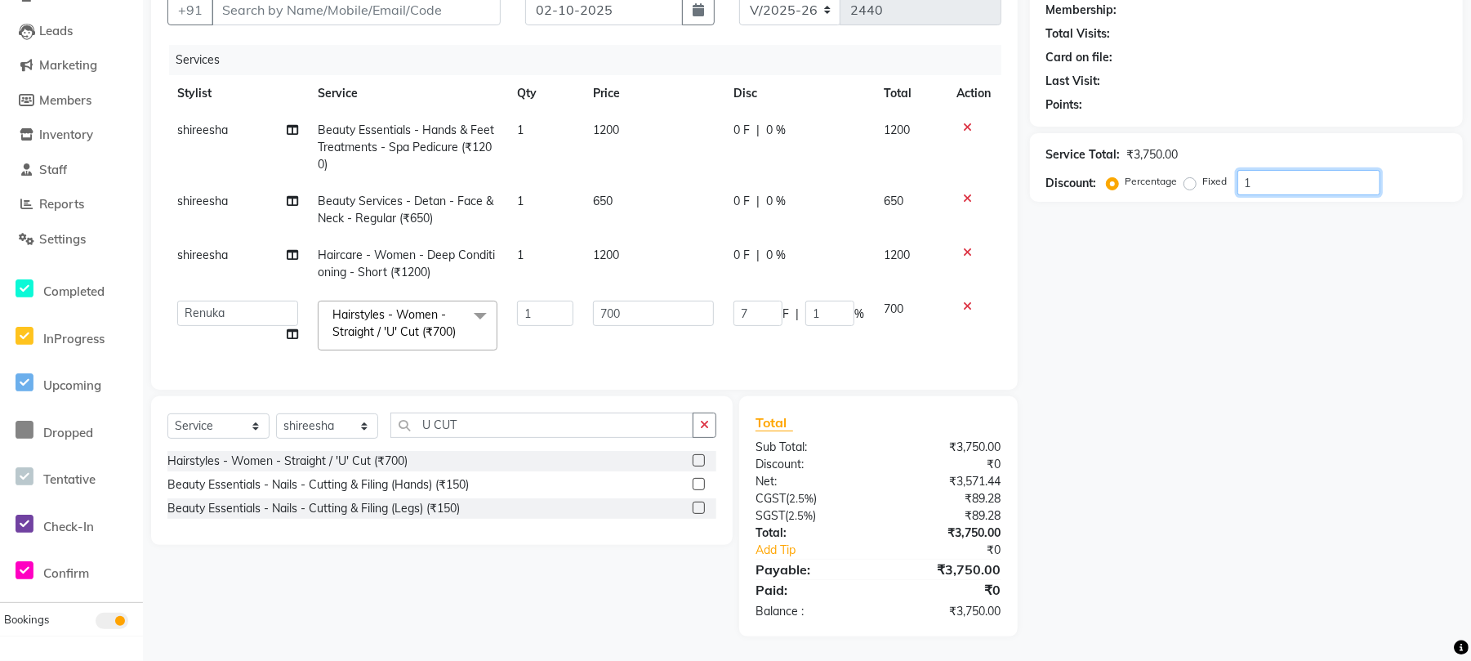
type input "15"
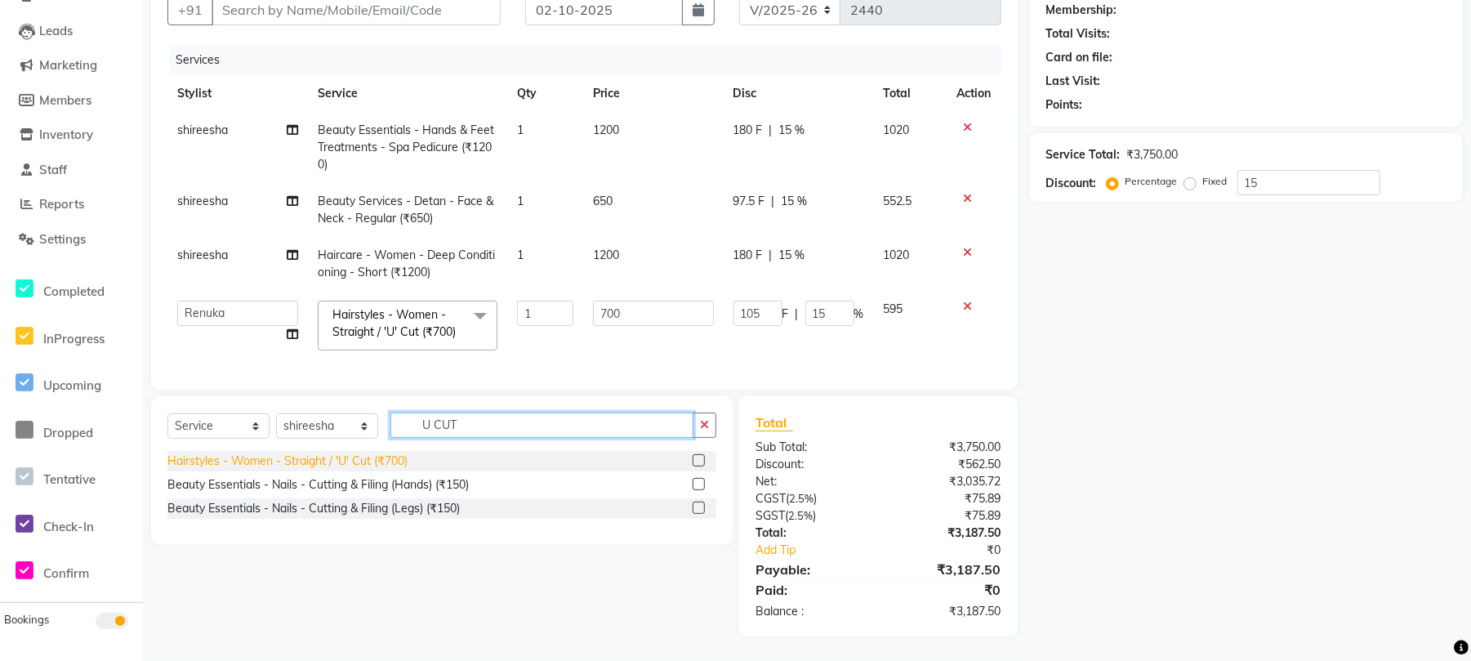
drag, startPoint x: 478, startPoint y: 417, endPoint x: 214, endPoint y: 464, distance: 268.0
click at [217, 464] on div "Select Service Product Membership Package Voucher Prepaid Gift Card Select Styl…" at bounding box center [442, 470] width 582 height 149
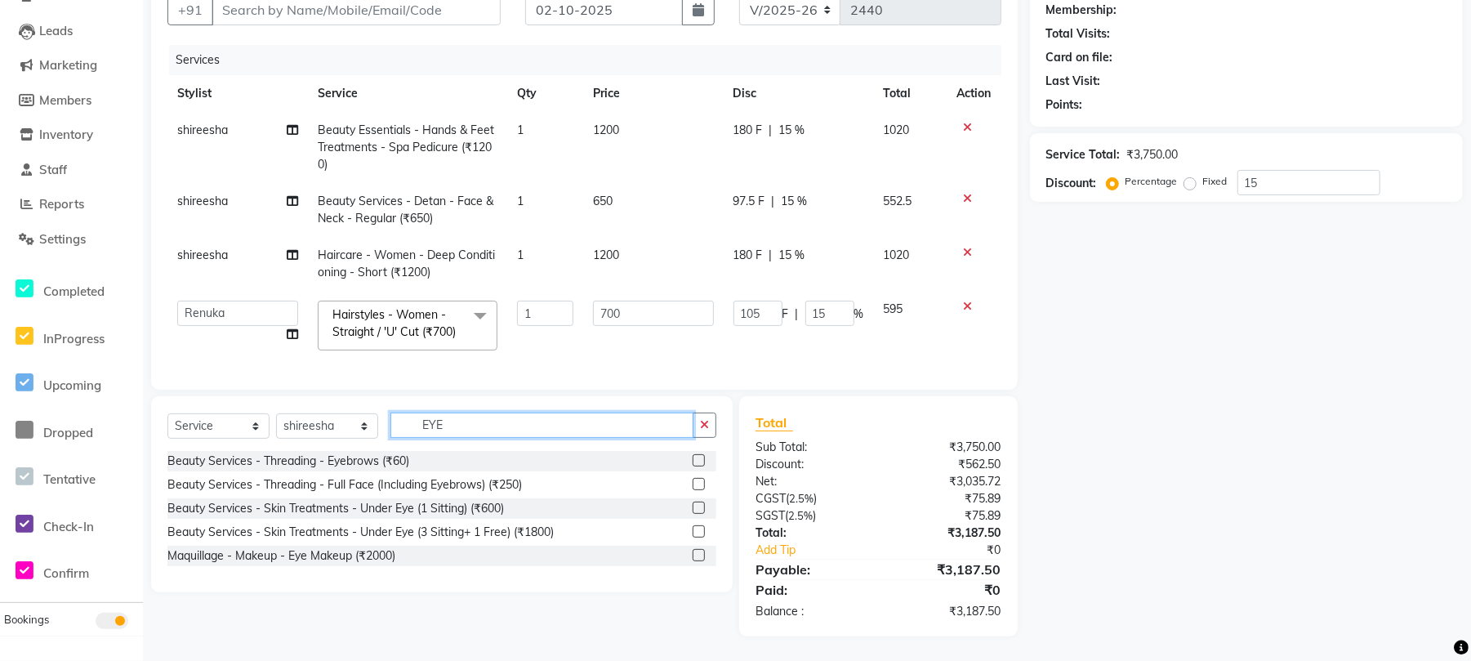
type input "EYE"
click at [348, 452] on div "Beauty Services - Threading - Eyebrows (₹60)" at bounding box center [441, 461] width 549 height 20
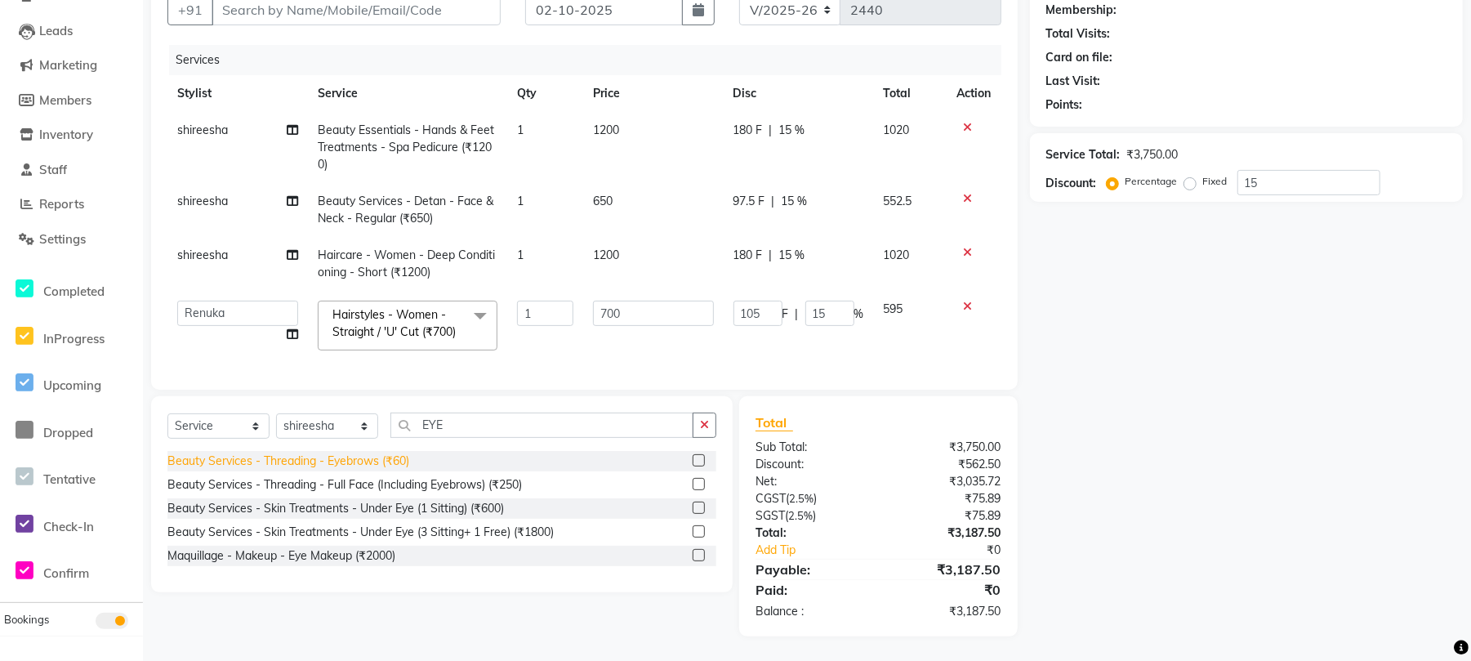
click at [350, 464] on div "Beauty Services - Threading - Eyebrows (₹60)" at bounding box center [288, 460] width 242 height 17
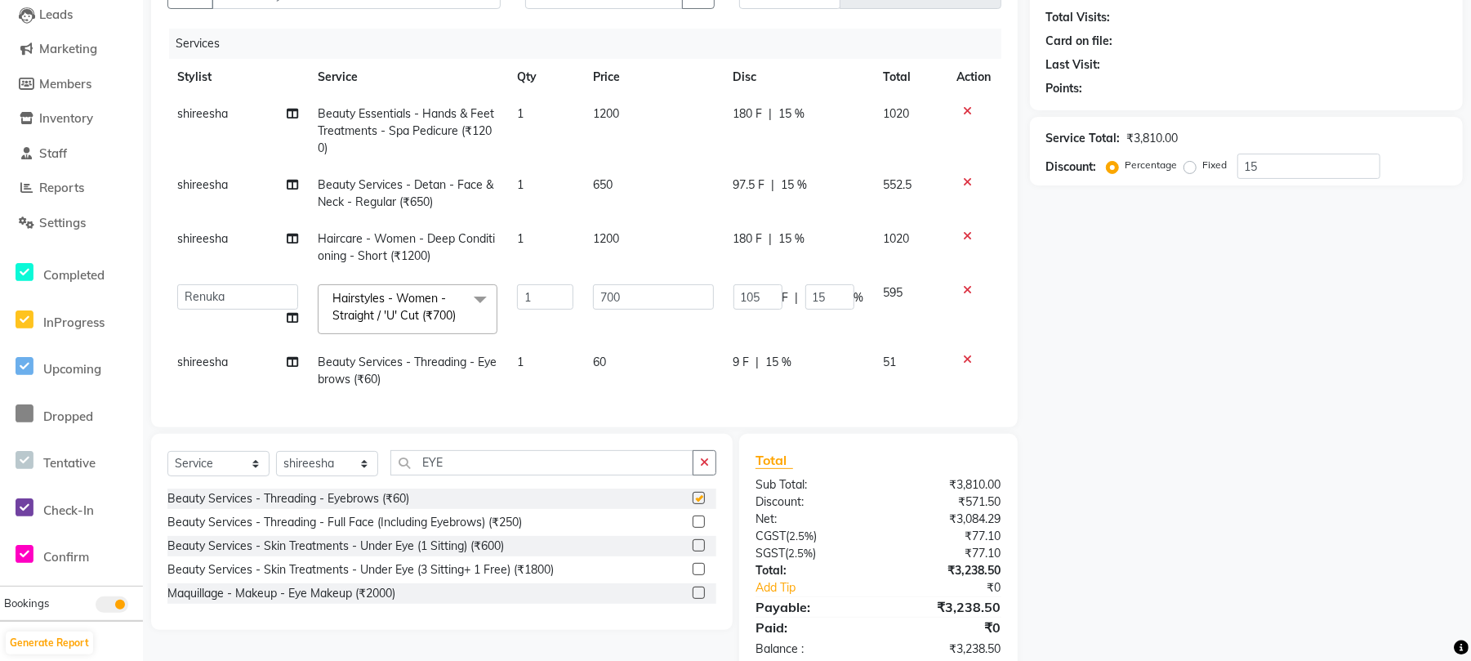
checkbox input "false"
click at [232, 356] on td "shireesha" at bounding box center [237, 371] width 140 height 54
select select "68016"
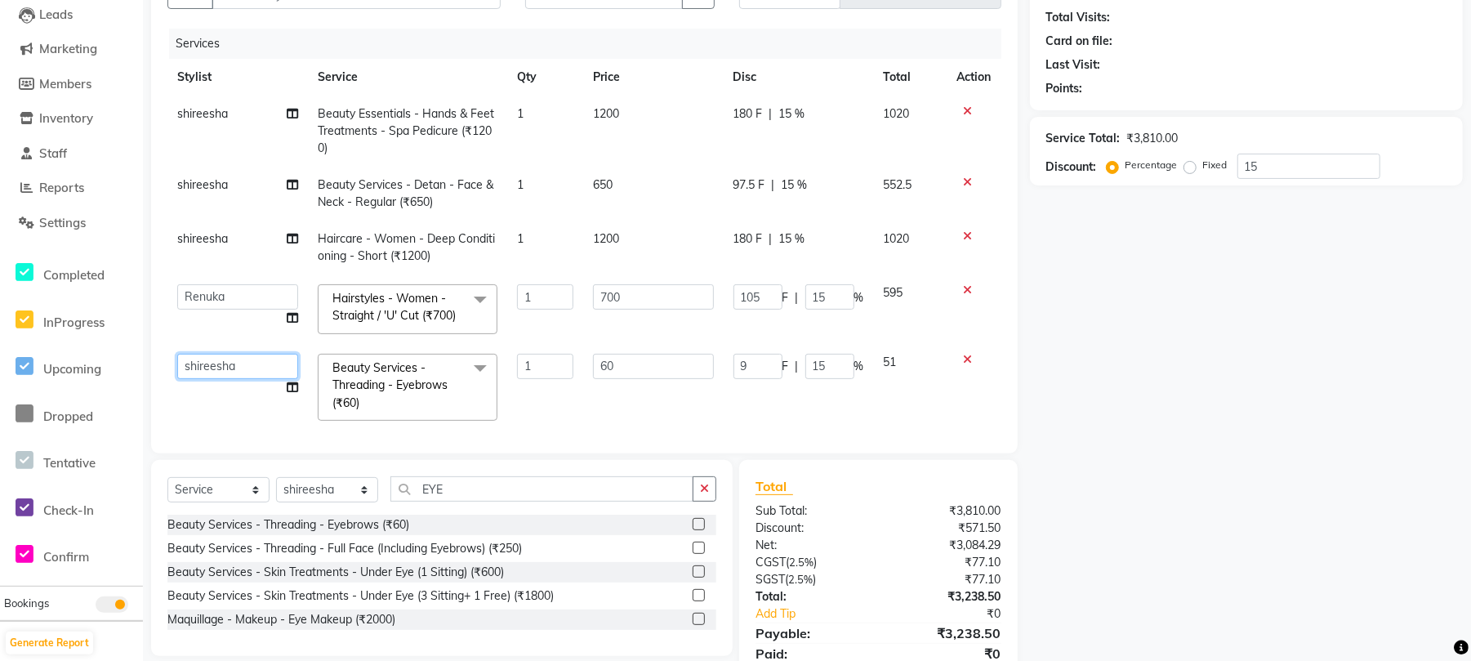
click at [247, 371] on select "Aman Azeem Divya Lakshmi Prasad Renuka shireesha Sulthana" at bounding box center [237, 366] width 121 height 25
click at [239, 370] on select "Aman Azeem Divya Lakshmi Prasad Renuka shireesha Sulthana" at bounding box center [237, 366] width 121 height 25
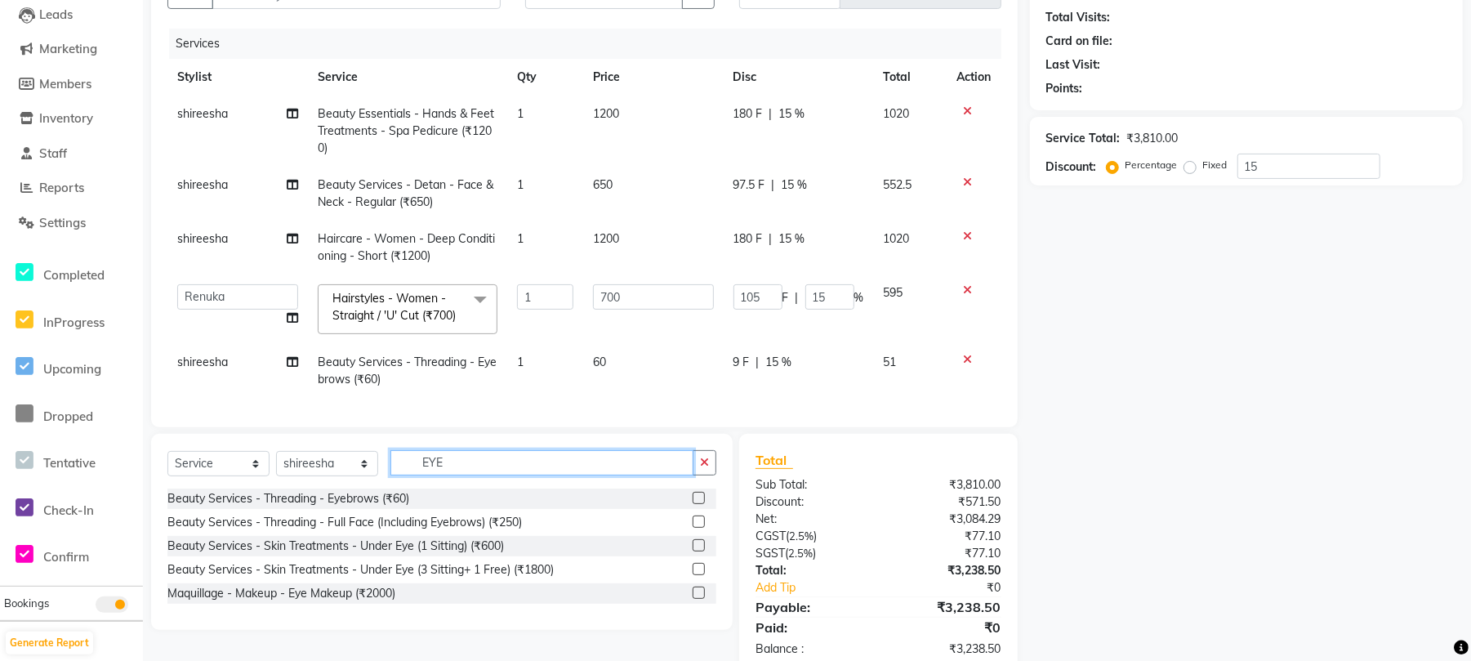
click at [475, 485] on div "Select Service Product Membership Package Voucher Prepaid Gift Card Select Styl…" at bounding box center [441, 469] width 549 height 38
type input "E"
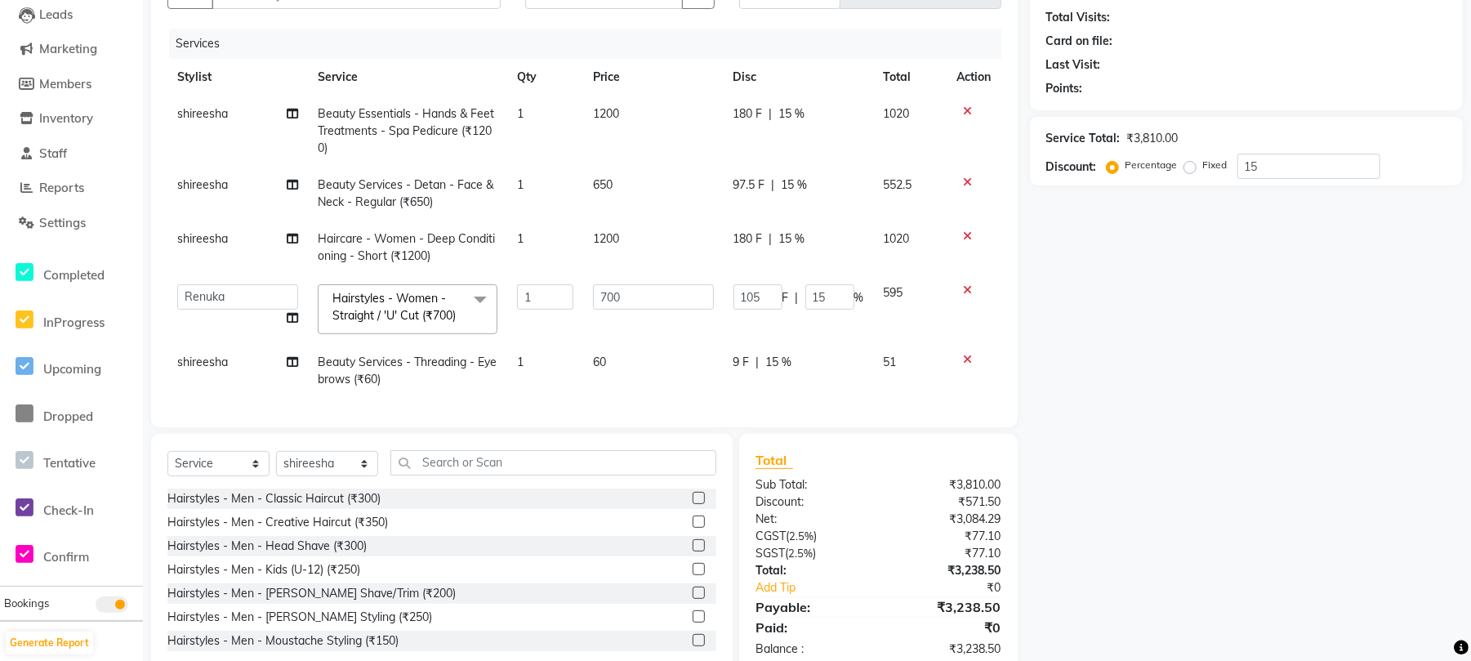
click at [536, 364] on td "1" at bounding box center [544, 371] width 75 height 54
select select "68016"
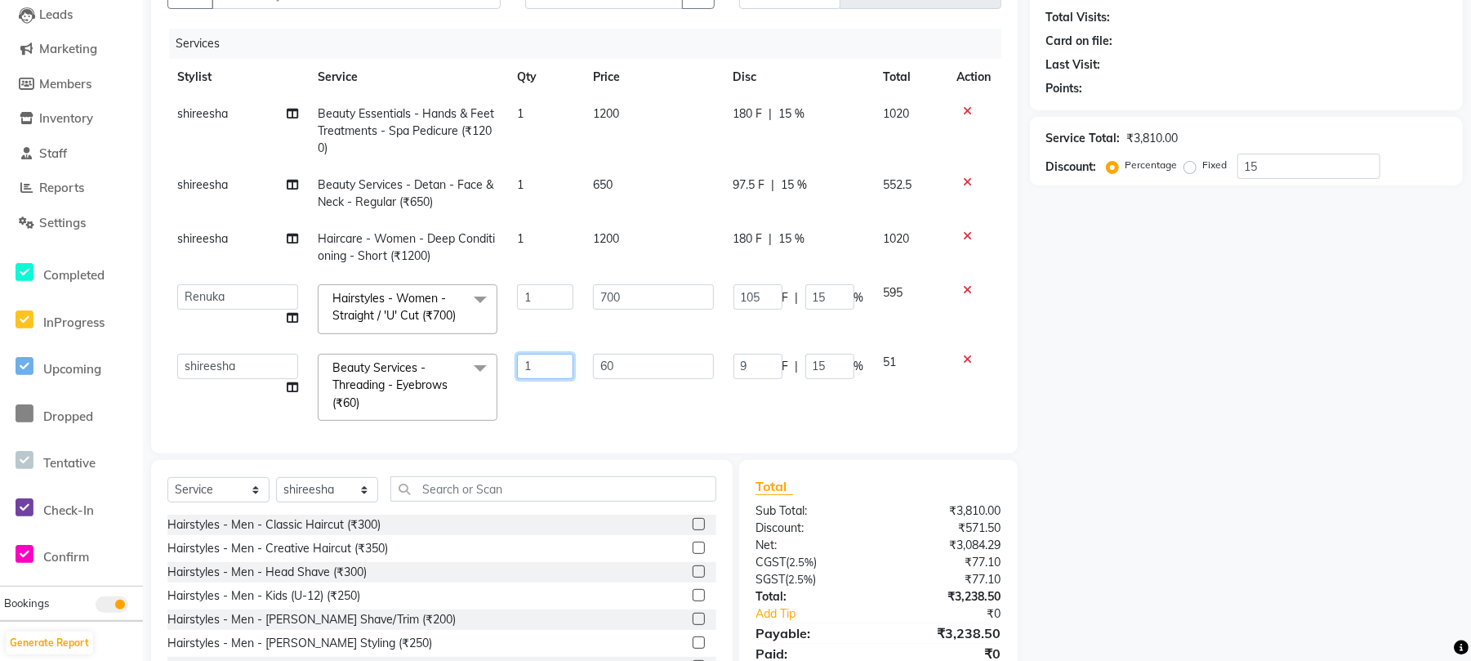
click at [543, 358] on input "1" at bounding box center [545, 366] width 56 height 25
click at [637, 400] on div "Services Stylist Service Qty Price Disc Total Action shireesha Beauty Essential…" at bounding box center [584, 233] width 834 height 408
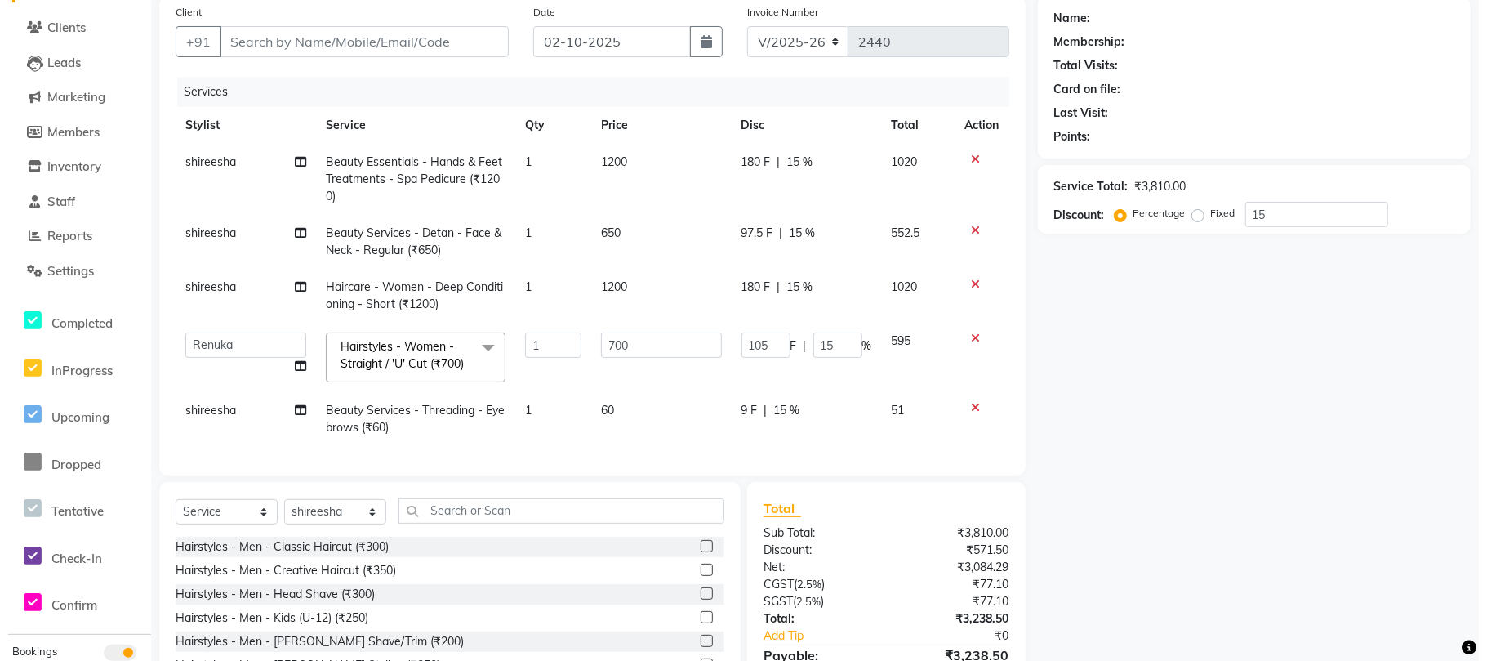
scroll to position [0, 0]
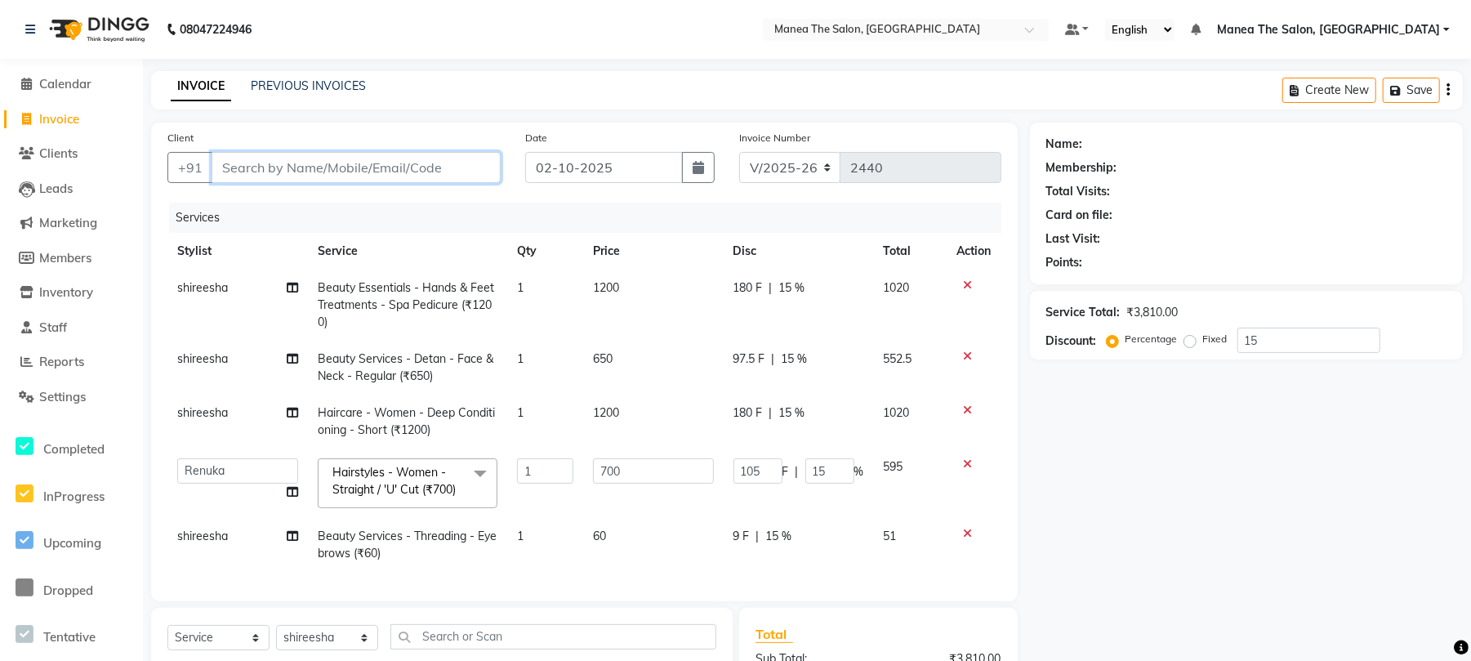
click at [379, 160] on input "Client" at bounding box center [356, 167] width 289 height 31
type input "9"
type input "0"
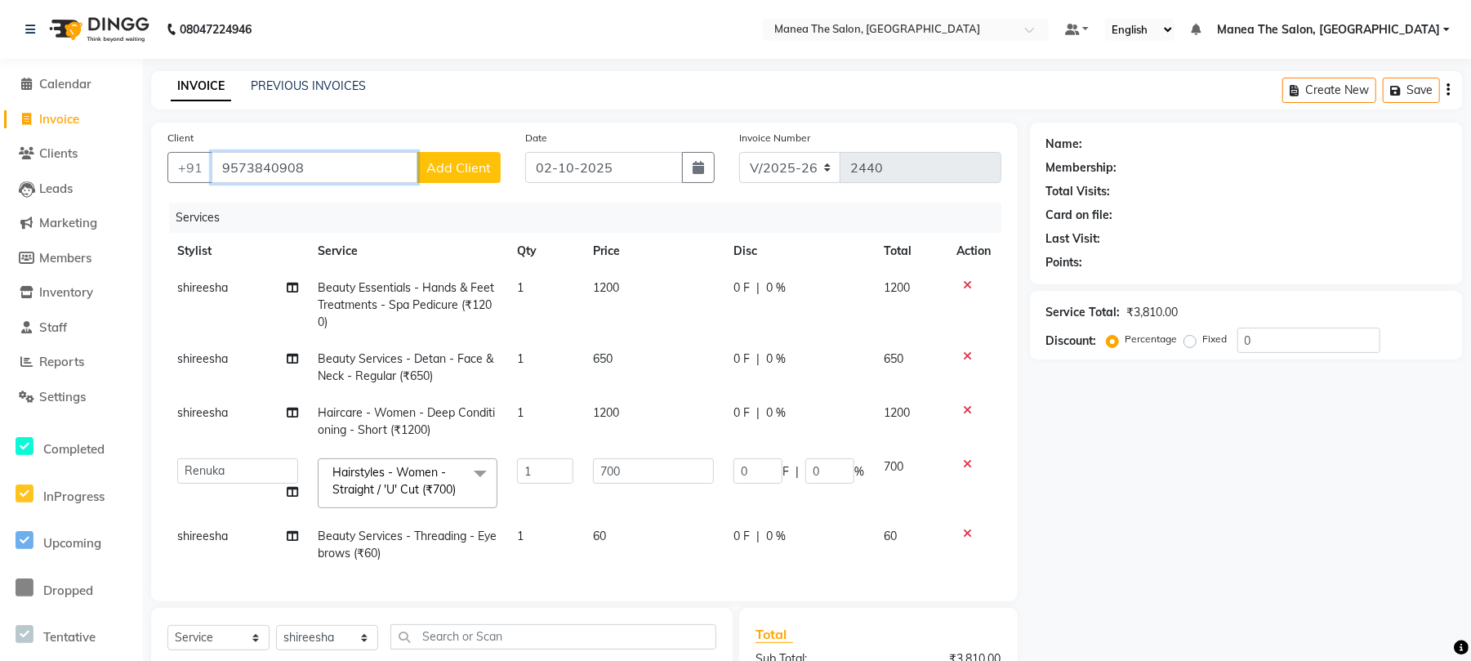
type input "9573840908"
click at [471, 173] on span "Add Client" at bounding box center [458, 167] width 65 height 16
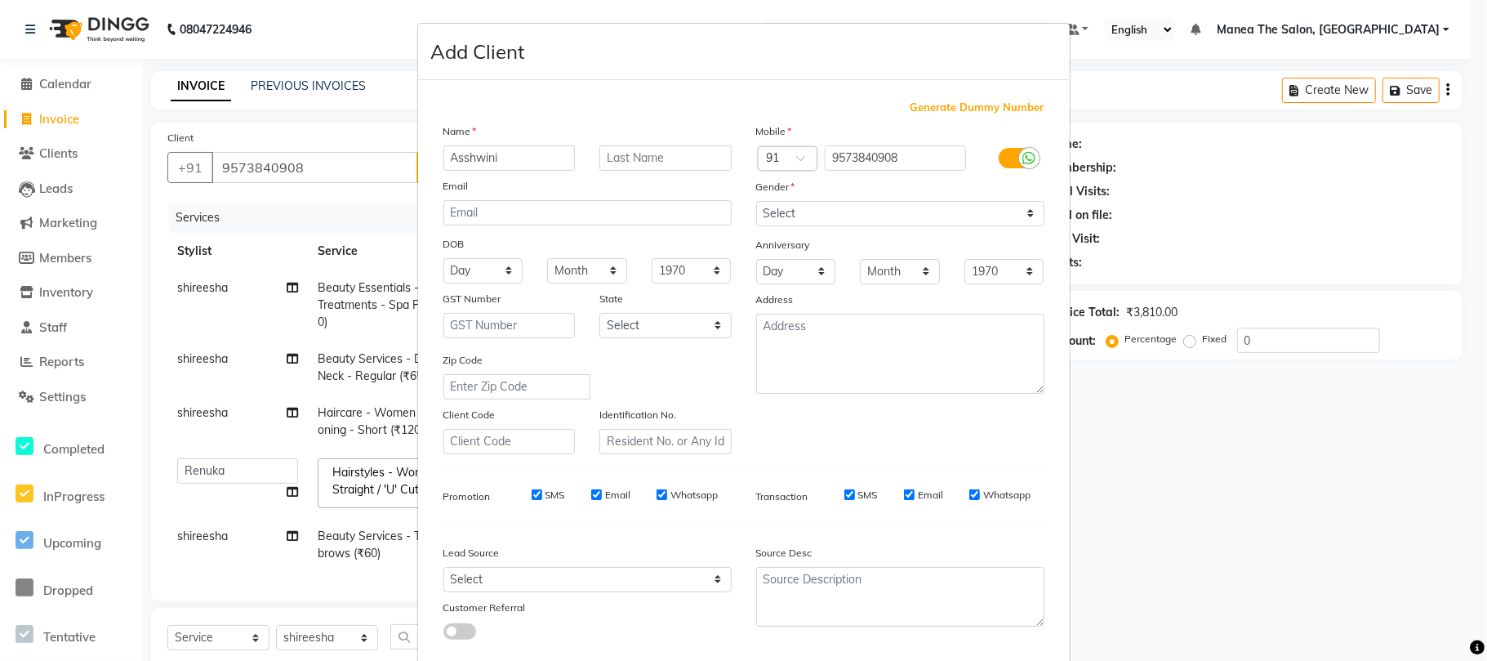
type input "Asshwini"
click at [876, 201] on select "Select [DEMOGRAPHIC_DATA] [DEMOGRAPHIC_DATA] Other Prefer Not To Say" at bounding box center [900, 213] width 288 height 25
select select "[DEMOGRAPHIC_DATA]"
click at [756, 201] on select "Select [DEMOGRAPHIC_DATA] [DEMOGRAPHIC_DATA] Other Prefer Not To Say" at bounding box center [900, 213] width 288 height 25
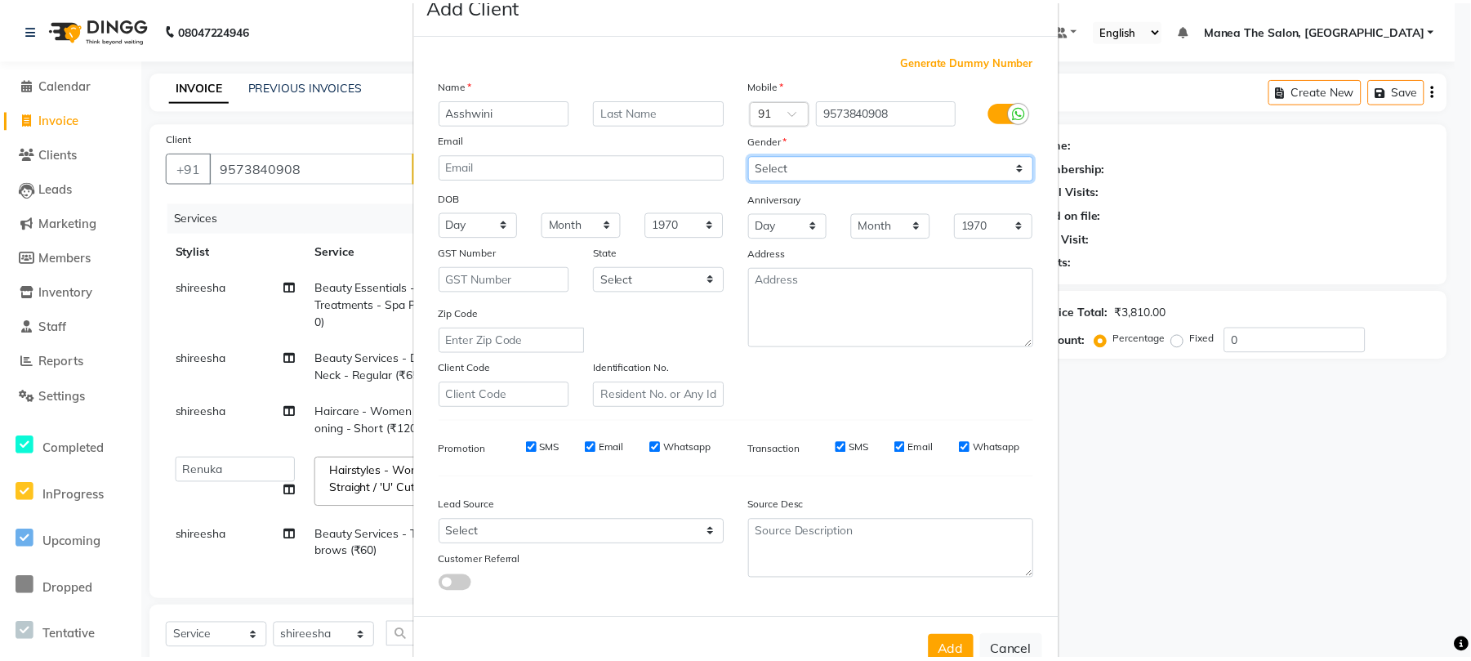
scroll to position [89, 0]
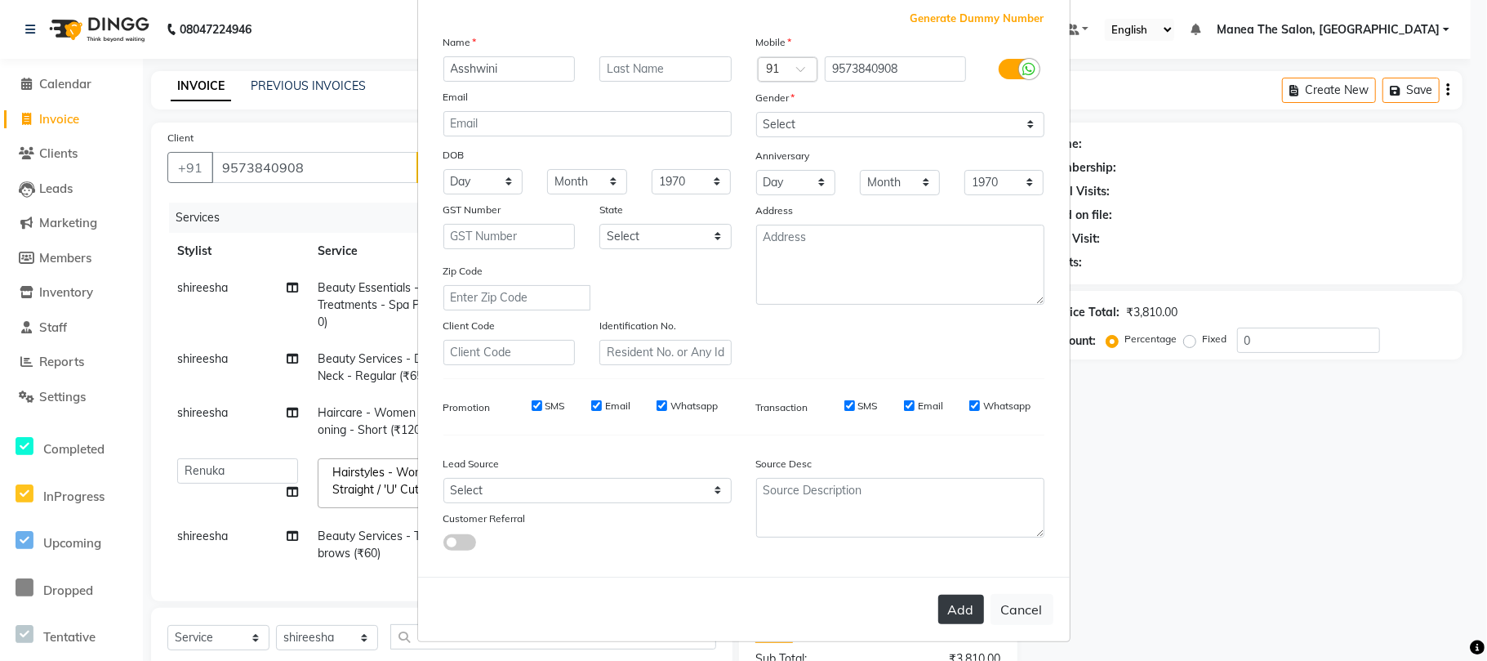
click at [955, 613] on button "Add" at bounding box center [961, 609] width 46 height 29
select select
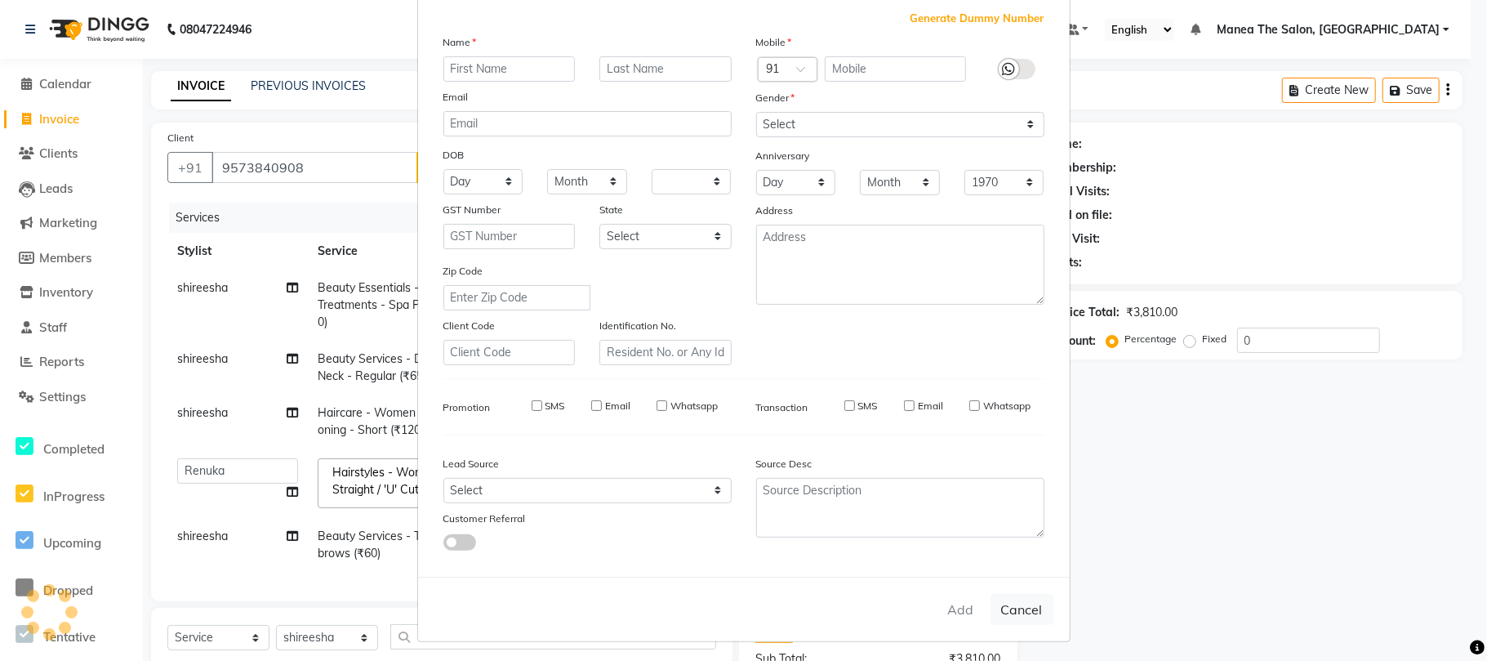
select select
checkbox input "false"
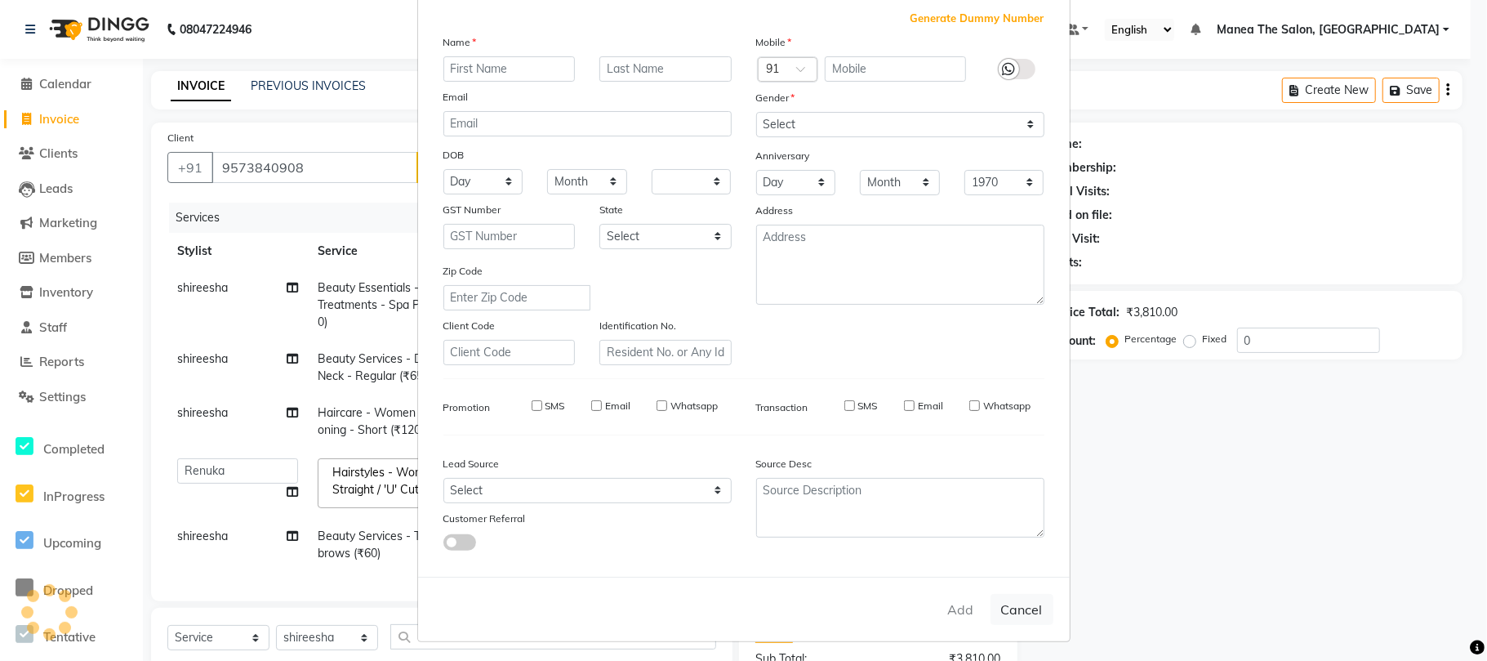
checkbox input "false"
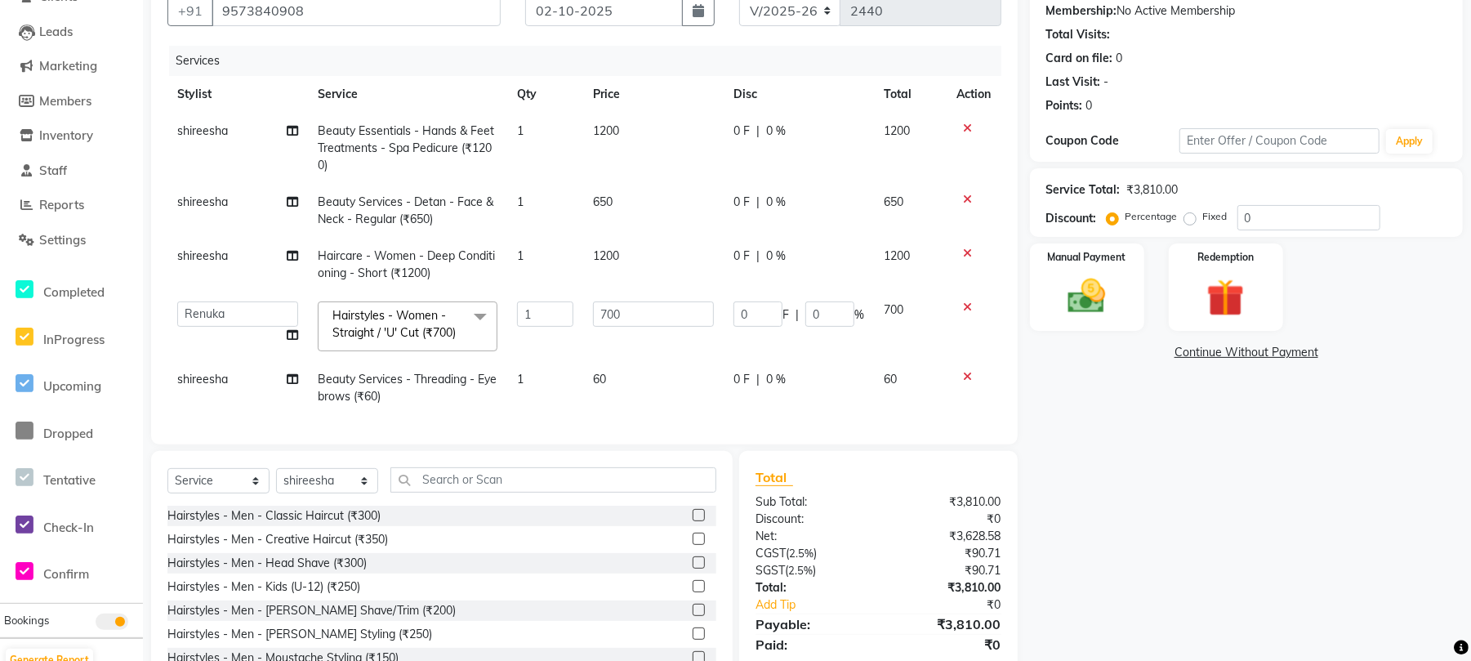
scroll to position [109, 0]
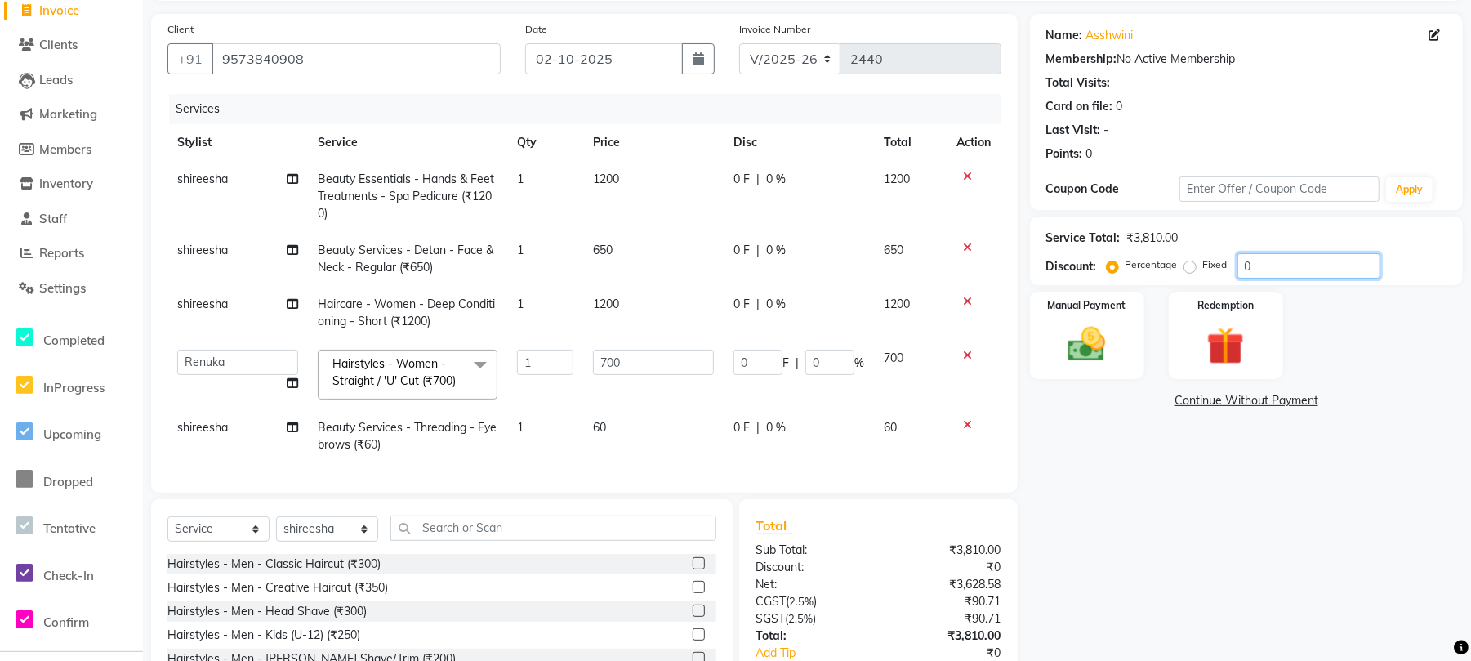
click at [1317, 261] on input "0" at bounding box center [1308, 265] width 143 height 25
type input "1"
type input "7"
type input "1"
type input "15"
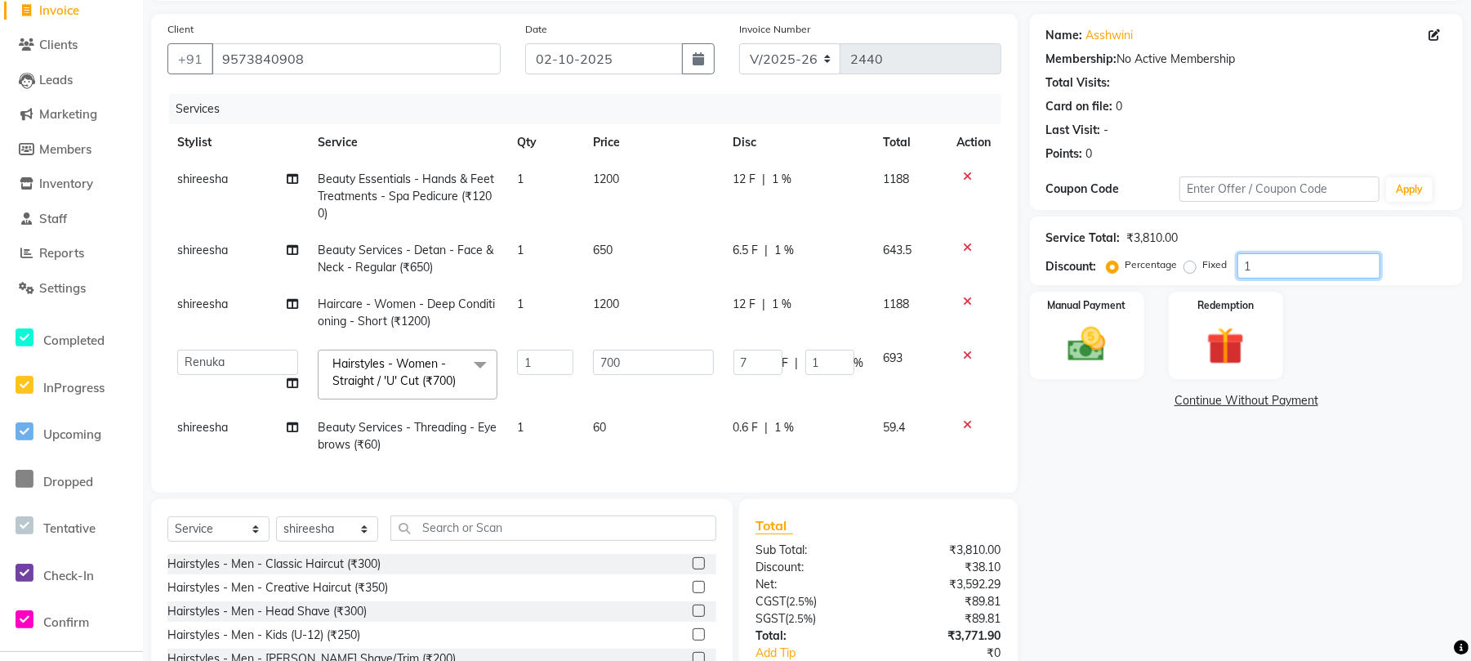
type input "105"
type input "15"
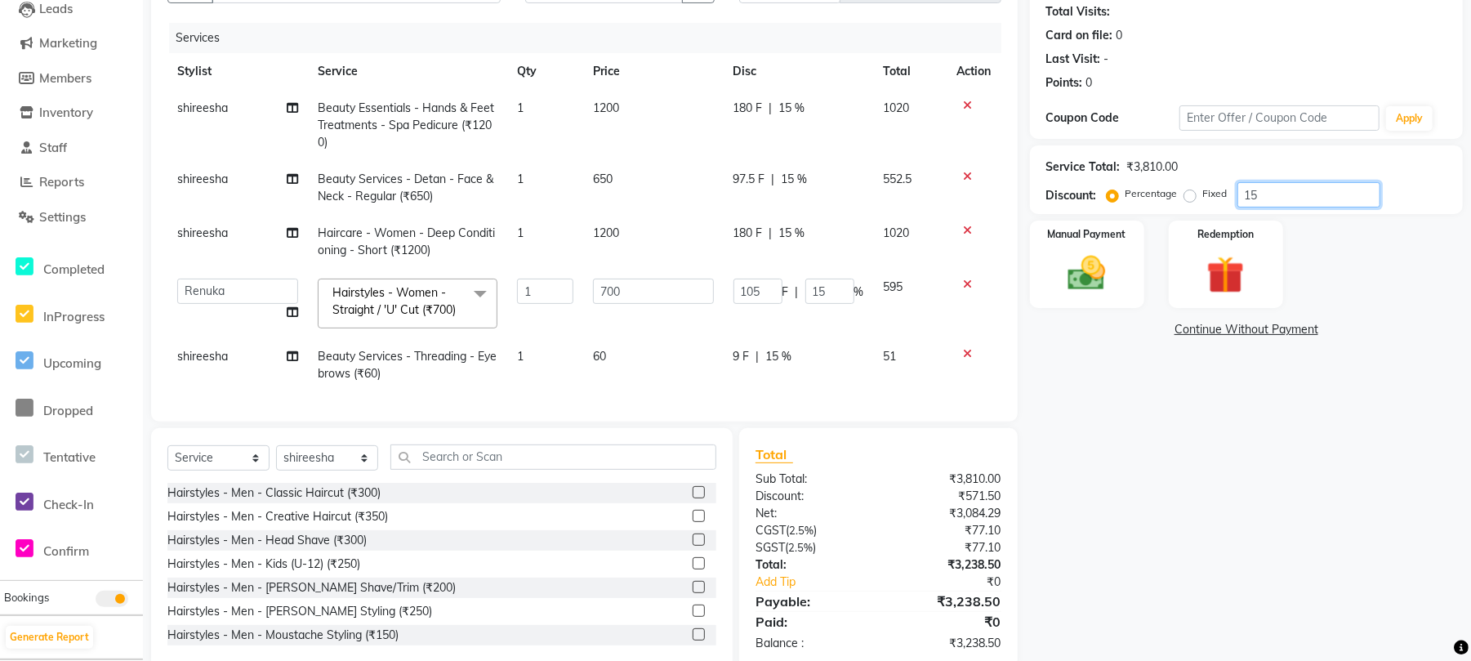
scroll to position [217, 0]
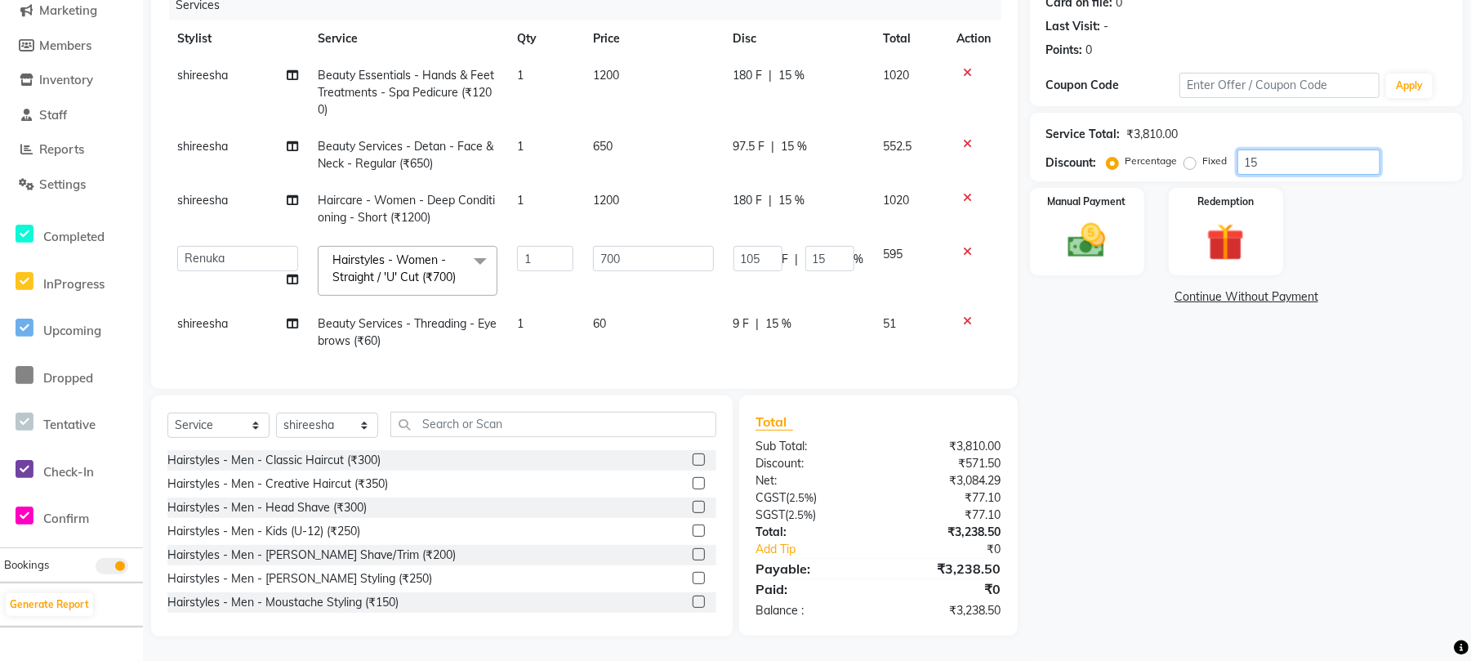
type input "15"
click at [1086, 233] on img at bounding box center [1087, 240] width 64 height 45
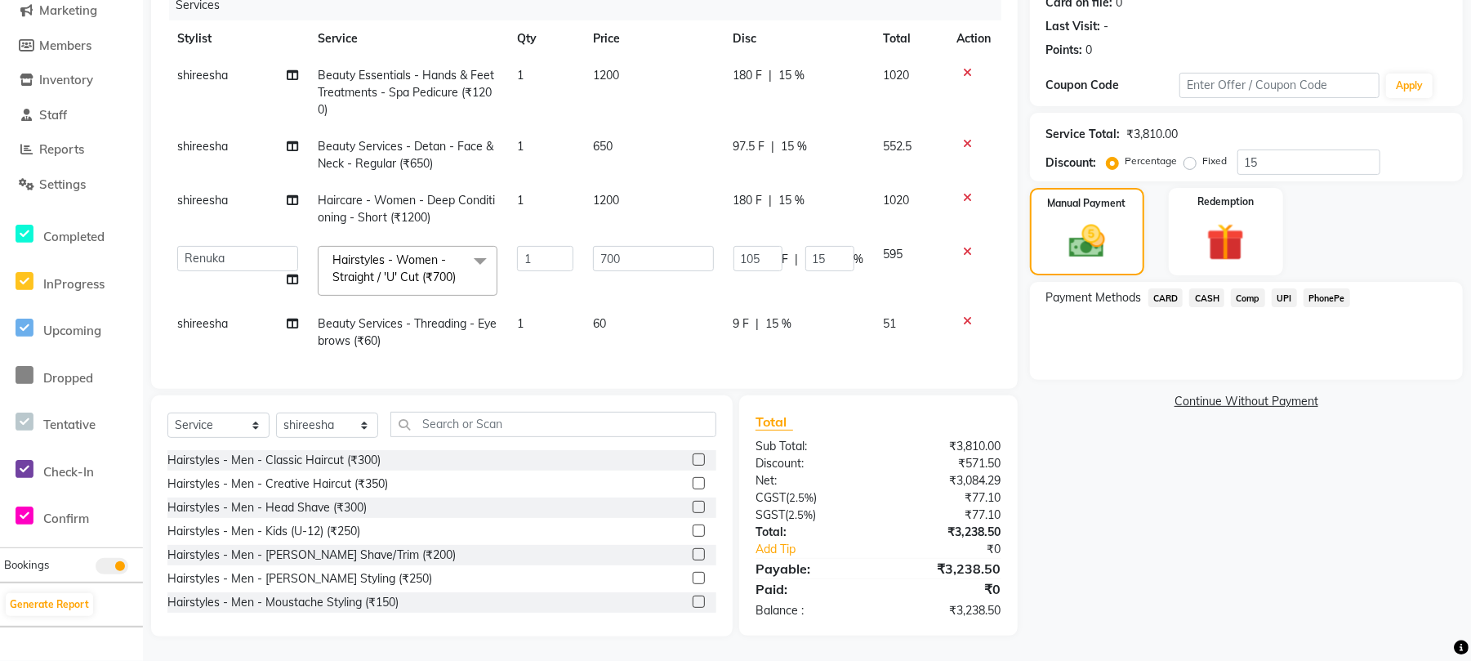
click at [1286, 288] on span "UPI" at bounding box center [1284, 297] width 25 height 19
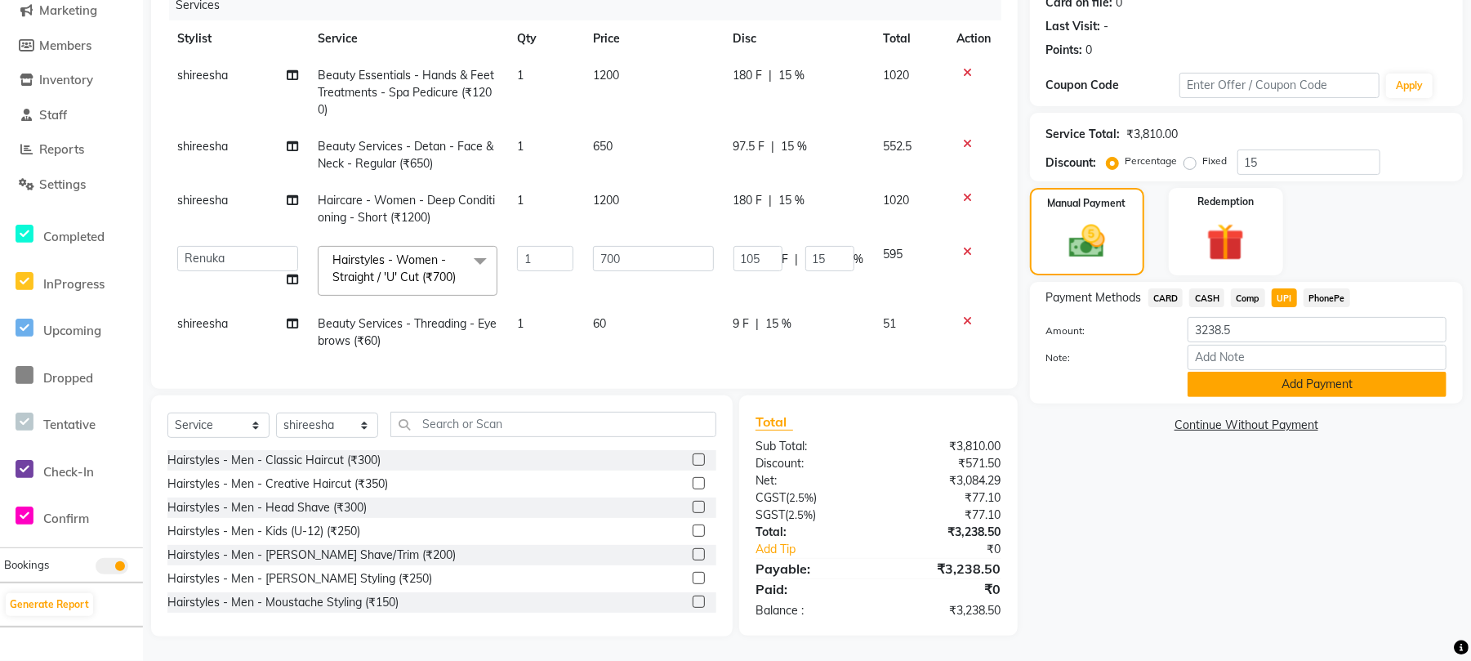
click at [1335, 372] on button "Add Payment" at bounding box center [1317, 384] width 259 height 25
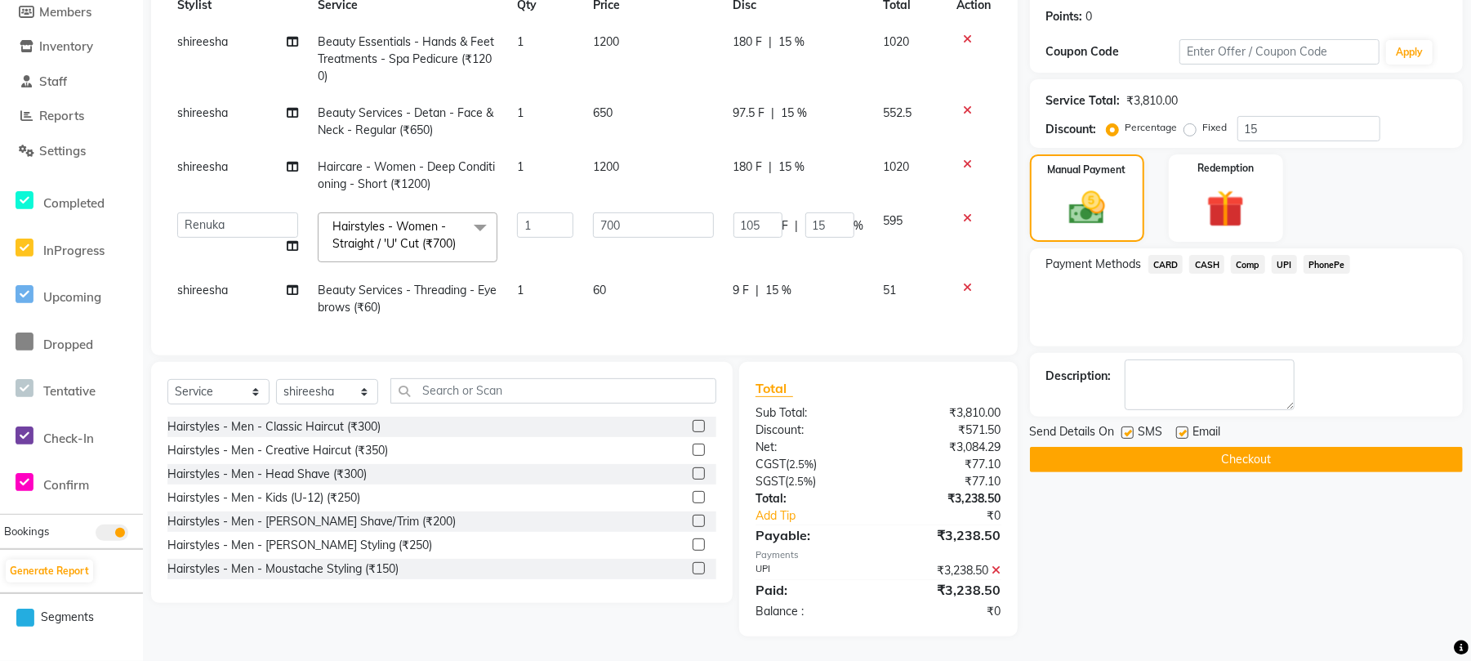
scroll to position [262, 0]
click at [1239, 447] on button "Checkout" at bounding box center [1246, 459] width 433 height 25
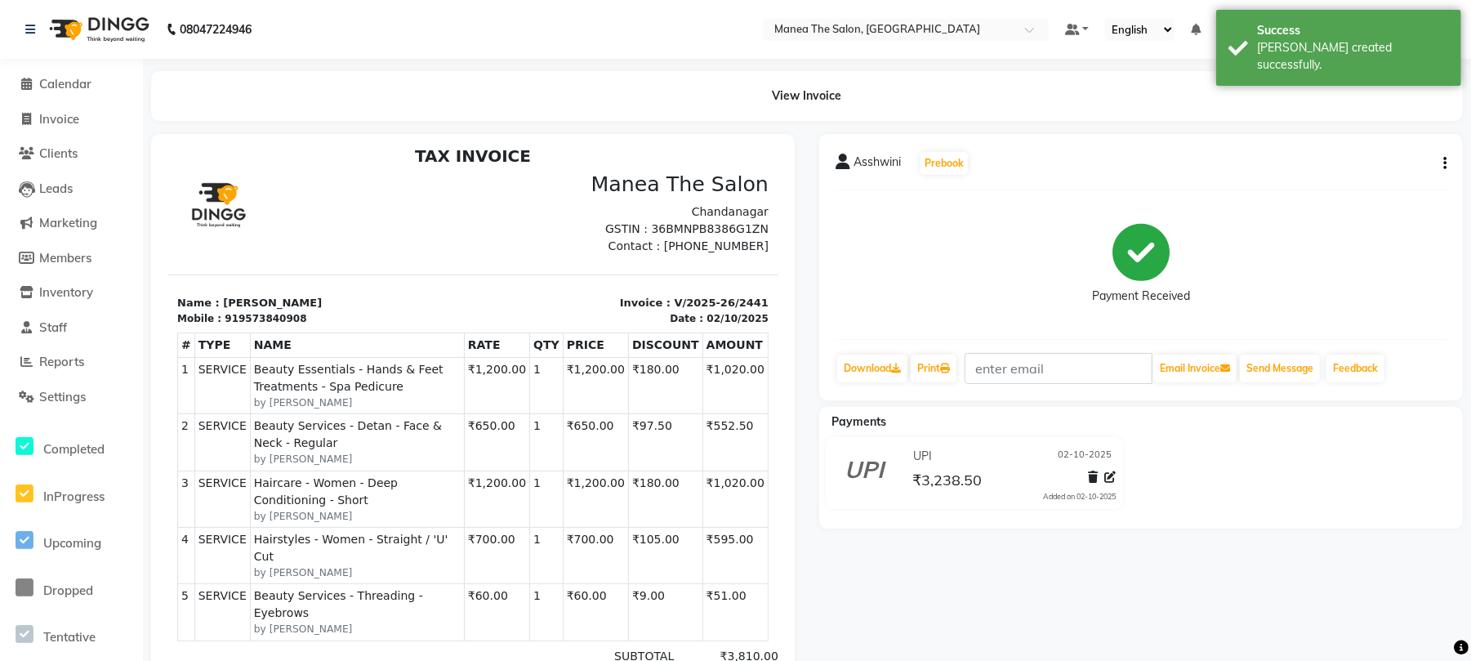
scroll to position [13, 0]
click at [59, 122] on span "Invoice" at bounding box center [59, 119] width 40 height 16
select select "service"
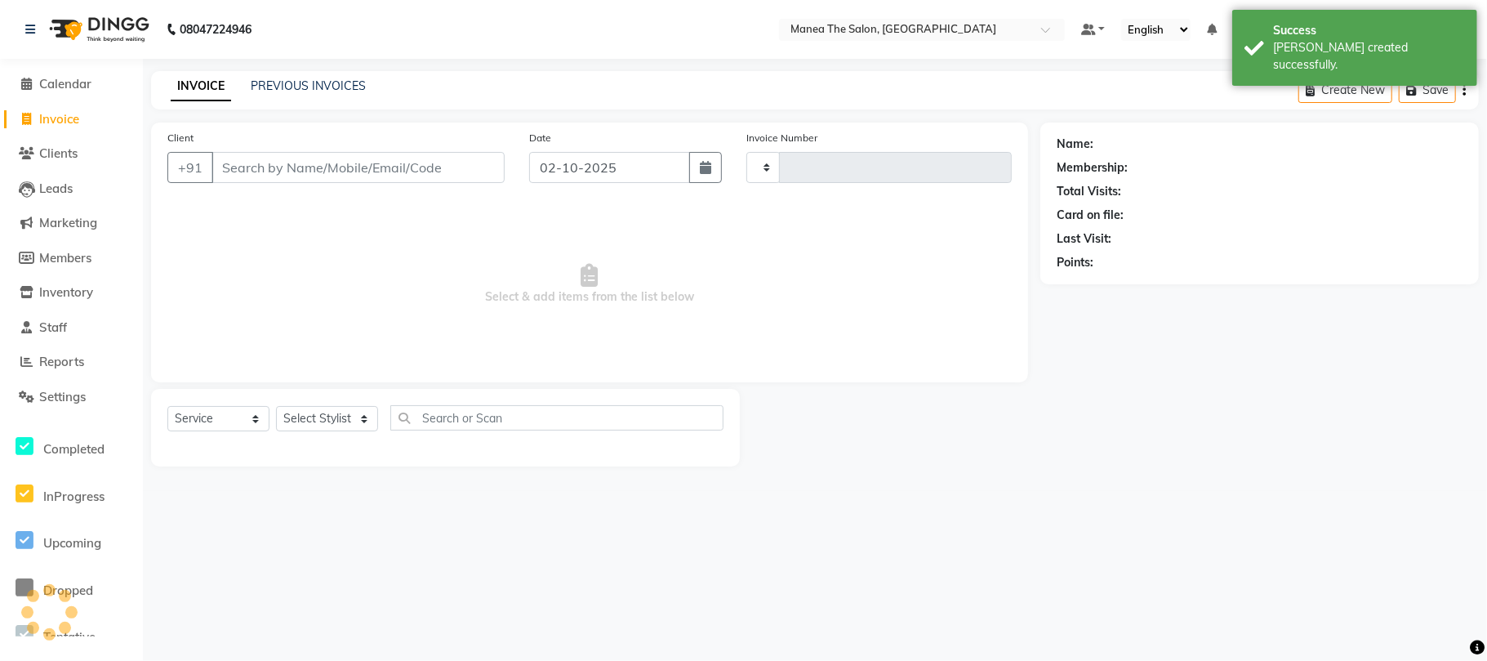
type input "2442"
select select "7351"
click at [276, 88] on link "PREVIOUS INVOICES" at bounding box center [308, 85] width 115 height 15
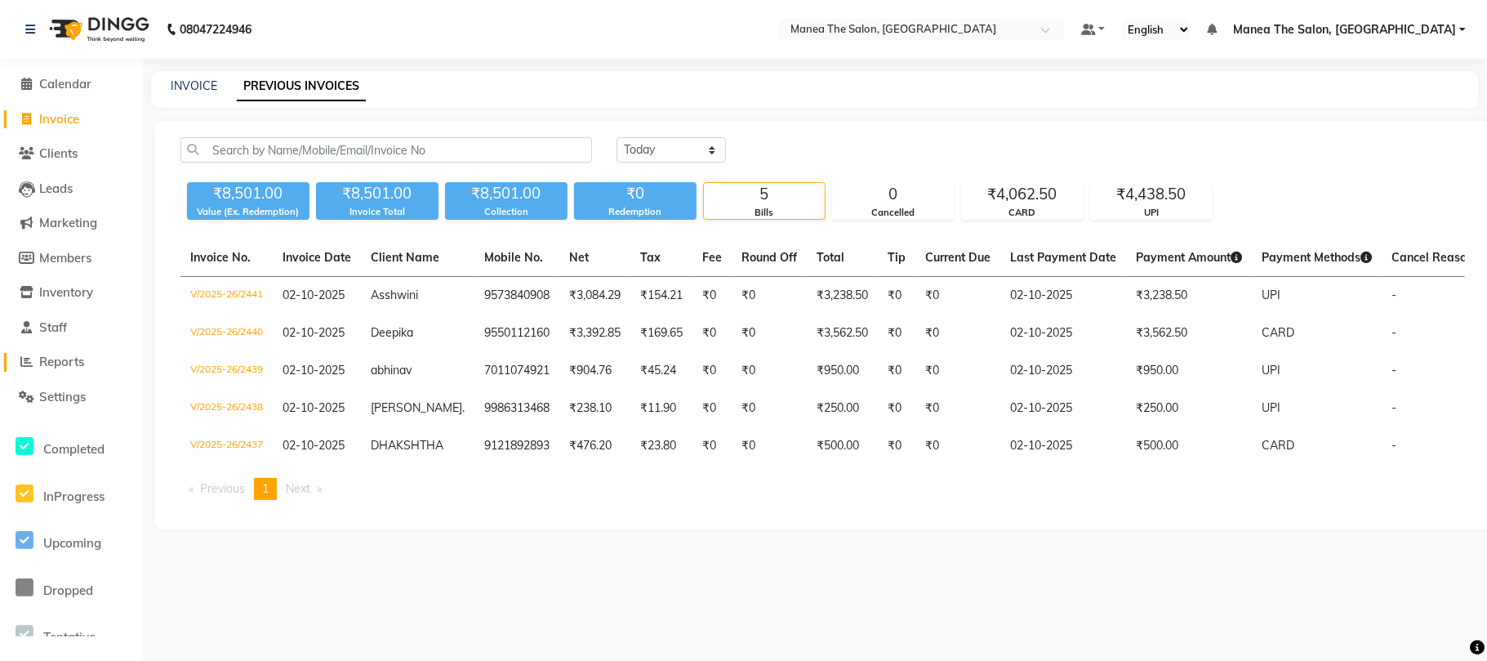
click at [60, 361] on span "Reports" at bounding box center [61, 362] width 45 height 16
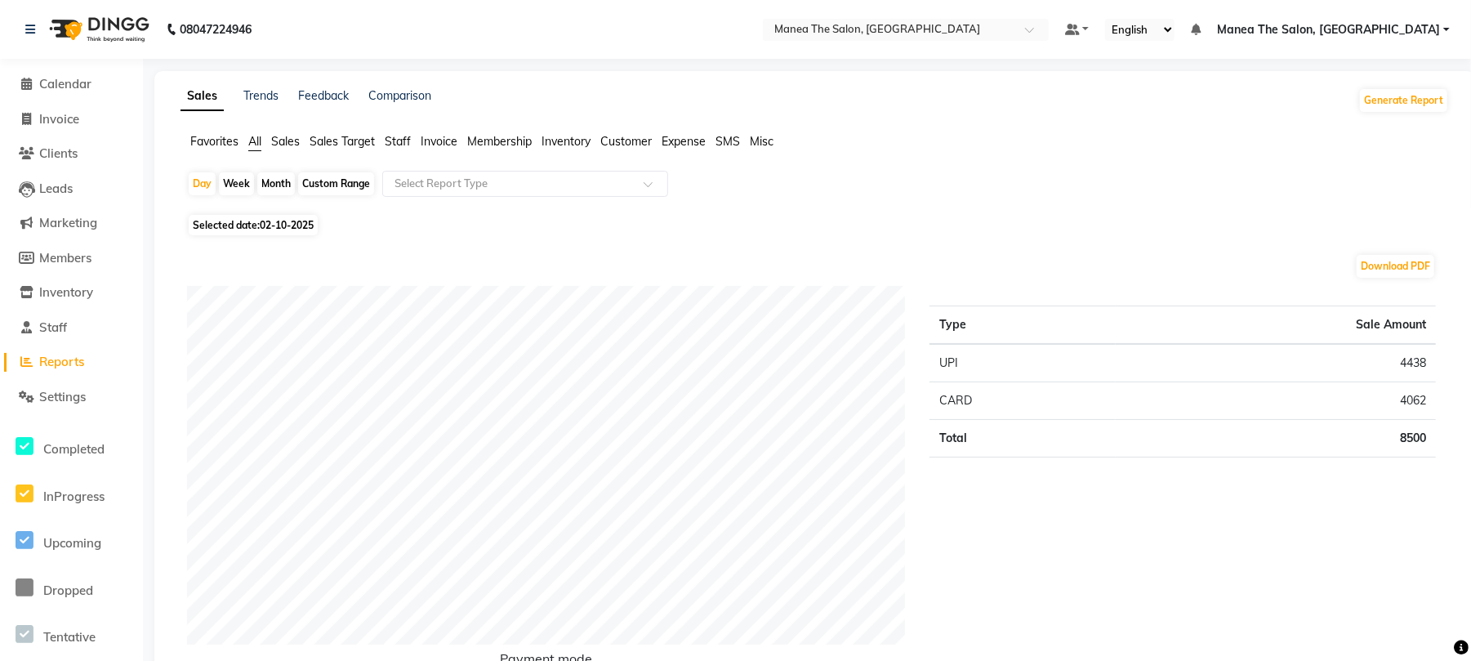
click at [278, 185] on div "Month" at bounding box center [276, 183] width 38 height 23
select select "10"
select select "2025"
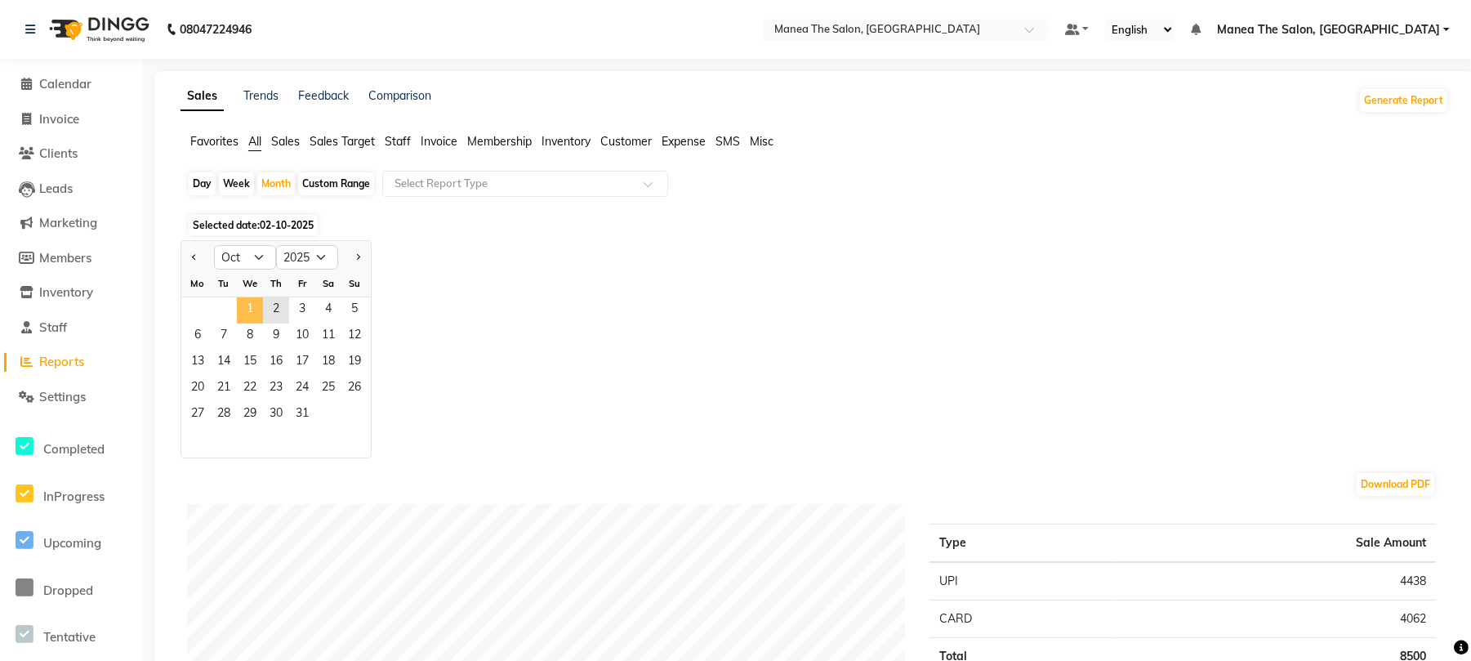
click at [250, 314] on span "1" at bounding box center [250, 310] width 26 height 26
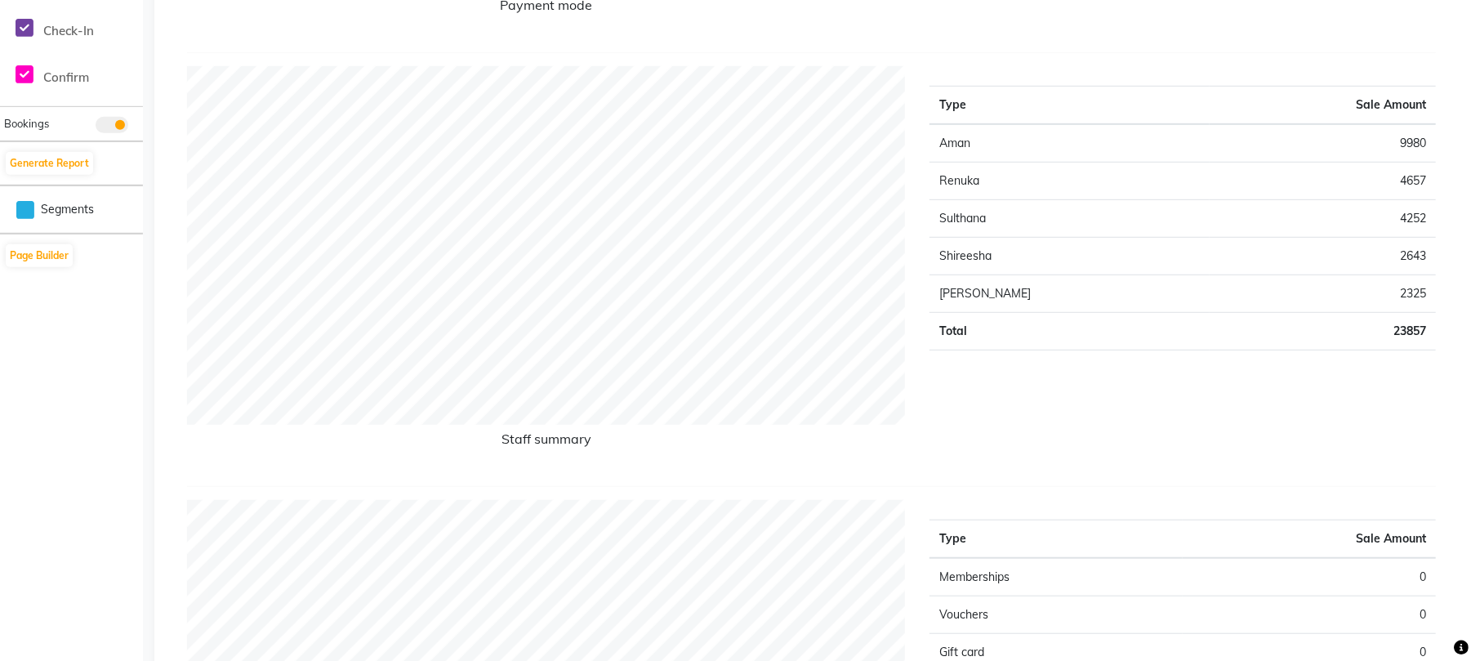
scroll to position [544, 0]
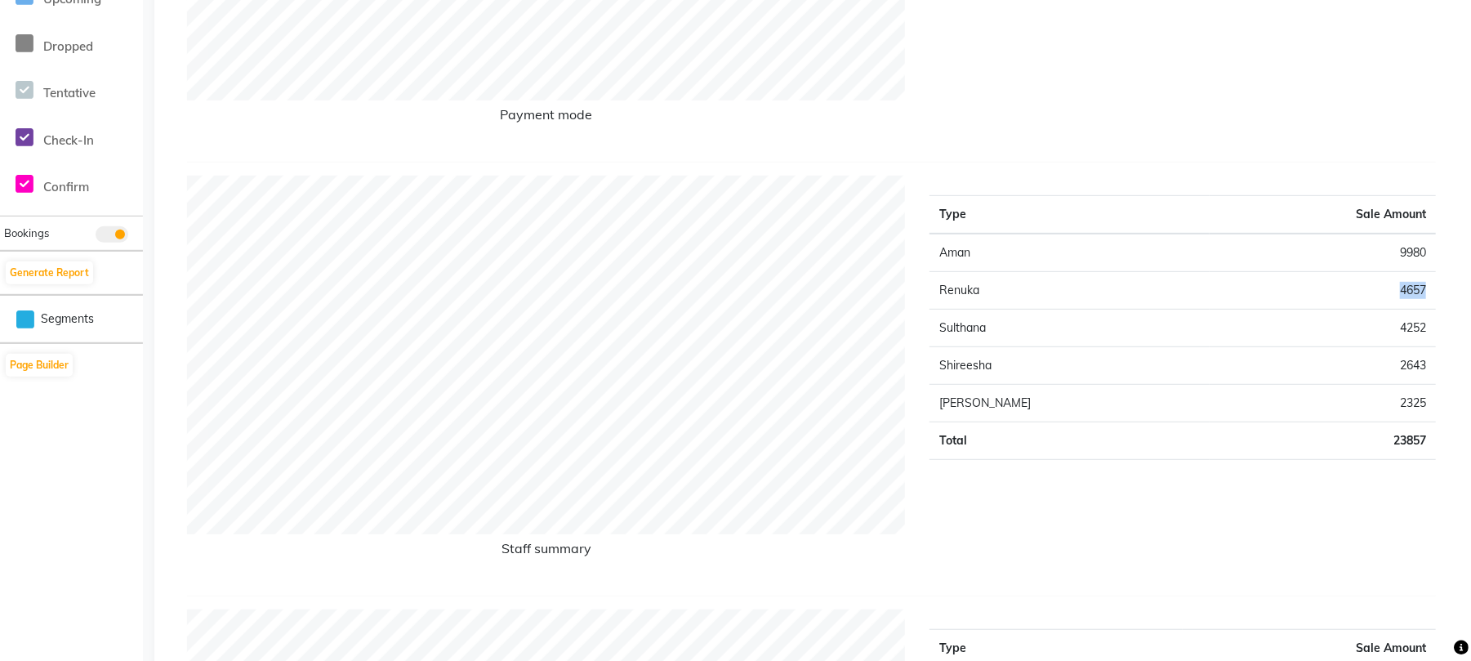
drag, startPoint x: 1425, startPoint y: 285, endPoint x: 1373, endPoint y: 294, distance: 53.0
click at [1379, 294] on td "4657" at bounding box center [1323, 291] width 226 height 38
click at [1336, 292] on td "4657" at bounding box center [1323, 291] width 226 height 38
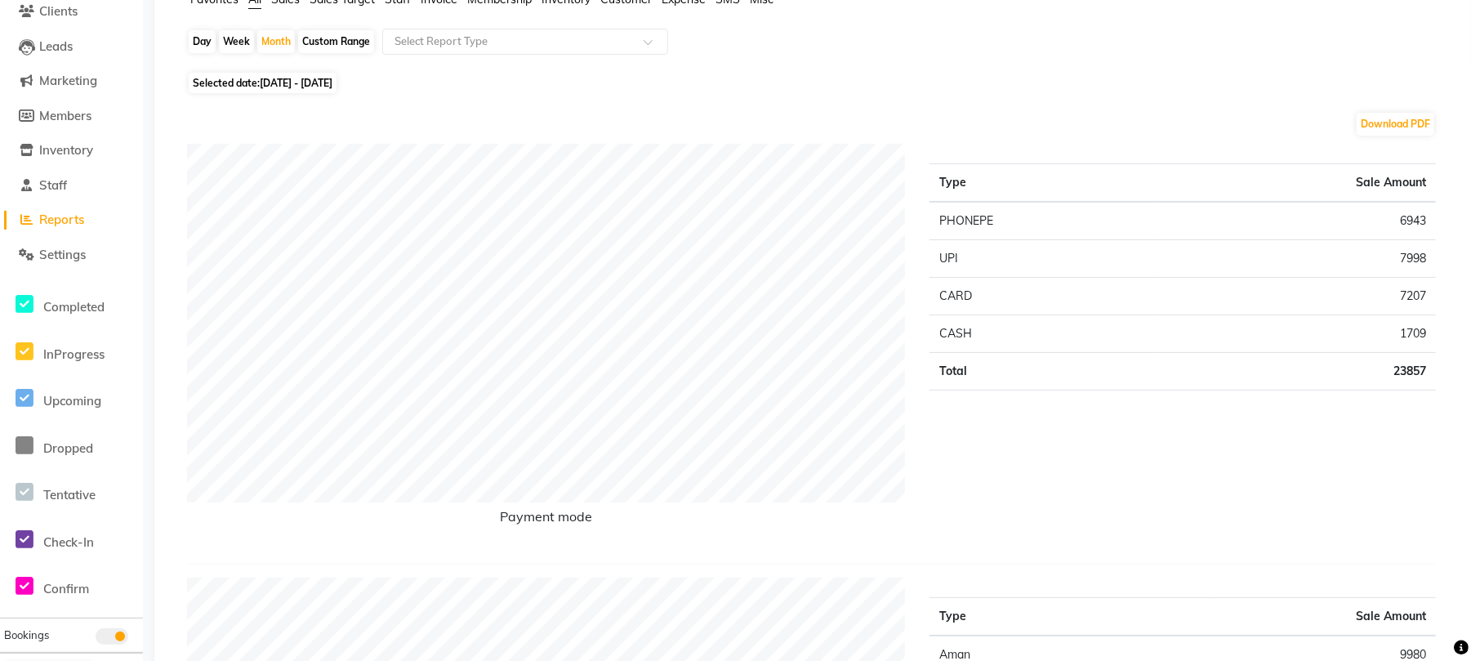
scroll to position [0, 0]
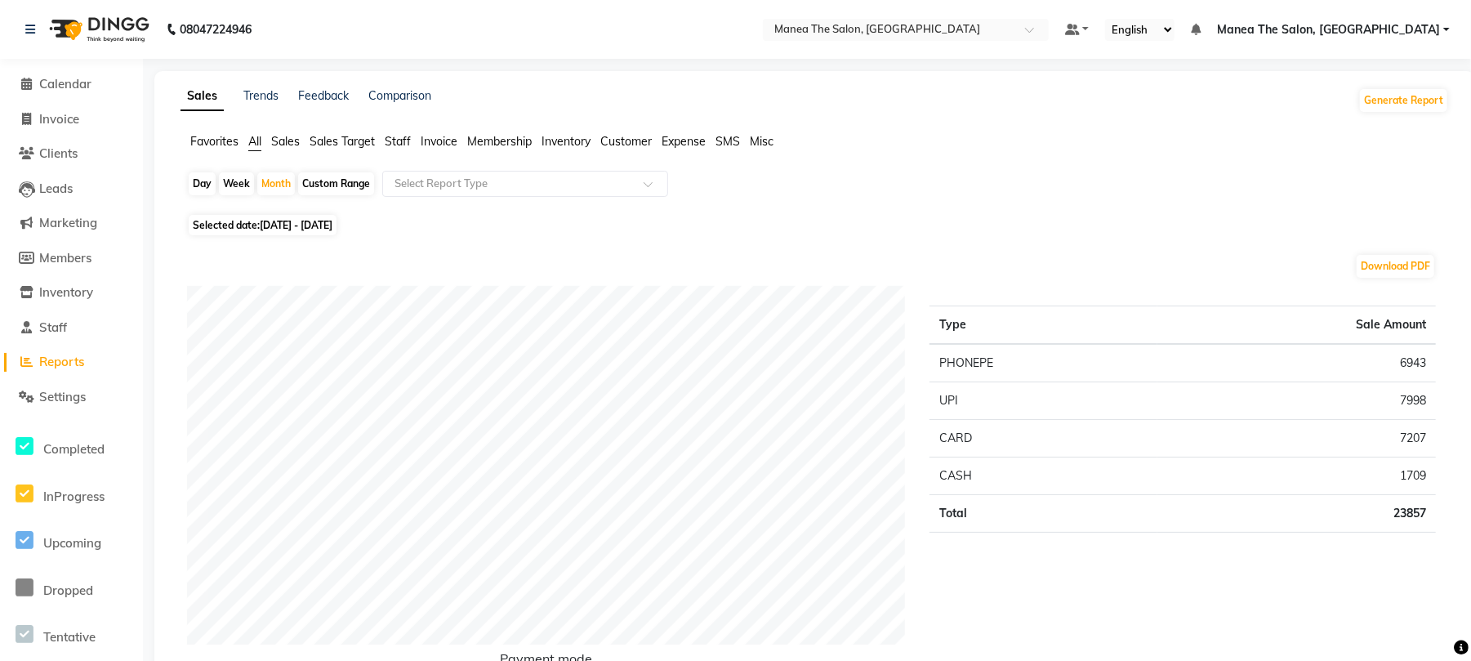
click at [66, 359] on span "Reports" at bounding box center [61, 362] width 45 height 16
click at [60, 121] on span "Invoice" at bounding box center [59, 119] width 40 height 16
select select "service"
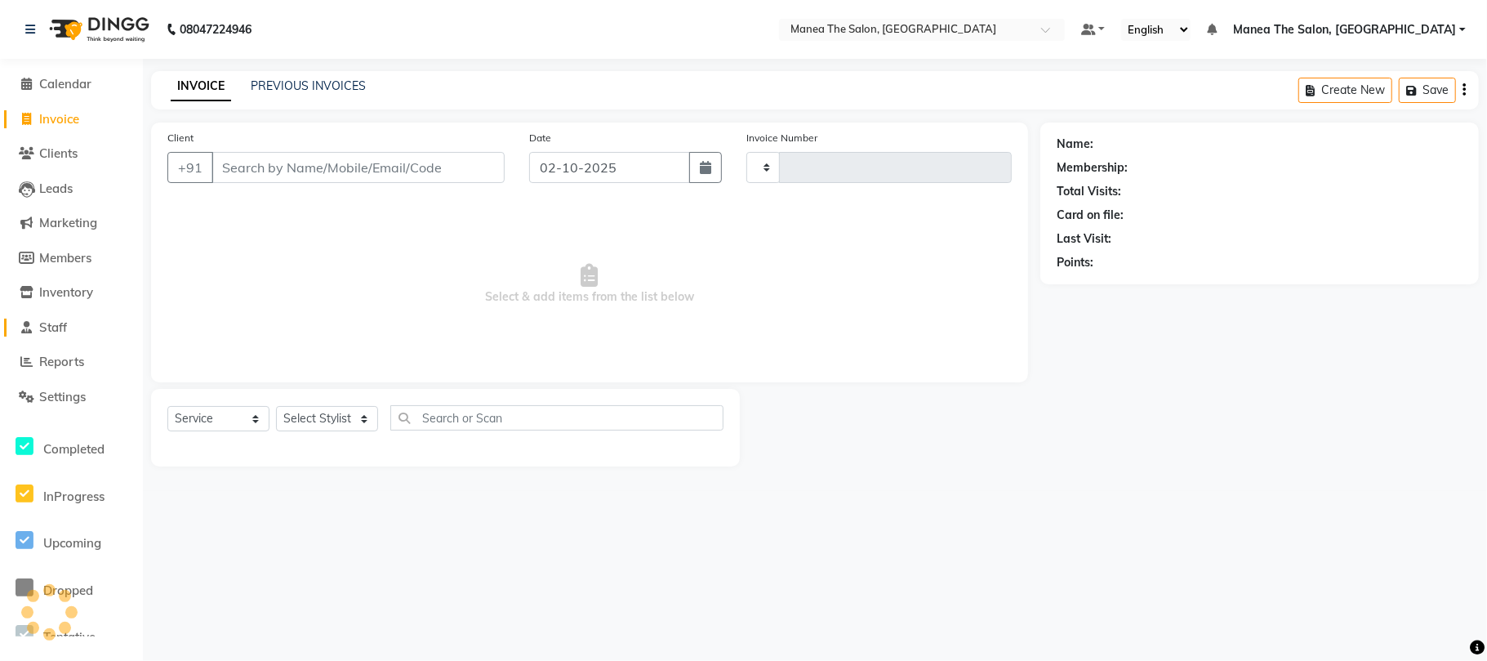
type input "2442"
select select "7351"
click at [56, 327] on span "Staff" at bounding box center [53, 327] width 28 height 16
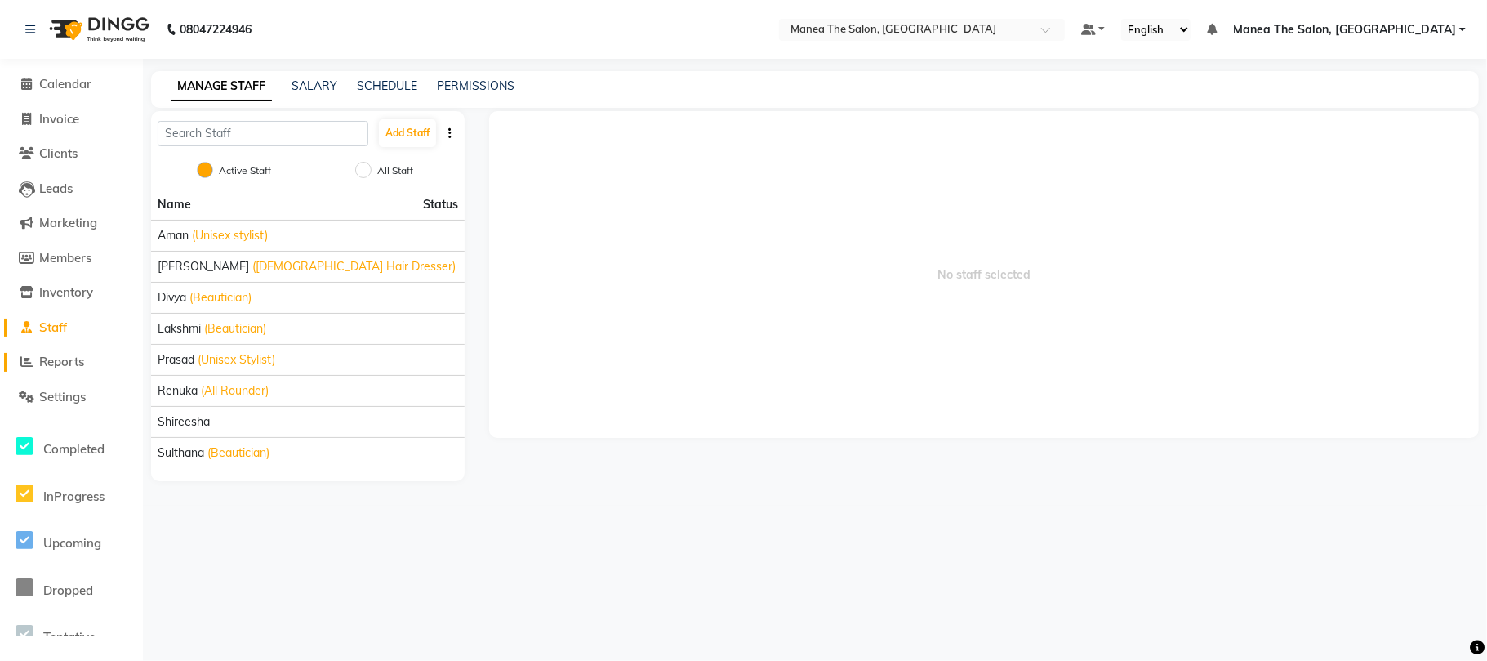
click at [47, 364] on span "Reports" at bounding box center [61, 362] width 45 height 16
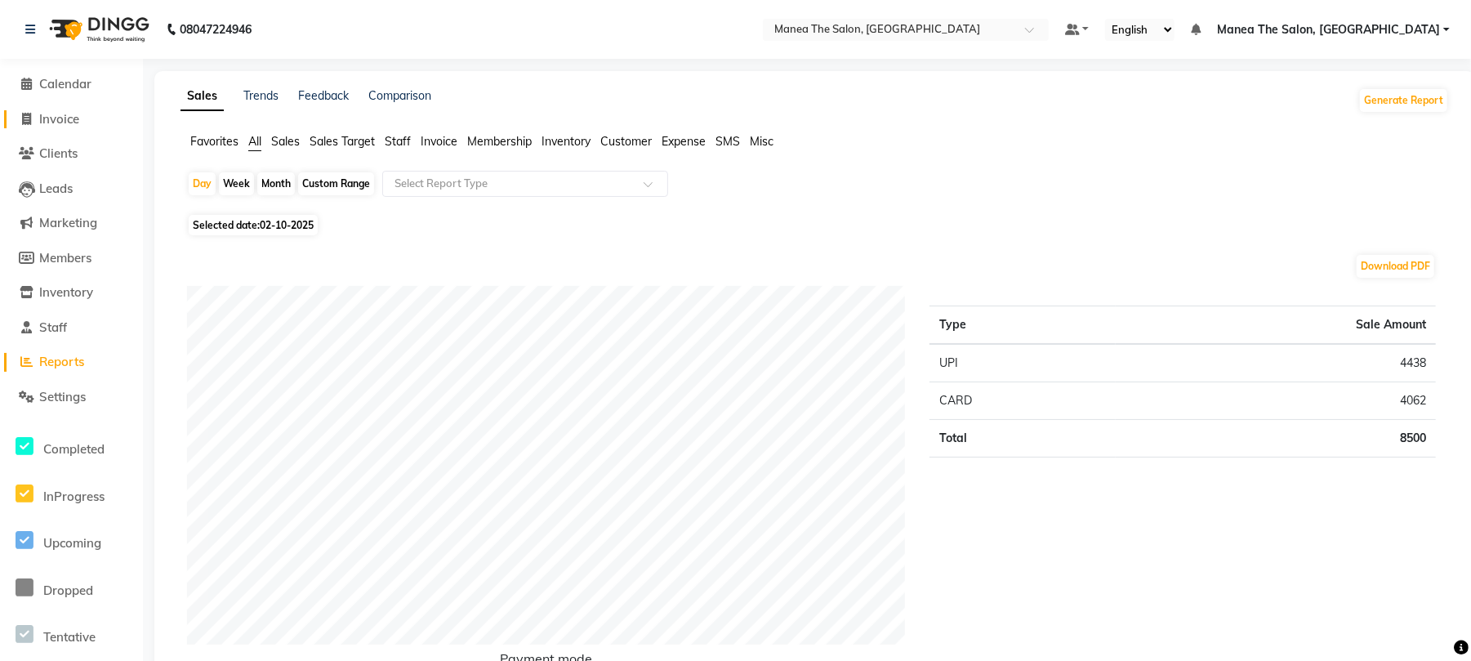
click at [65, 116] on span "Invoice" at bounding box center [59, 119] width 40 height 16
select select "service"
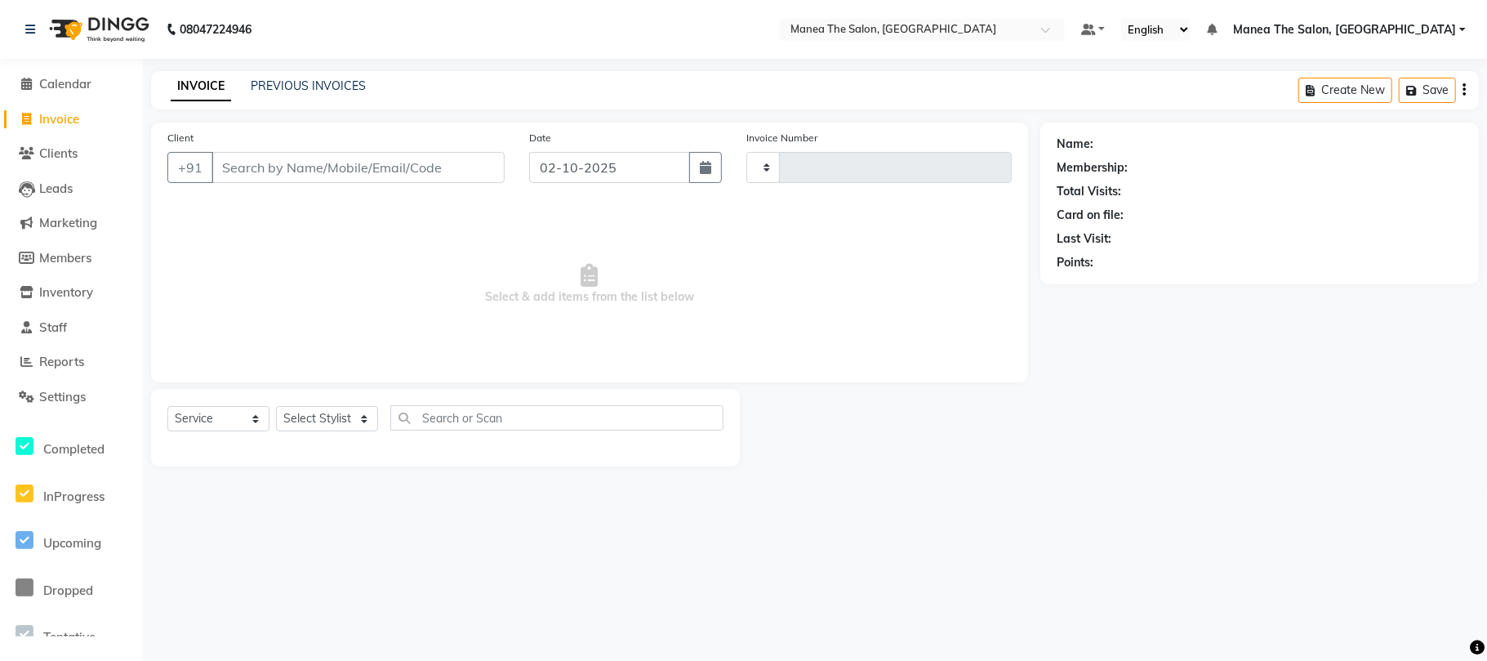
click at [309, 165] on input "Client" at bounding box center [358, 167] width 293 height 31
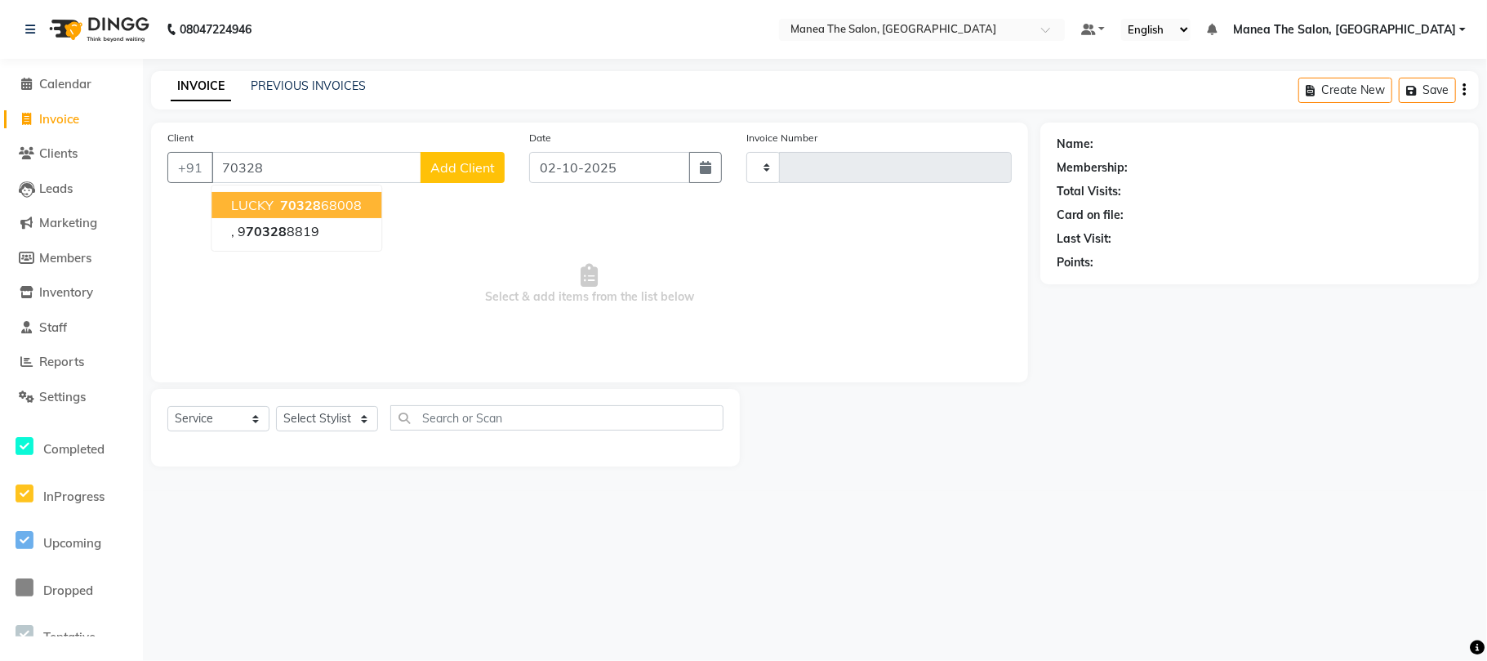
click at [347, 206] on ngb-highlight "70328 68008" at bounding box center [319, 205] width 85 height 16
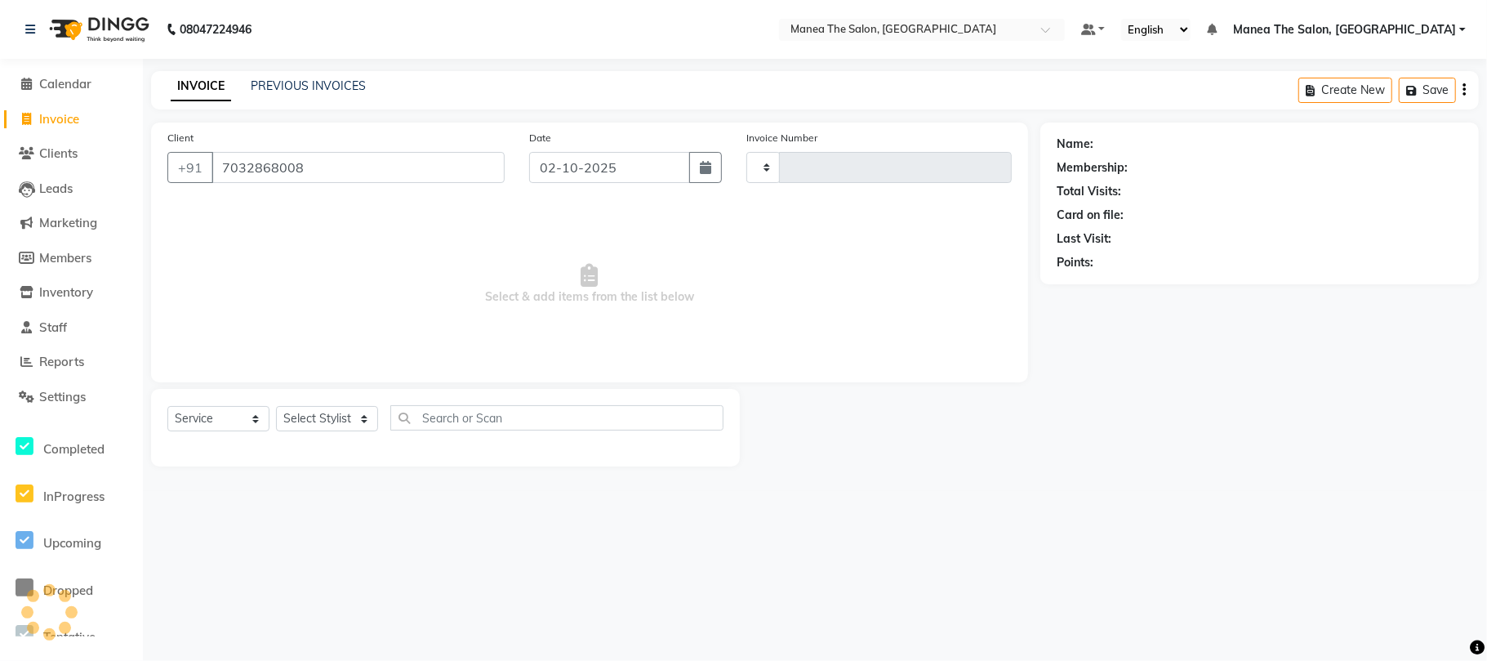
type input "7032868008"
click at [343, 417] on select "Select Stylist [PERSON_NAME] Divya Lakshmi [PERSON_NAME] [PERSON_NAME]" at bounding box center [327, 418] width 102 height 25
select select "63586"
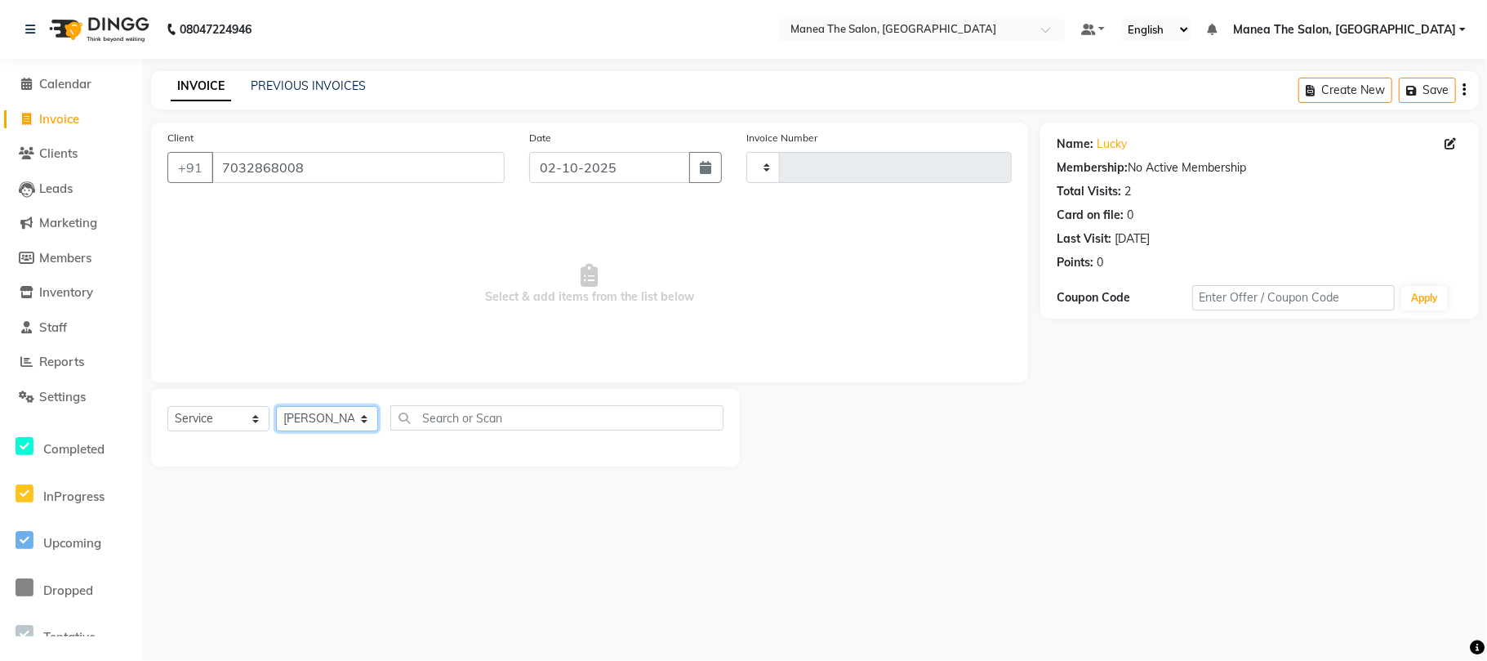
click at [276, 406] on select "Select Stylist [PERSON_NAME] Divya Lakshmi [PERSON_NAME] [PERSON_NAME]" at bounding box center [327, 418] width 102 height 25
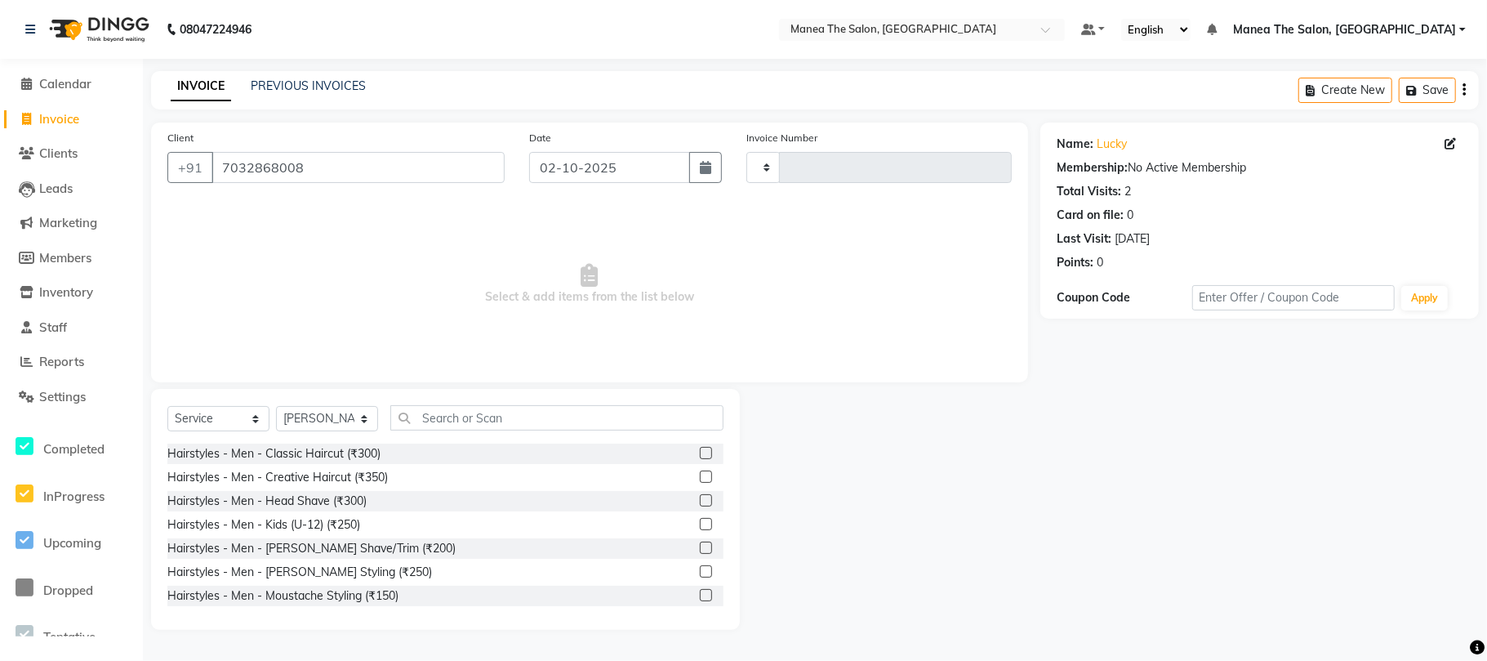
click at [700, 449] on label at bounding box center [706, 453] width 12 height 12
click at [700, 449] on input "checkbox" at bounding box center [705, 453] width 11 height 11
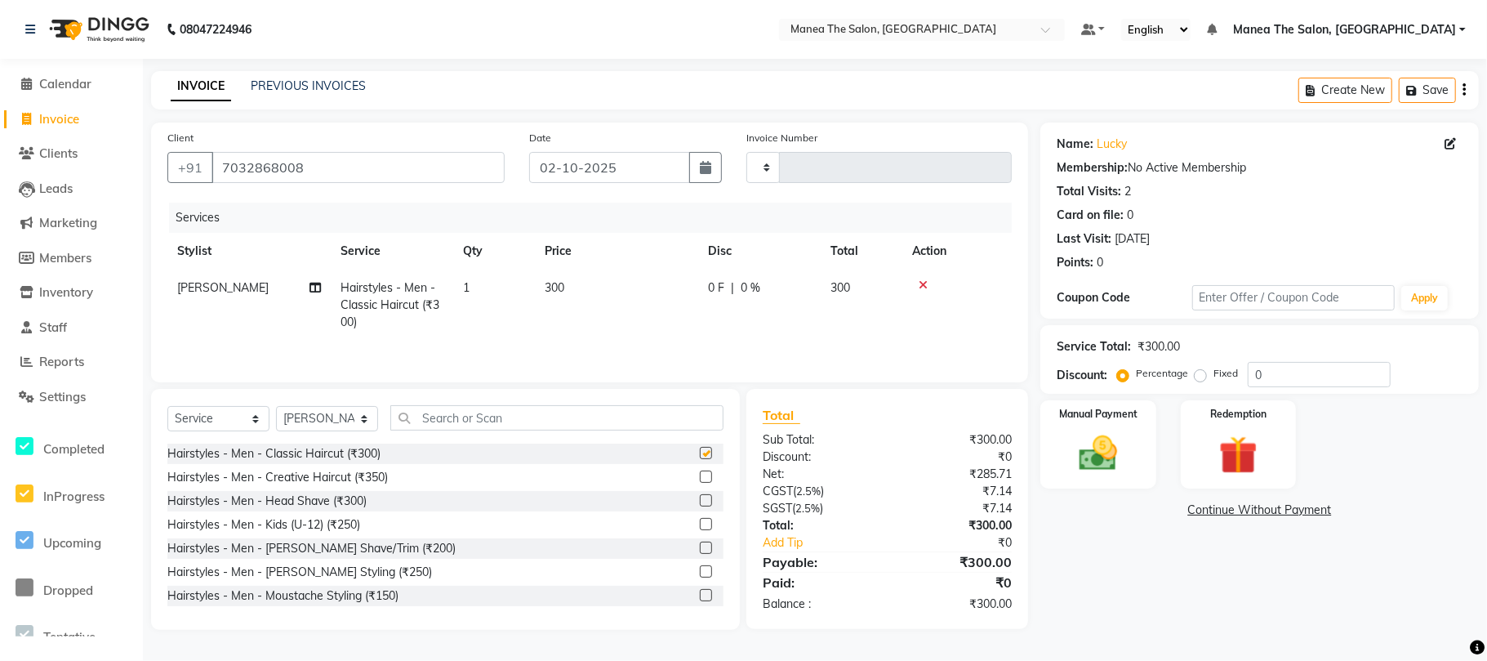
checkbox input "false"
click at [1317, 371] on input "0" at bounding box center [1319, 374] width 143 height 25
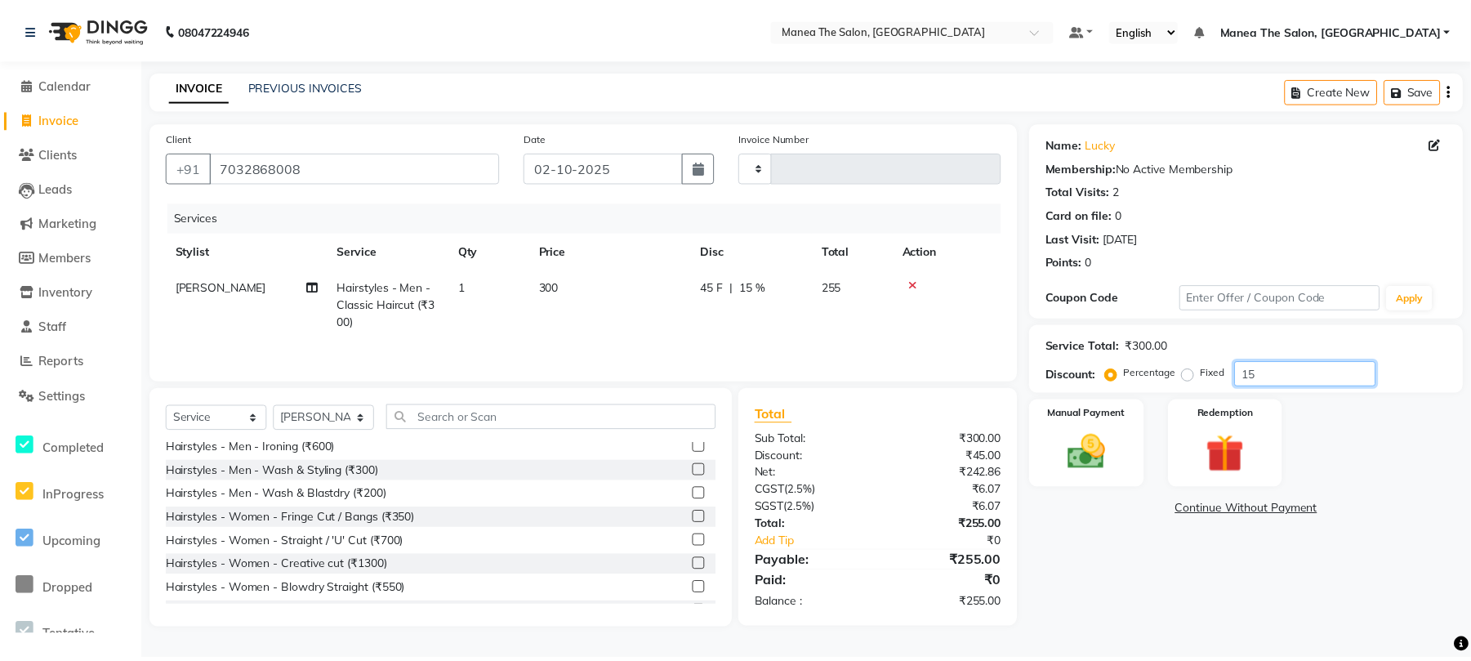
scroll to position [544, 0]
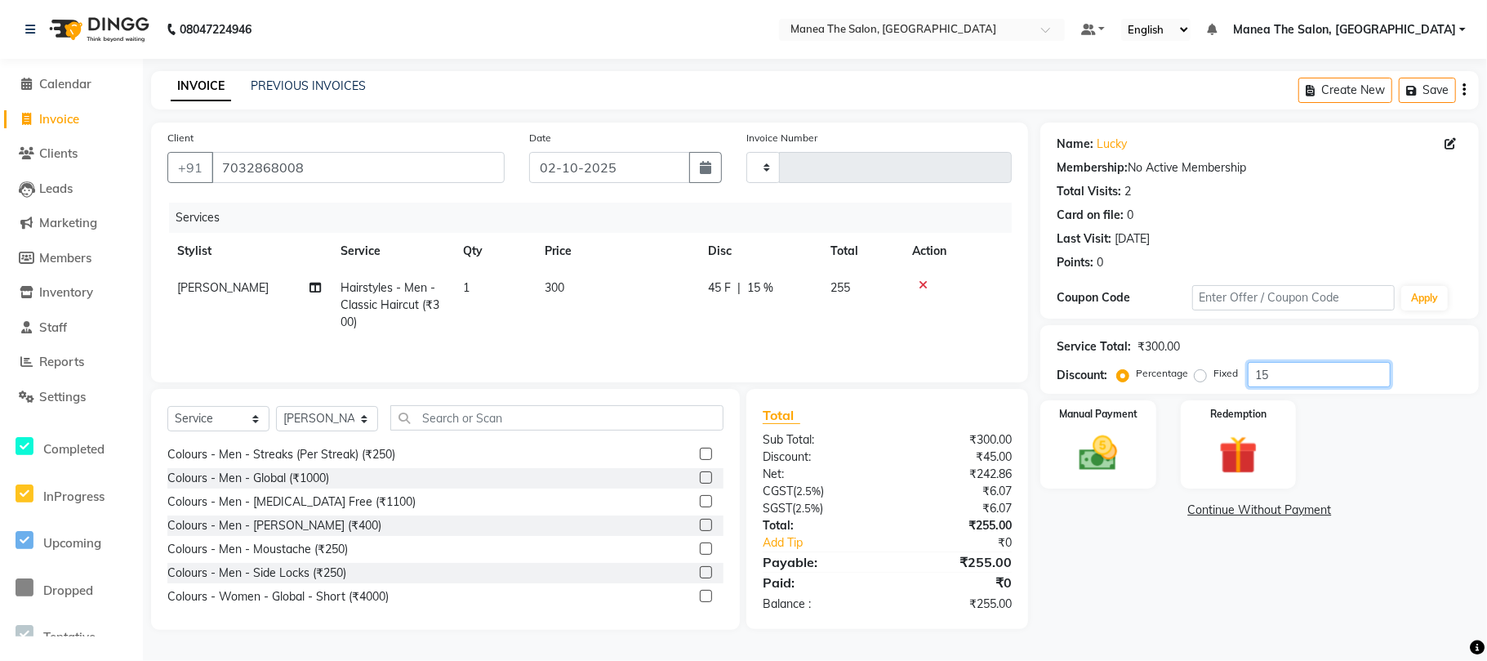
click at [1299, 373] on input "15" at bounding box center [1319, 374] width 143 height 25
type input "1"
type input "15"
click at [849, 287] on span "255" at bounding box center [841, 287] width 20 height 15
select select "63586"
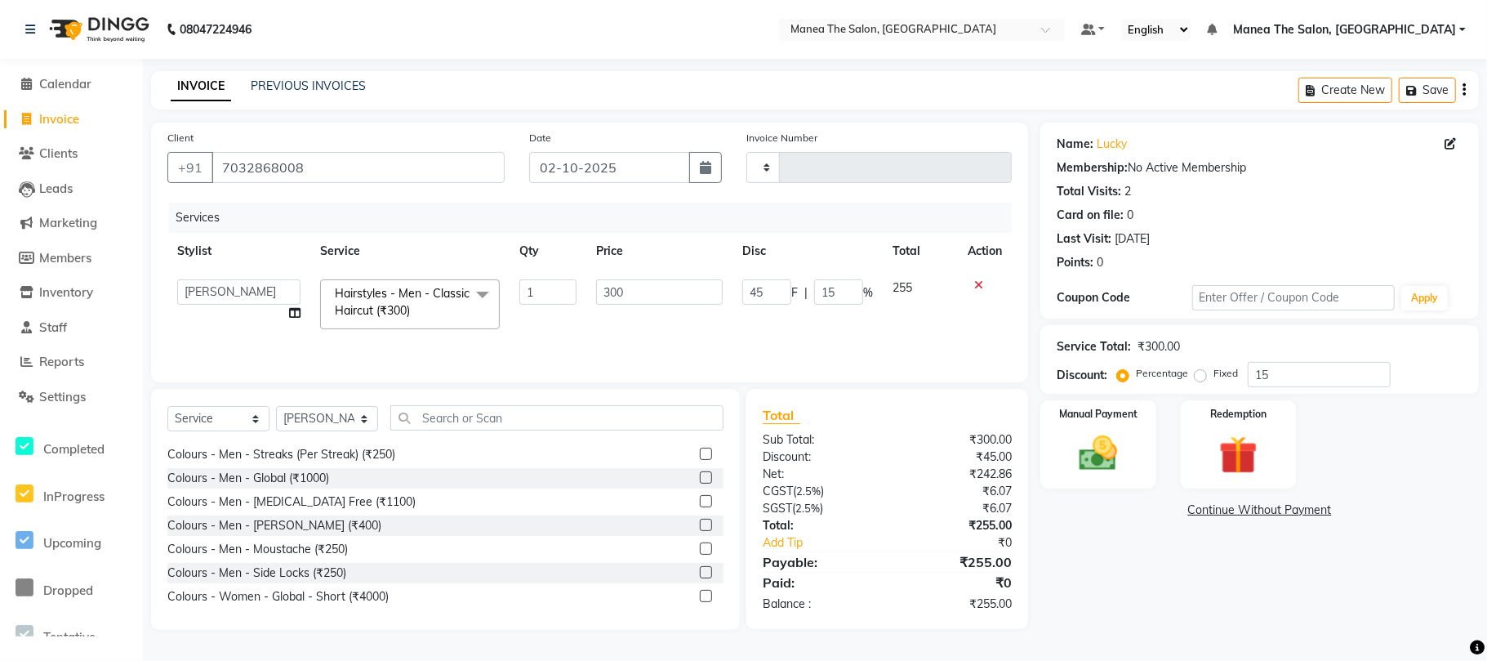
click at [916, 286] on td "255" at bounding box center [920, 304] width 75 height 69
click at [913, 282] on td "255" at bounding box center [920, 304] width 75 height 69
click at [911, 282] on span "255" at bounding box center [903, 287] width 20 height 15
click at [911, 288] on span "255" at bounding box center [903, 287] width 20 height 15
click at [899, 289] on span "255" at bounding box center [903, 287] width 20 height 15
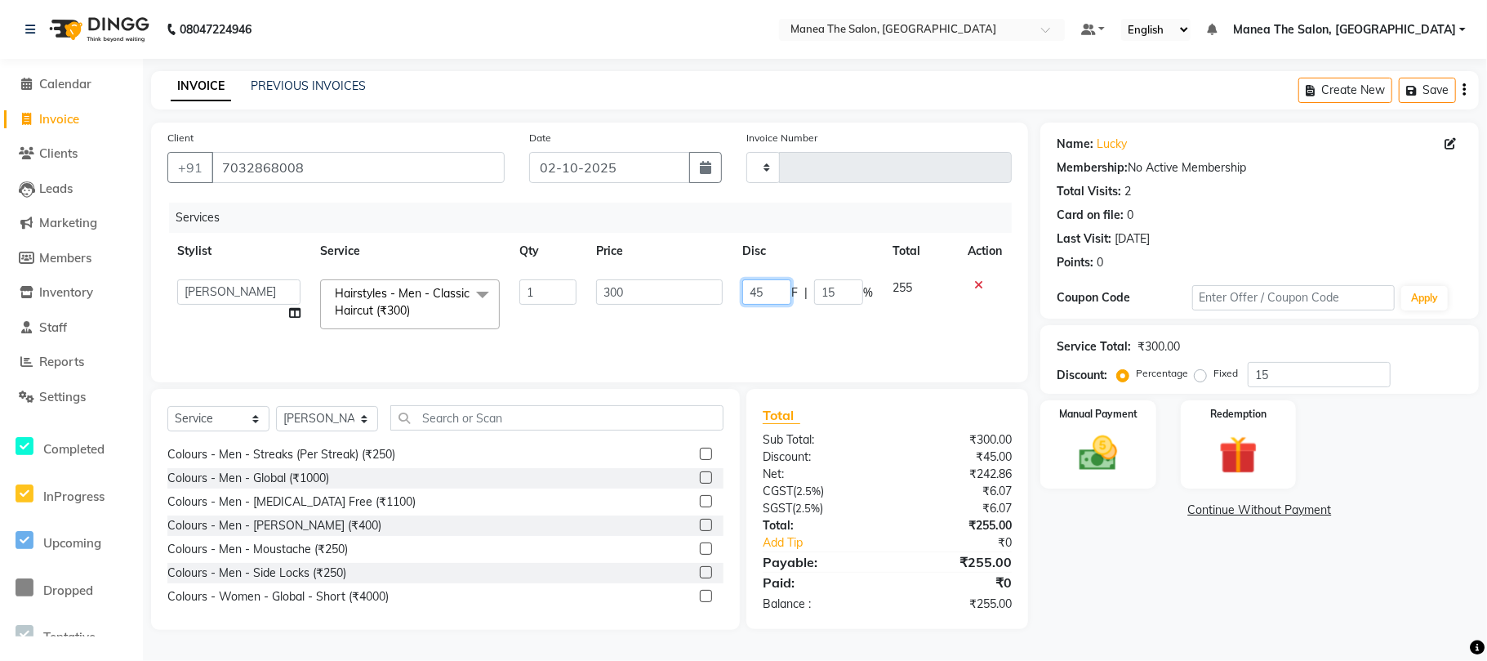
click at [782, 296] on input "45" at bounding box center [766, 291] width 49 height 25
type input "4"
type input "50"
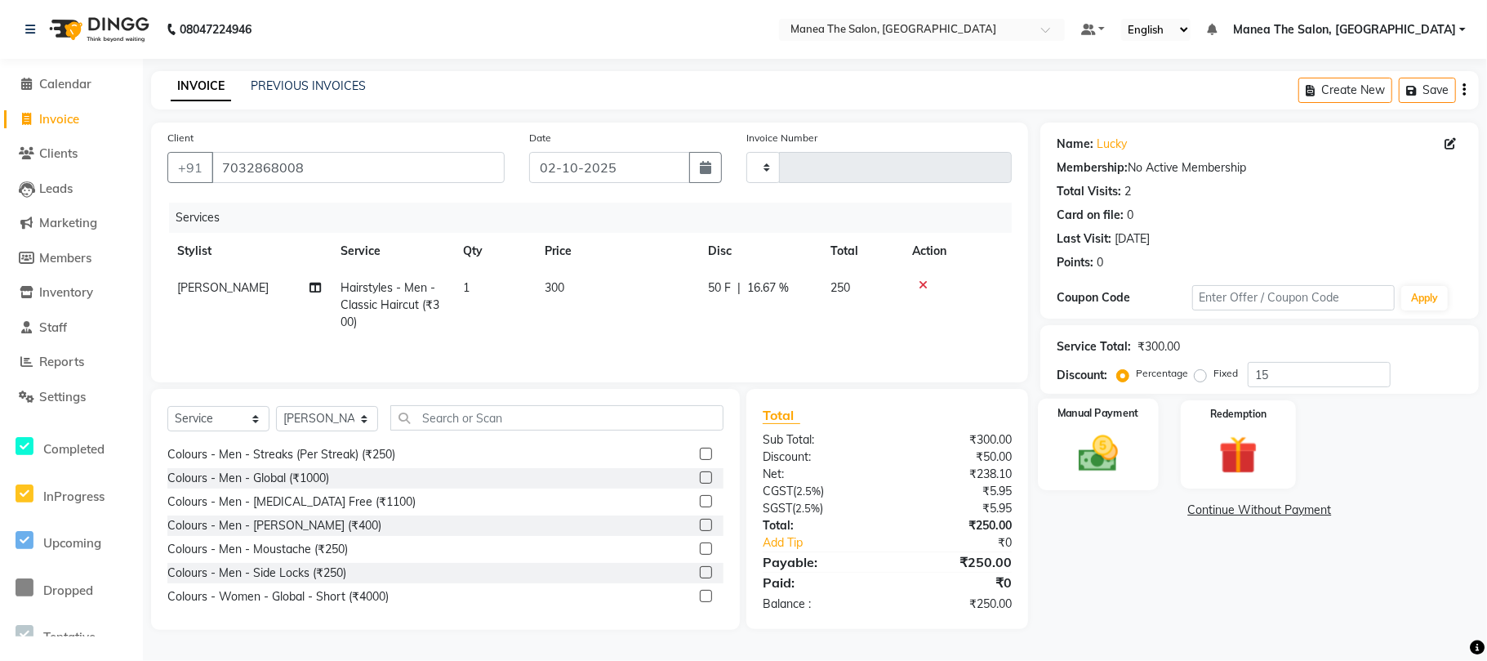
click at [1119, 422] on div "Manual Payment" at bounding box center [1098, 445] width 120 height 92
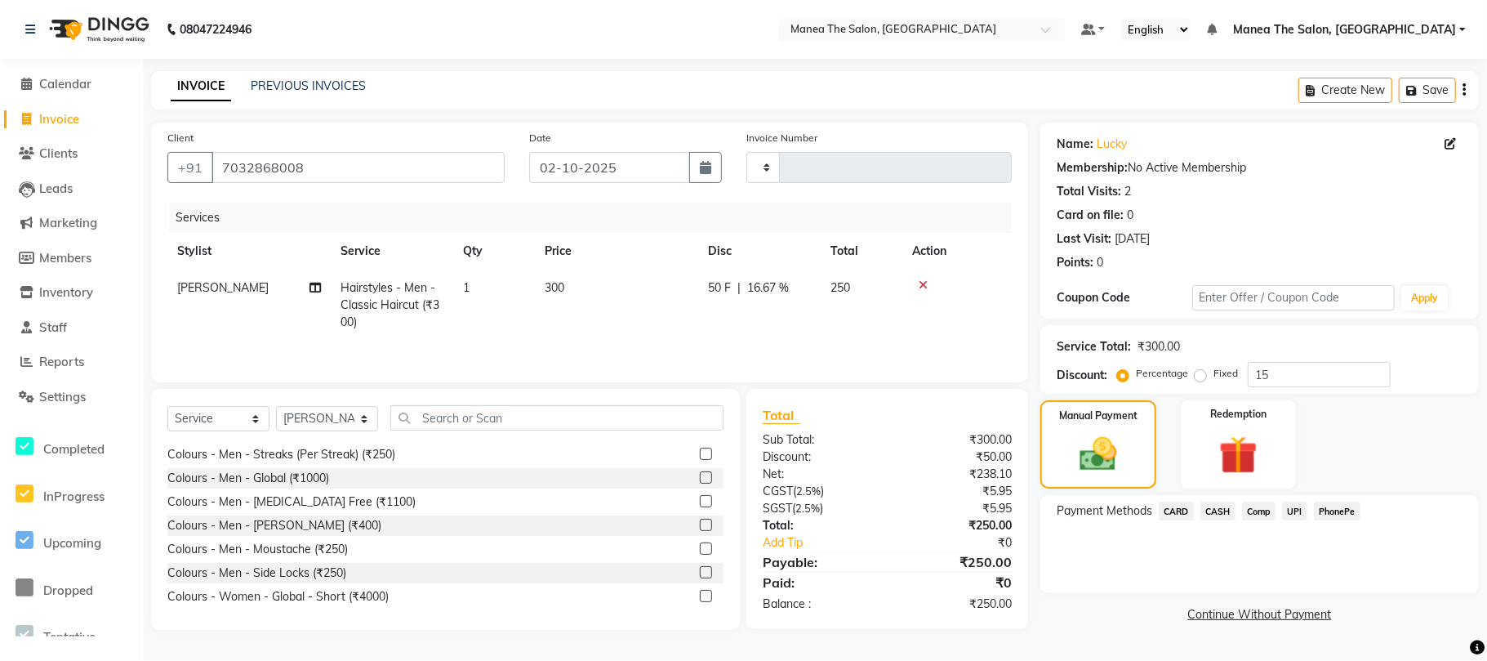
click at [1219, 506] on span "CASH" at bounding box center [1218, 510] width 35 height 19
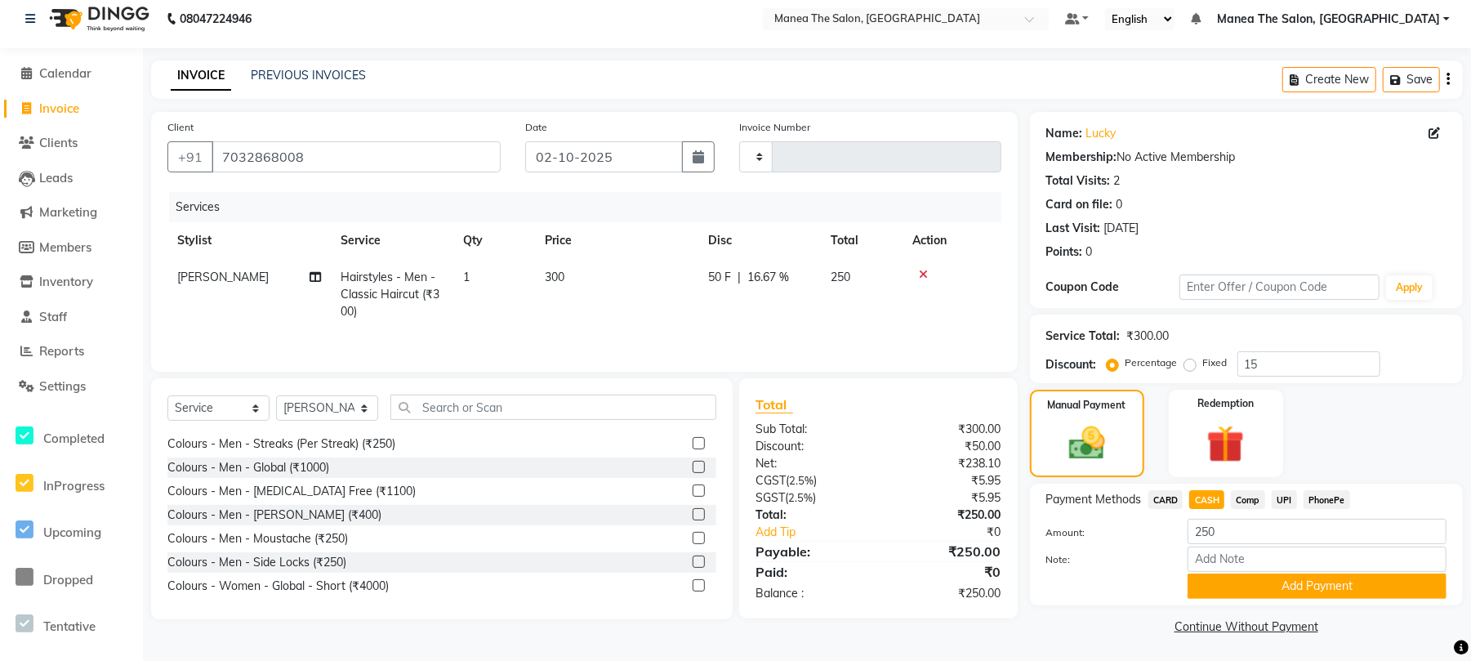
scroll to position [14, 0]
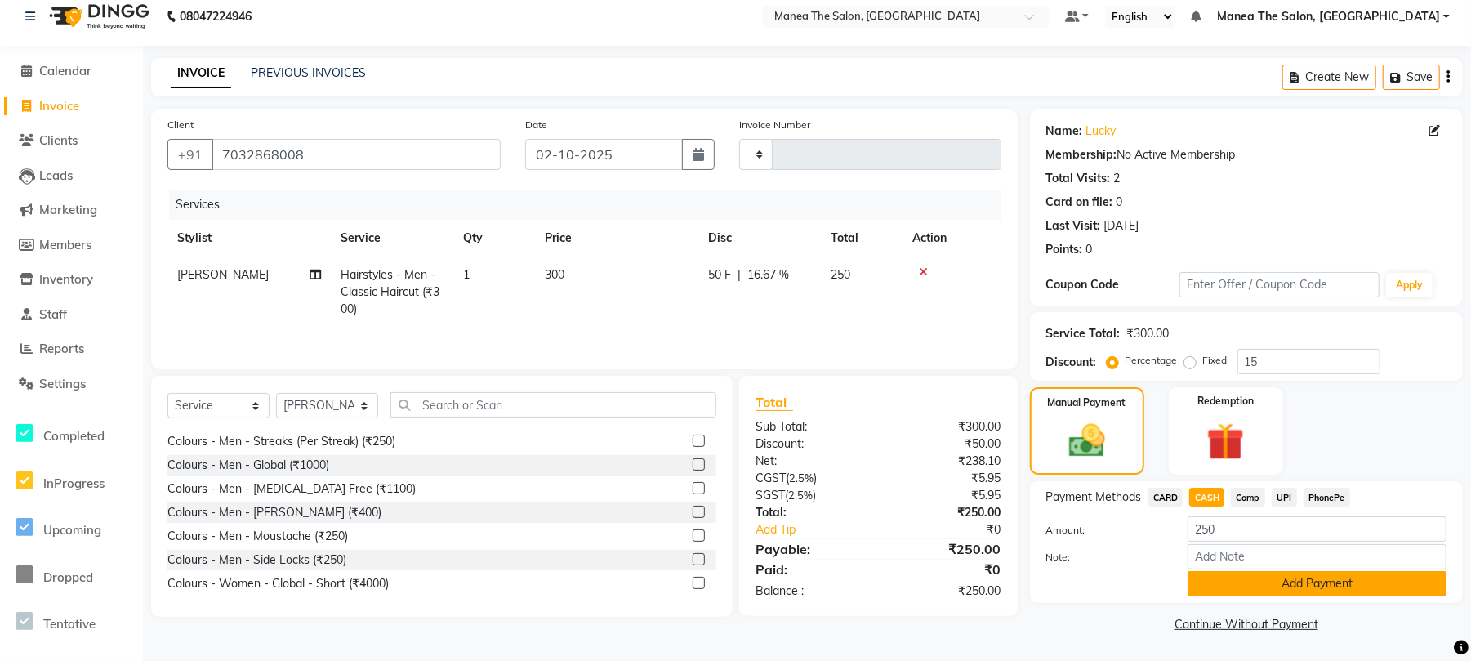
click at [1259, 586] on button "Add Payment" at bounding box center [1317, 583] width 259 height 25
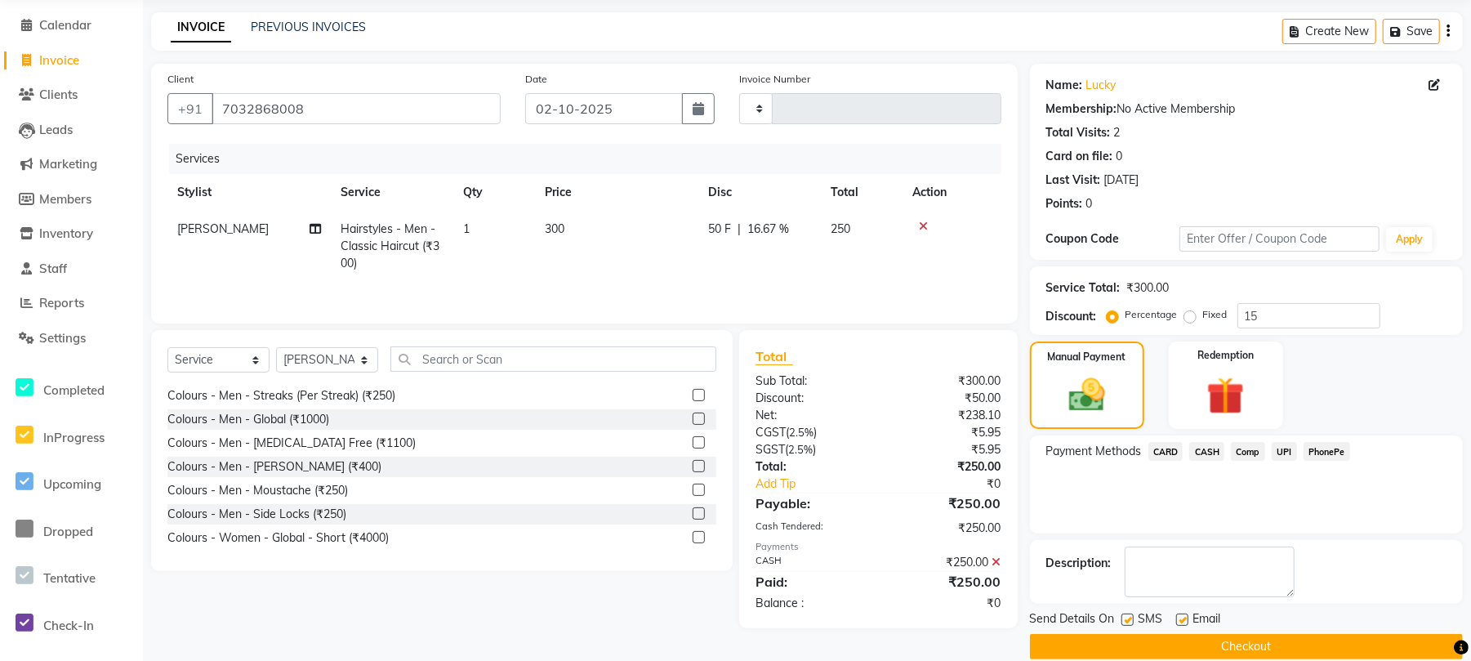
scroll to position [83, 0]
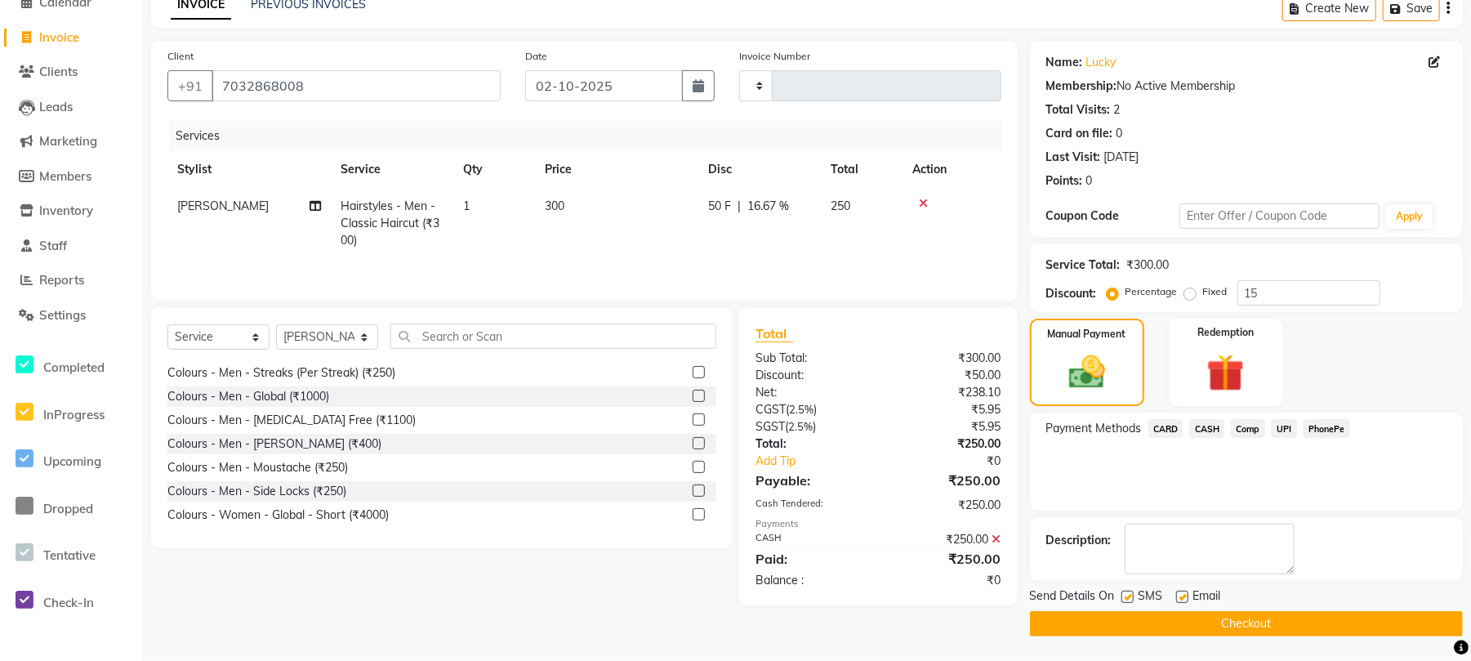
click at [1255, 626] on button "Checkout" at bounding box center [1246, 623] width 433 height 25
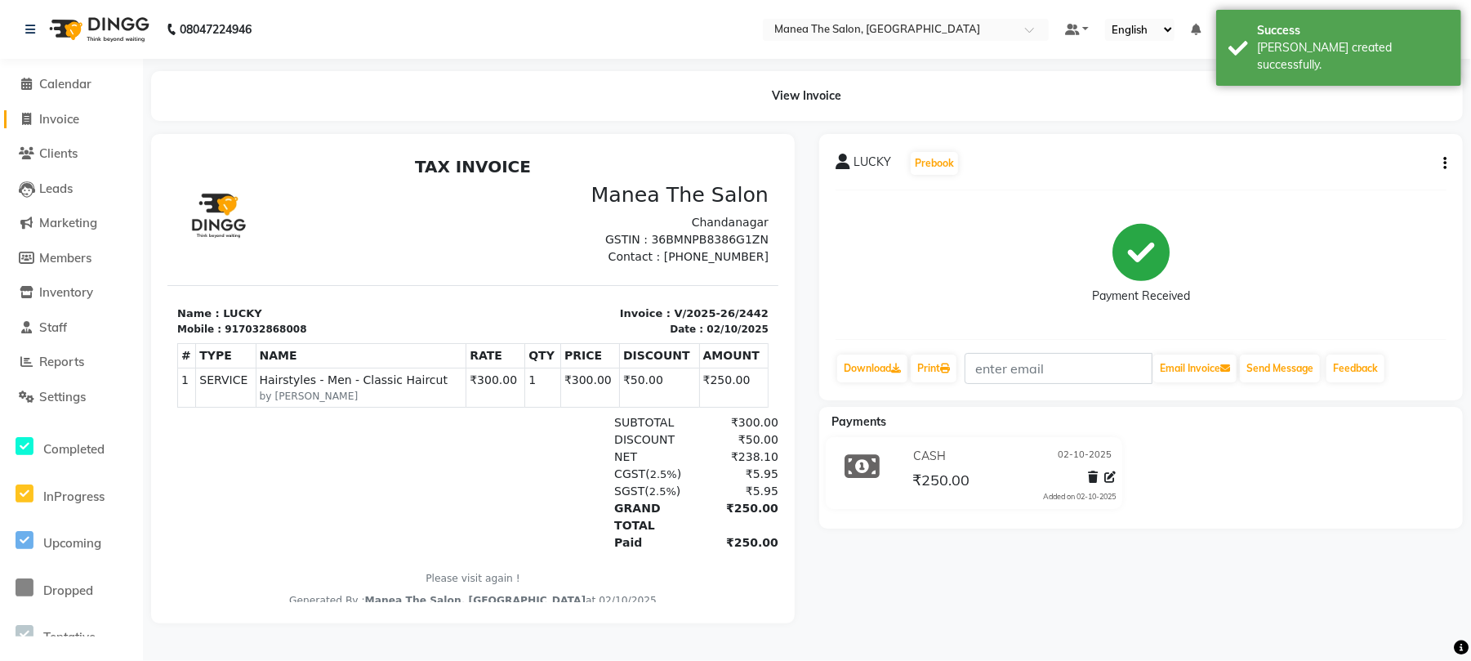
click at [26, 119] on icon at bounding box center [27, 119] width 9 height 12
select select "service"
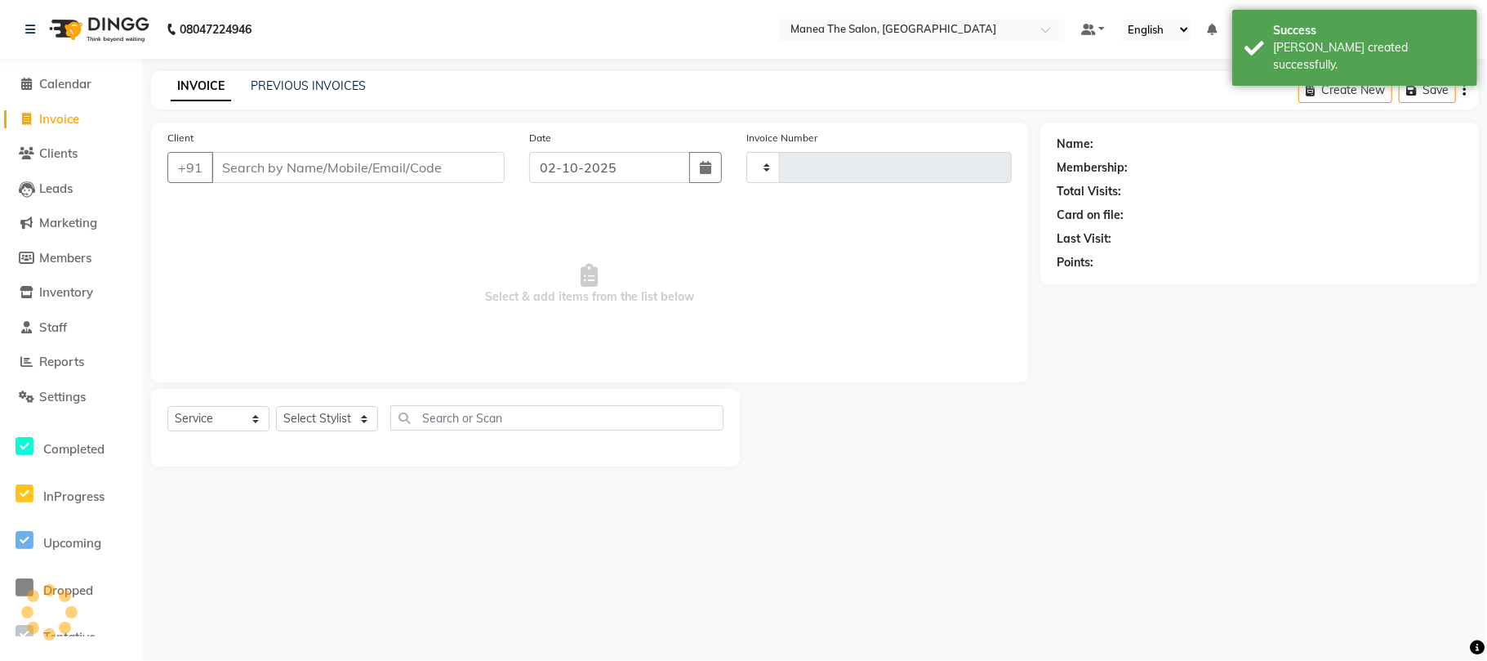
type input "2443"
select select "7351"
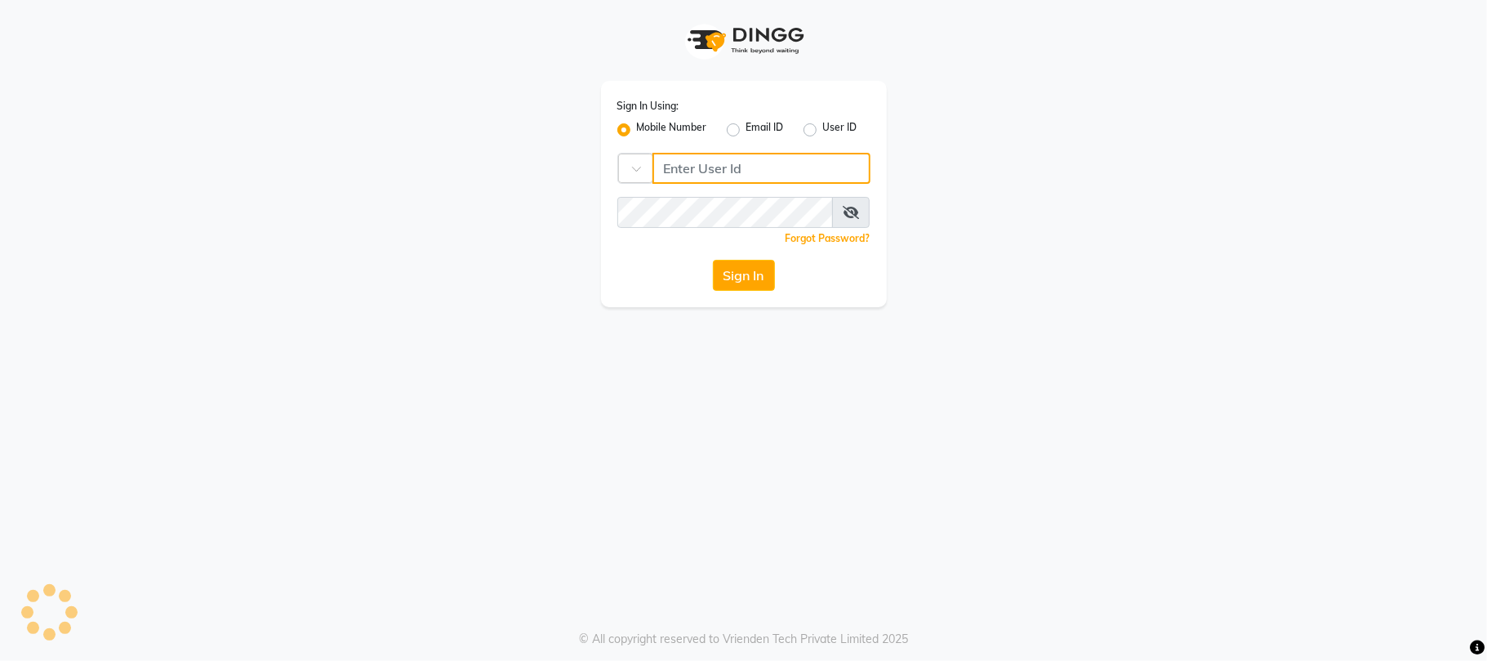
type input "9346469616"
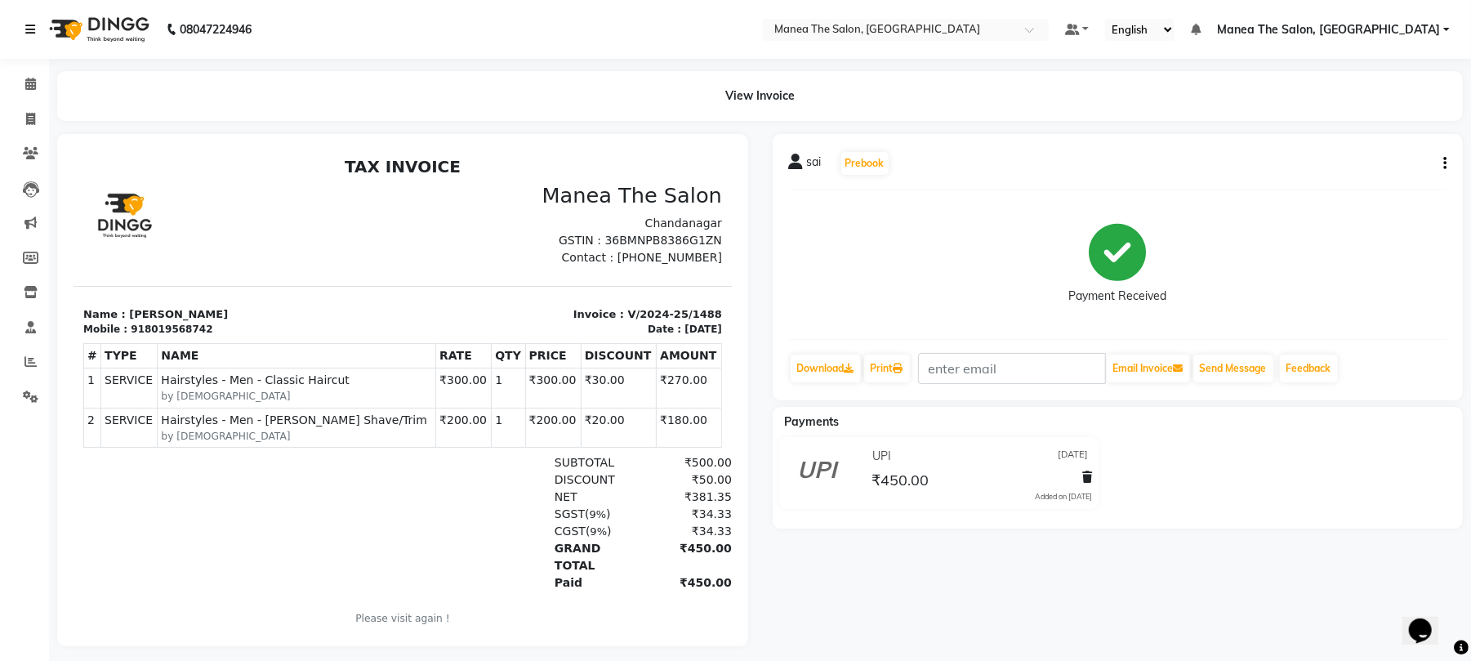
click at [27, 33] on icon at bounding box center [30, 29] width 10 height 11
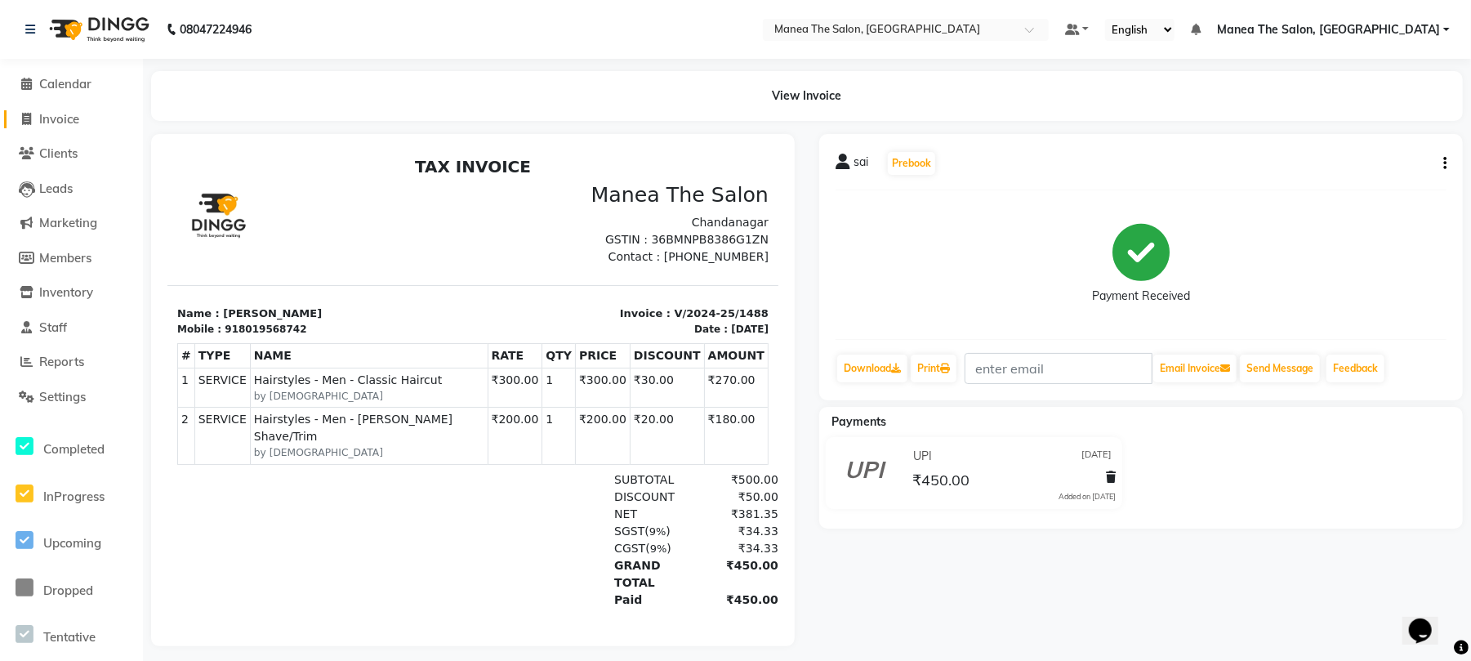
click at [50, 118] on span "Invoice" at bounding box center [59, 119] width 40 height 16
select select "service"
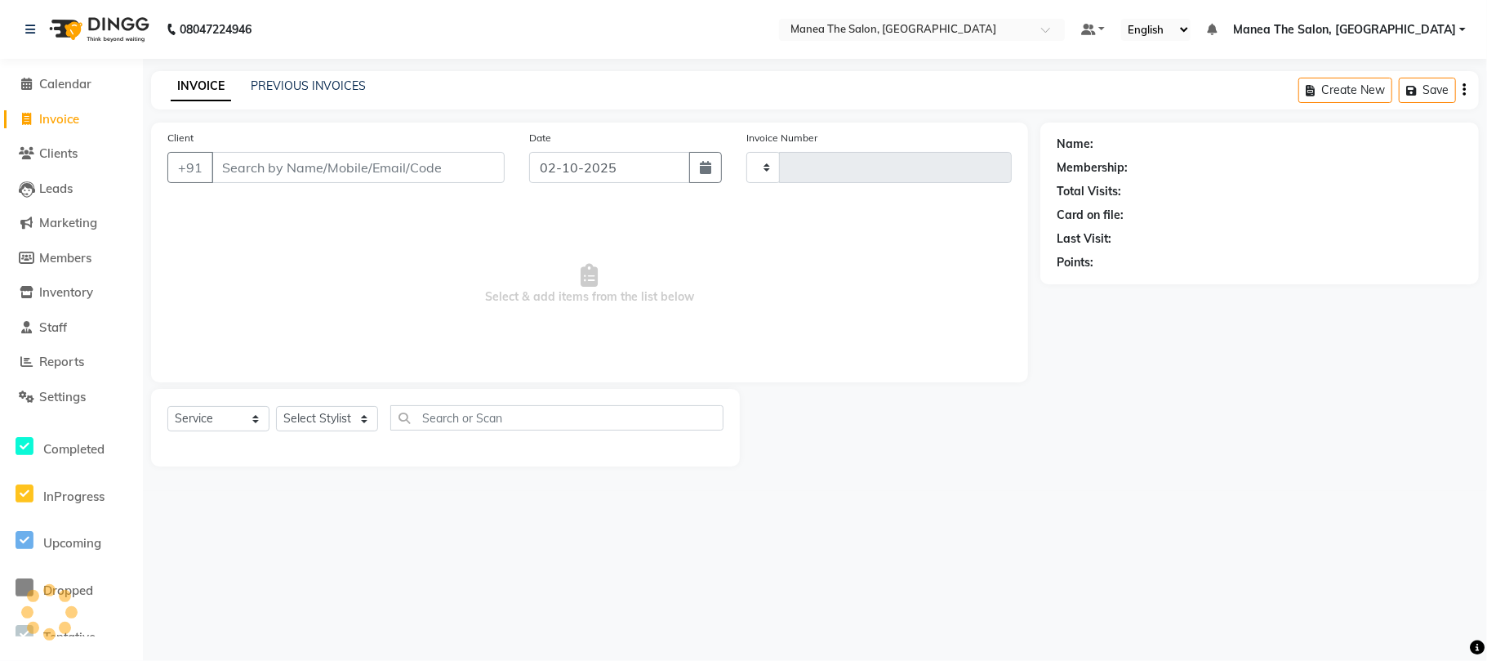
type input "2440"
select select "7351"
click at [287, 85] on link "PREVIOUS INVOICES" at bounding box center [308, 85] width 115 height 15
